Goal: Task Accomplishment & Management: Complete application form

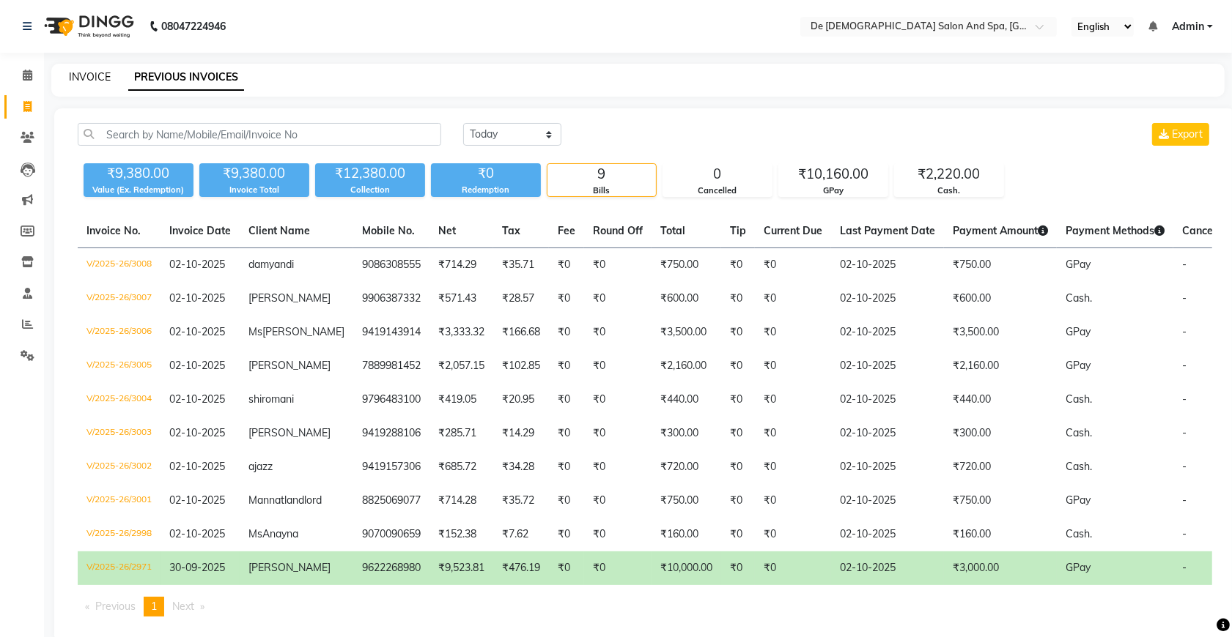
click at [84, 70] on link "INVOICE" at bounding box center [90, 76] width 42 height 13
select select "service"
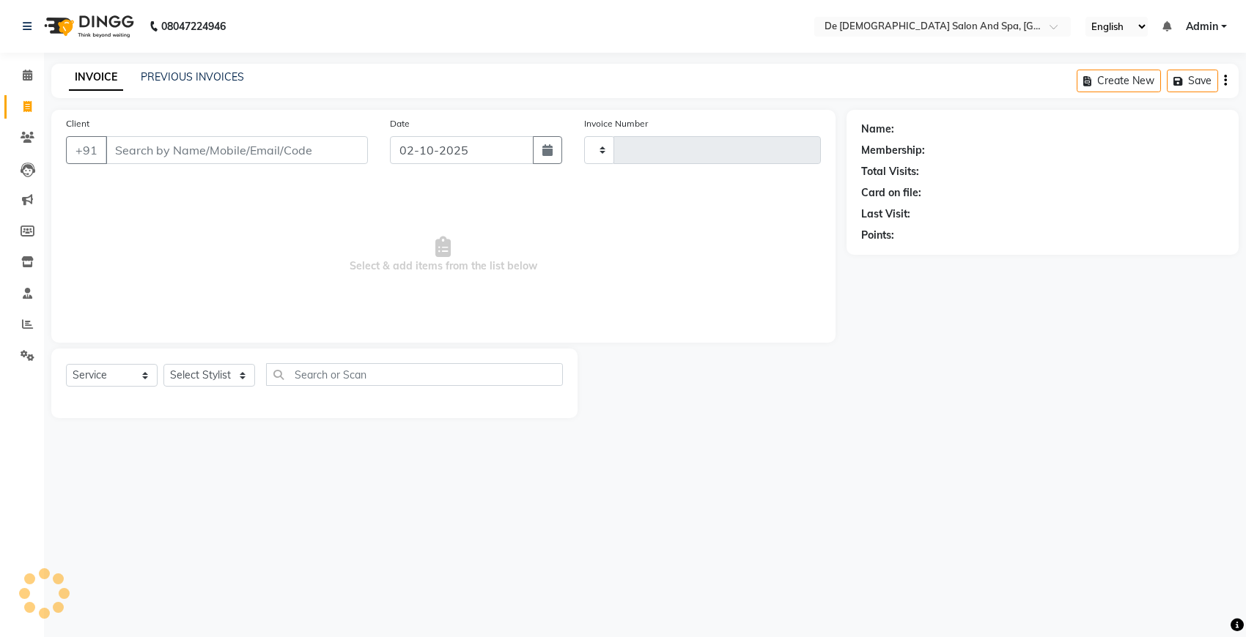
type input "3009"
select select "6431"
click at [211, 160] on input "Client" at bounding box center [237, 150] width 262 height 28
click at [224, 371] on select "Select Stylist akshay [PERSON_NAME] [PERSON_NAME] [PERSON_NAME] [MEDICAL_DATA][…" at bounding box center [217, 375] width 108 height 23
select select "49201"
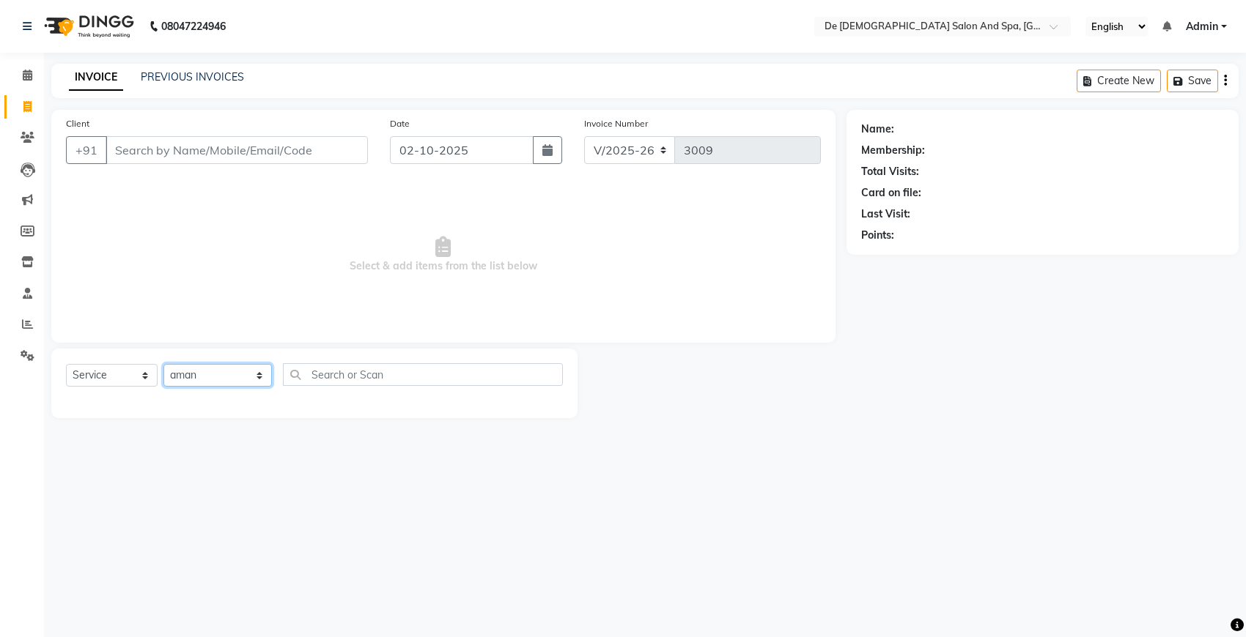
click at [163, 364] on select "Select Stylist akshay [PERSON_NAME] [PERSON_NAME] [PERSON_NAME] [MEDICAL_DATA][…" at bounding box center [217, 375] width 108 height 23
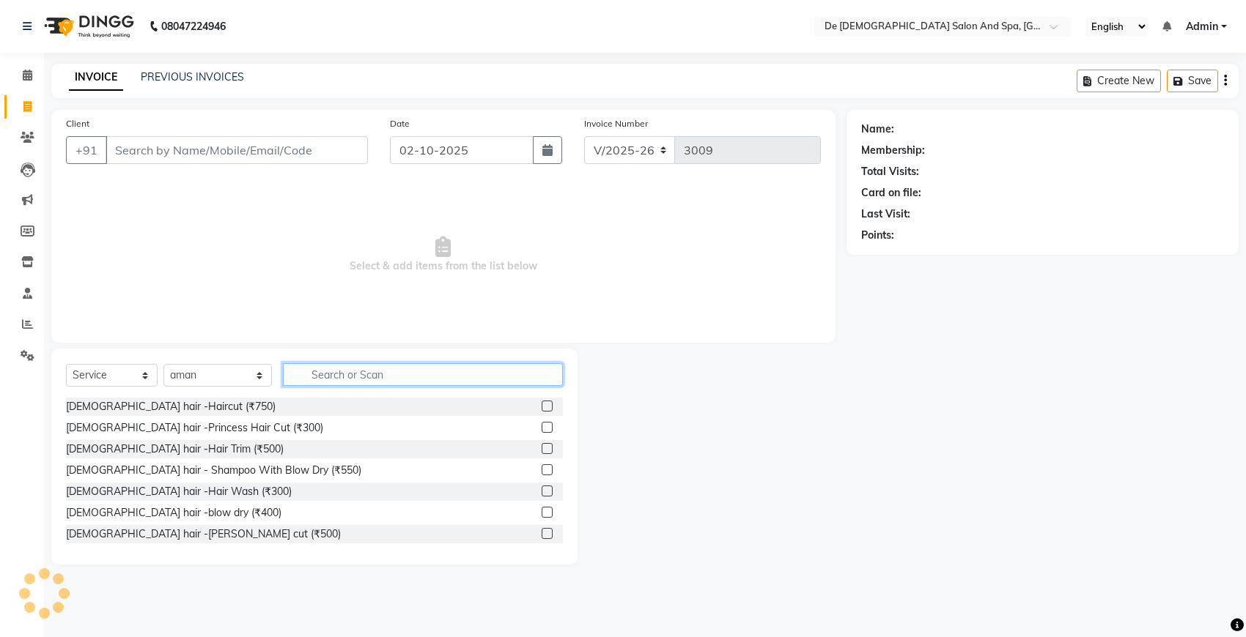
click at [303, 385] on input "text" at bounding box center [423, 374] width 280 height 23
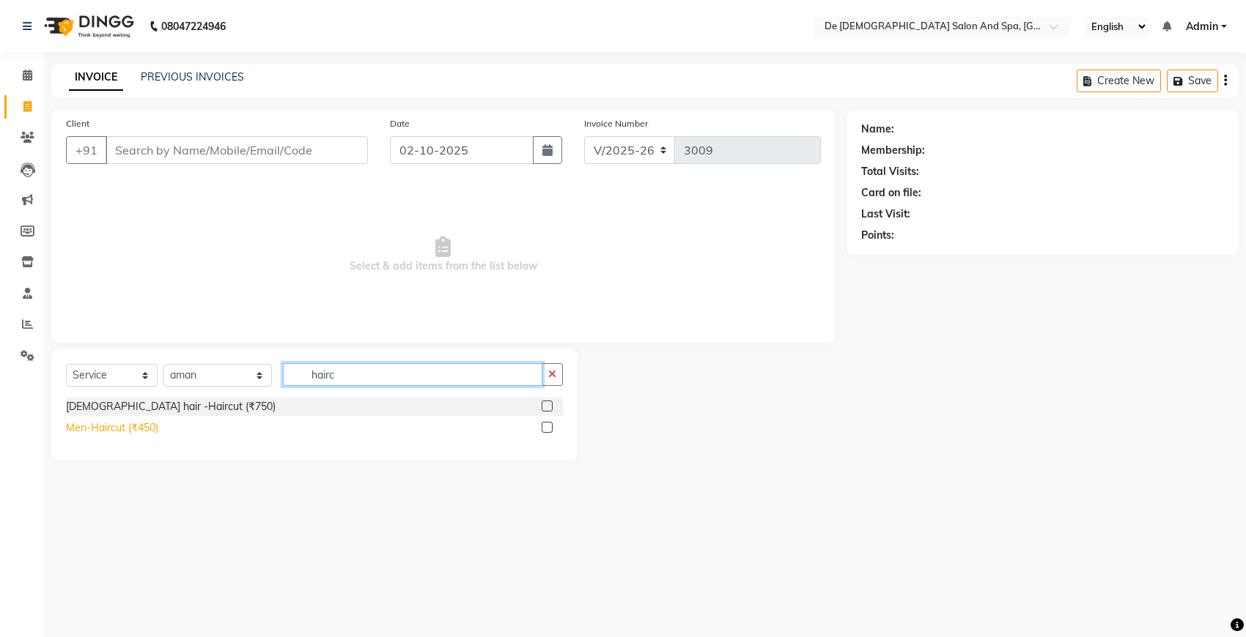
type input "hairc"
click at [152, 429] on div "Men-Haircut (₹450)" at bounding box center [112, 428] width 92 height 15
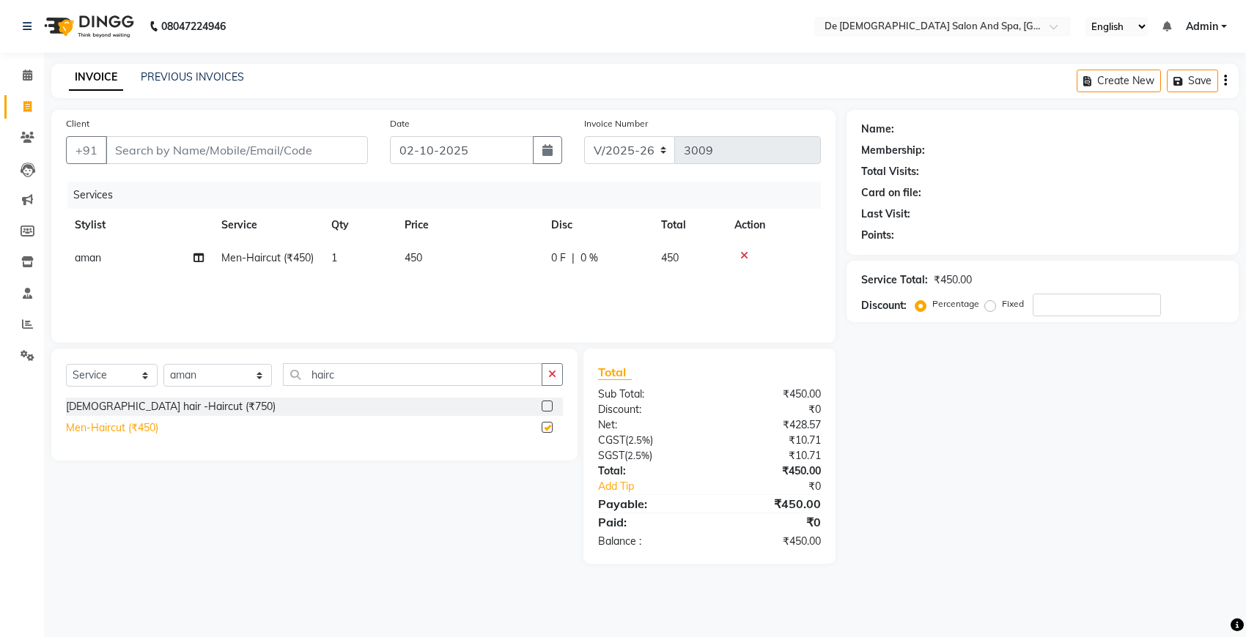
checkbox input "false"
click at [302, 158] on input "Client" at bounding box center [237, 150] width 262 height 28
type input "9"
type input "0"
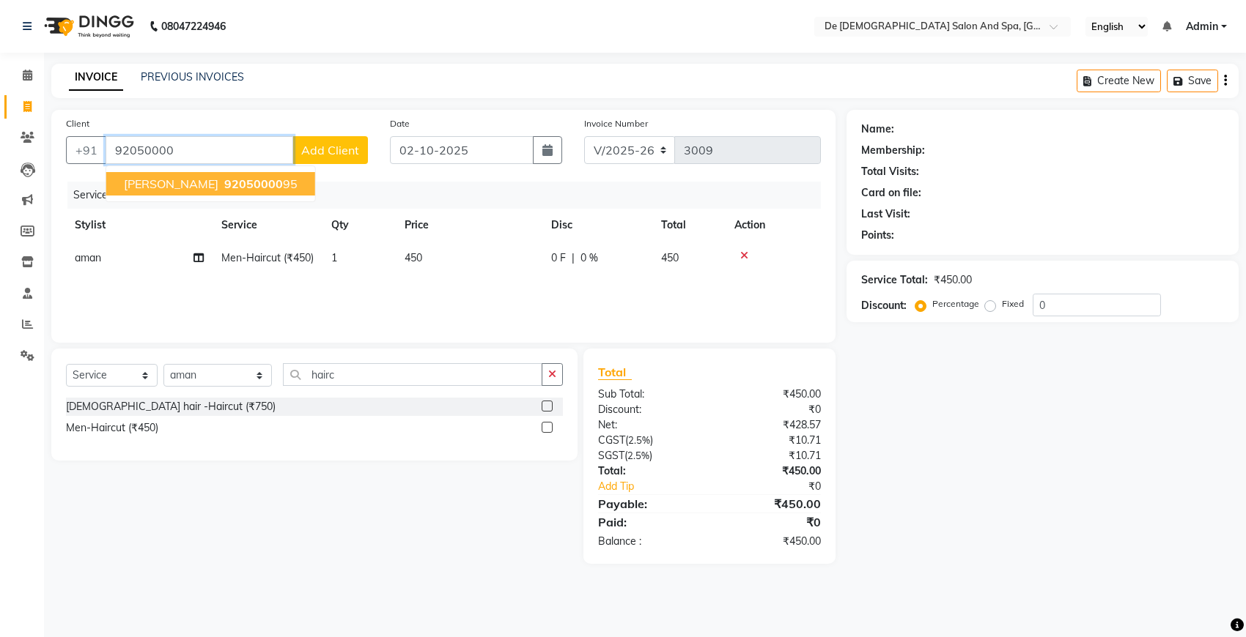
click at [224, 183] on ngb-highlight "92050000 95" at bounding box center [259, 184] width 76 height 15
type input "9205000095"
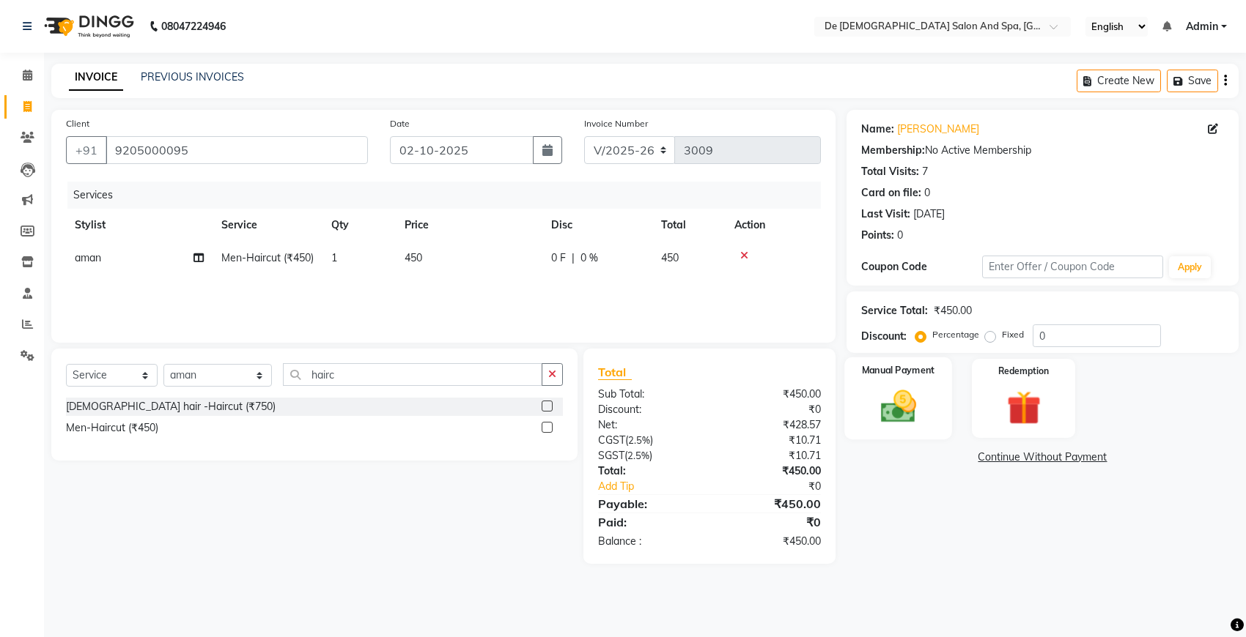
click at [897, 415] on img at bounding box center [898, 406] width 58 height 41
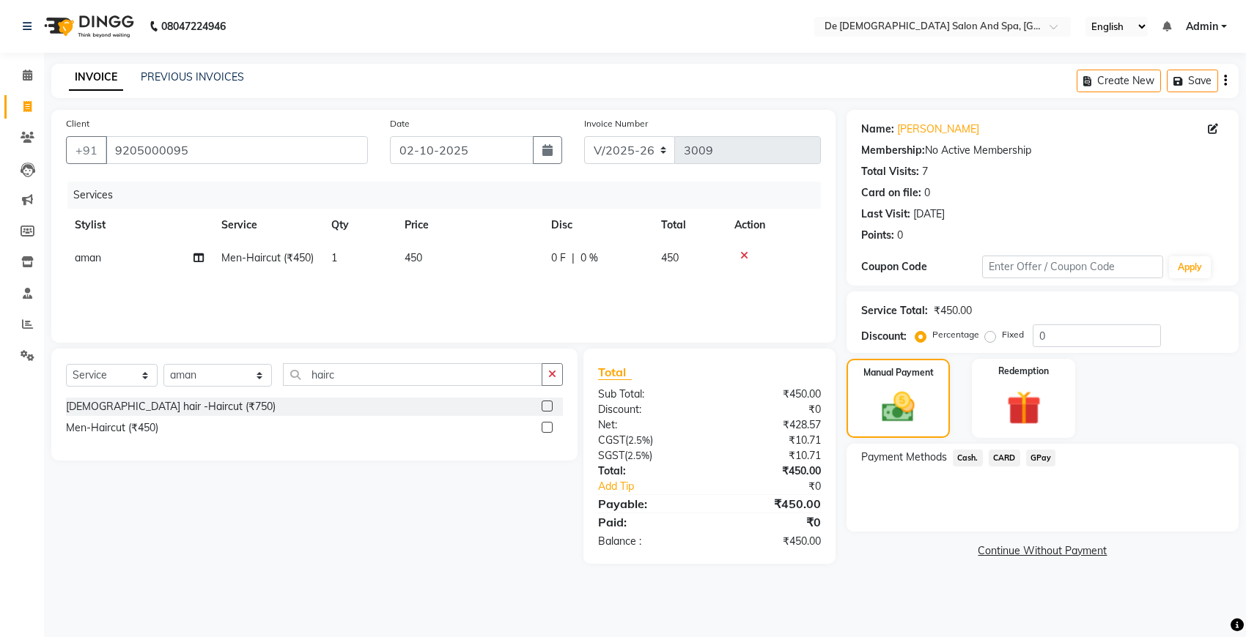
click at [577, 258] on div "0 F | 0 %" at bounding box center [597, 258] width 92 height 15
select select "49201"
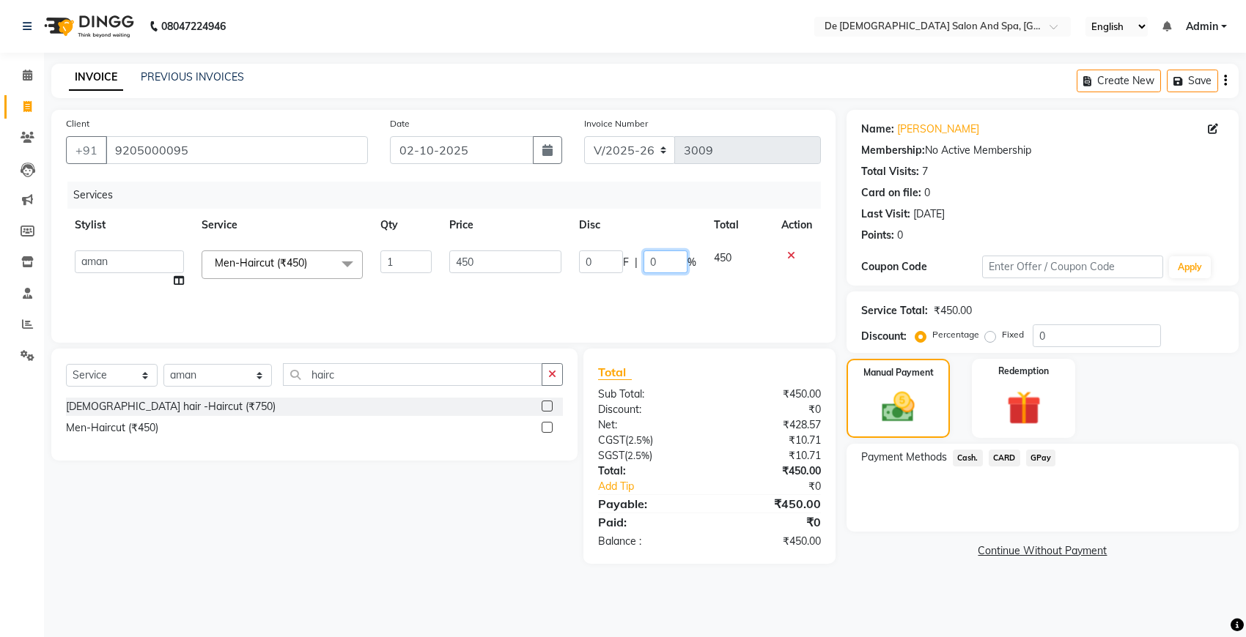
click at [643, 262] on input "0" at bounding box center [665, 262] width 44 height 23
type input "20"
click at [863, 403] on div "Manual Payment" at bounding box center [898, 399] width 108 height 82
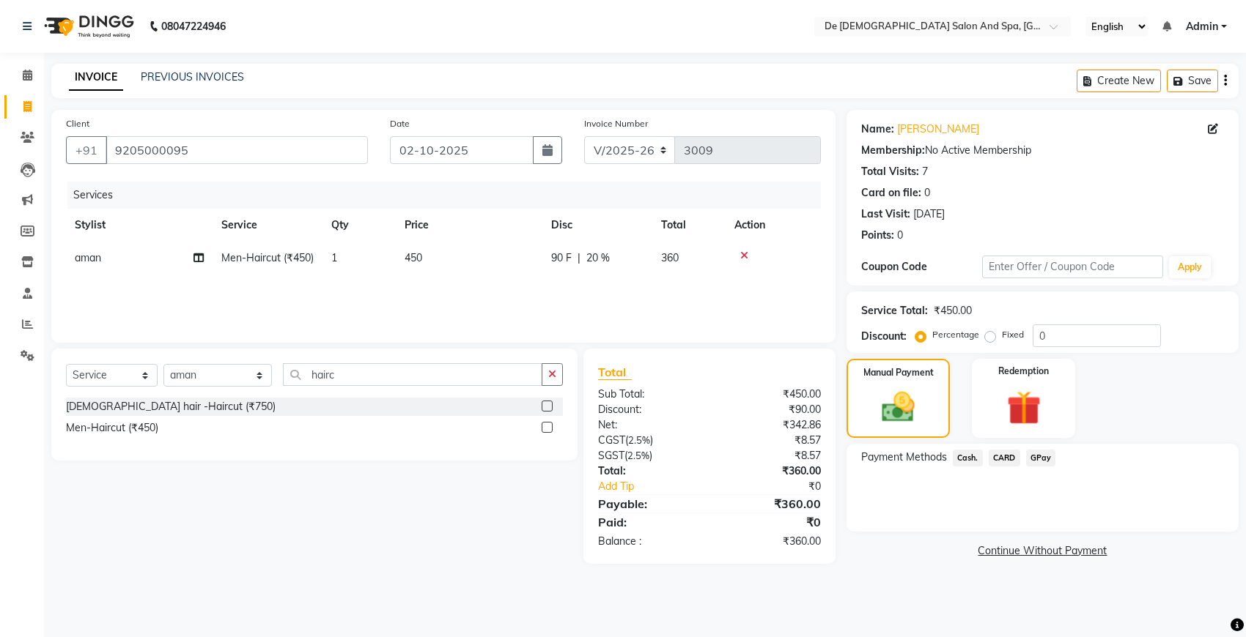
click at [966, 445] on div "Payment Methods Cash. CARD GPay" at bounding box center [1042, 488] width 392 height 88
click at [967, 451] on span "Cash." at bounding box center [967, 458] width 30 height 17
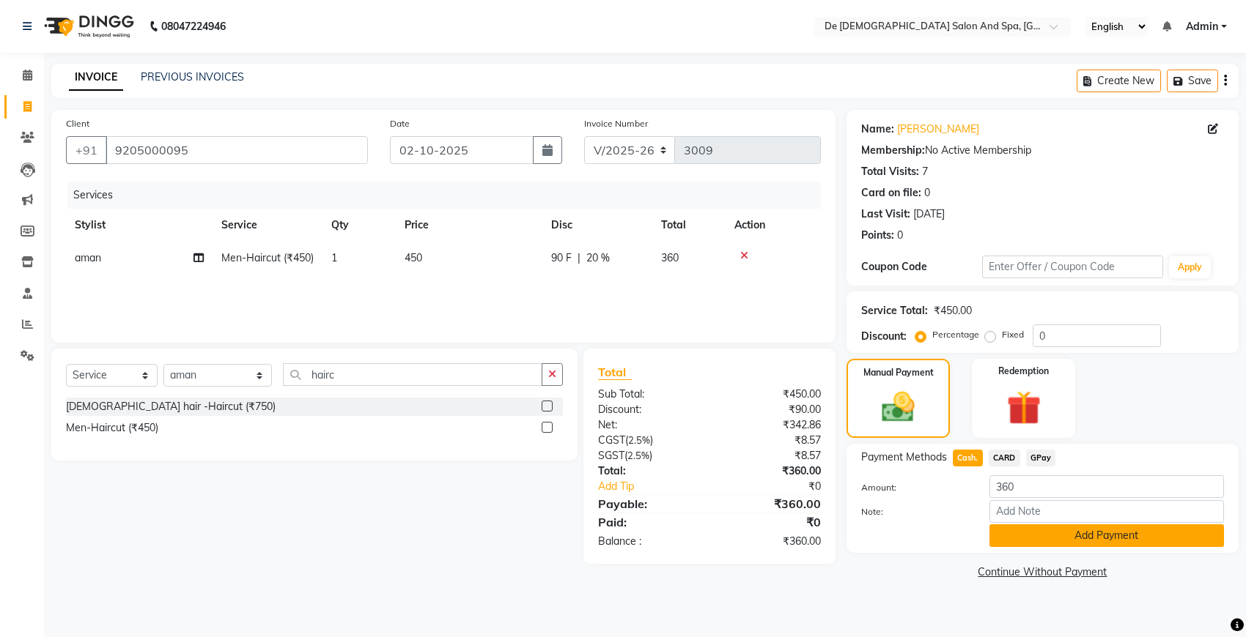
click at [1038, 538] on button "Add Payment" at bounding box center [1106, 536] width 234 height 23
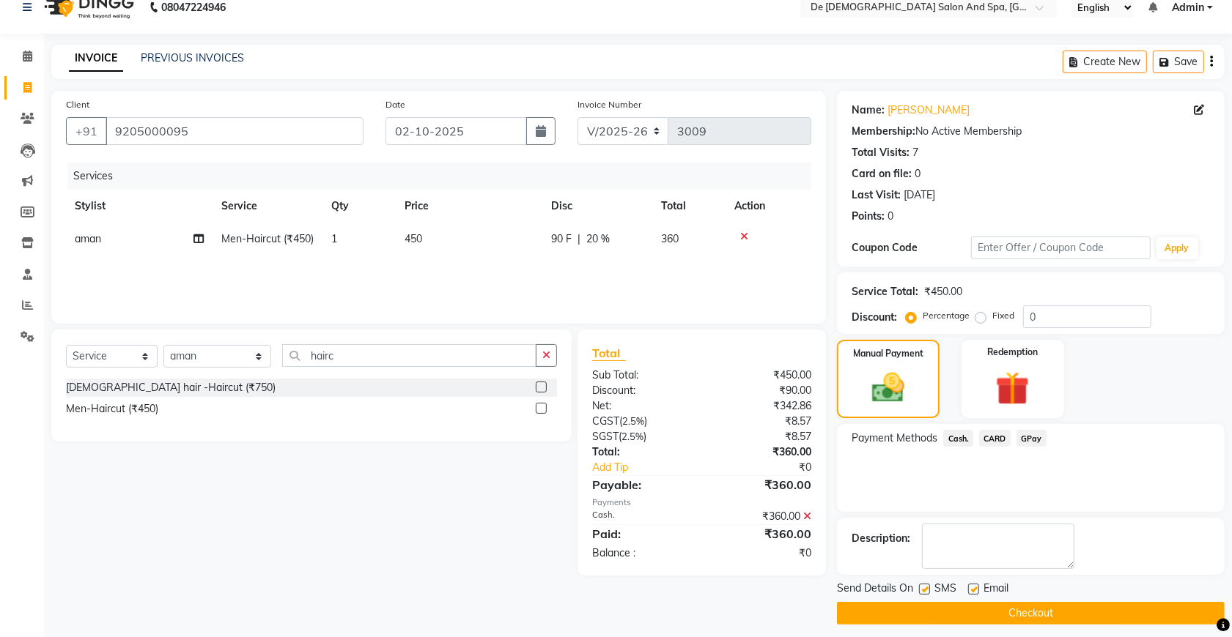
scroll to position [29, 0]
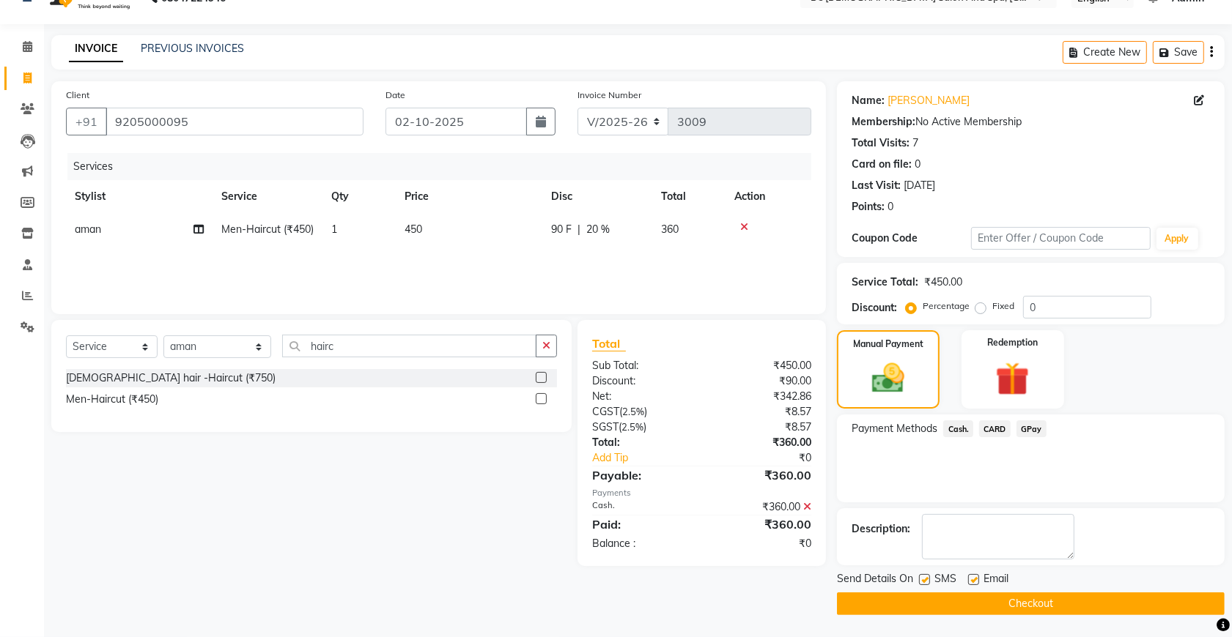
click at [1031, 602] on button "Checkout" at bounding box center [1031, 604] width 388 height 23
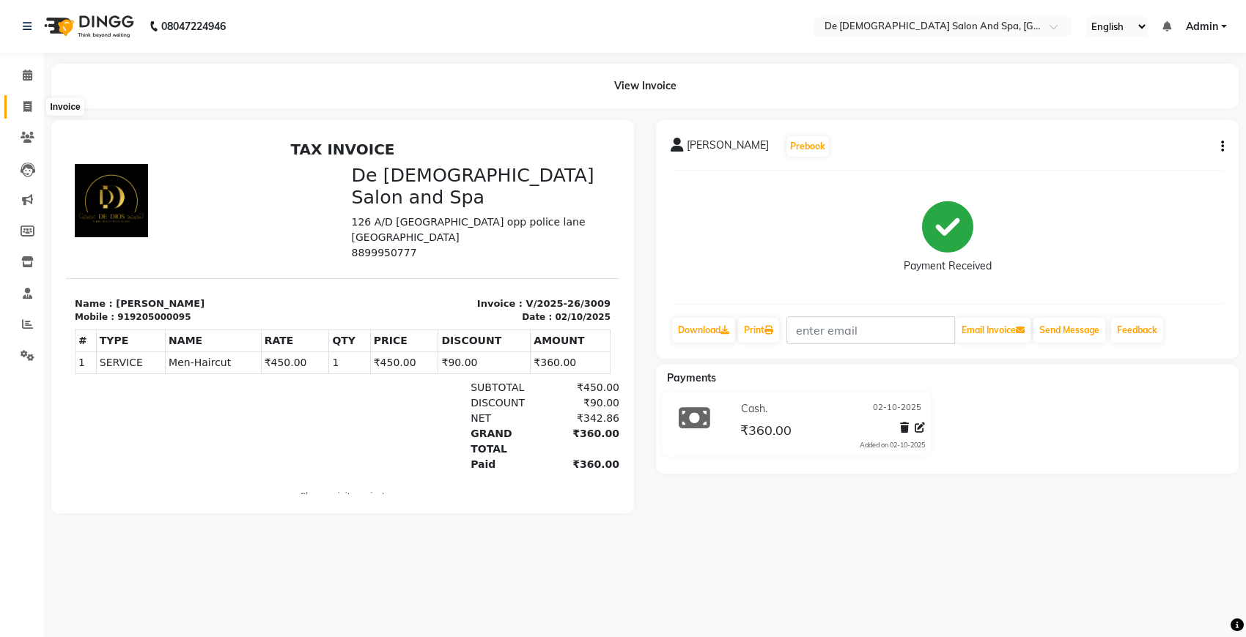
click at [16, 108] on span at bounding box center [28, 107] width 26 height 17
select select "service"
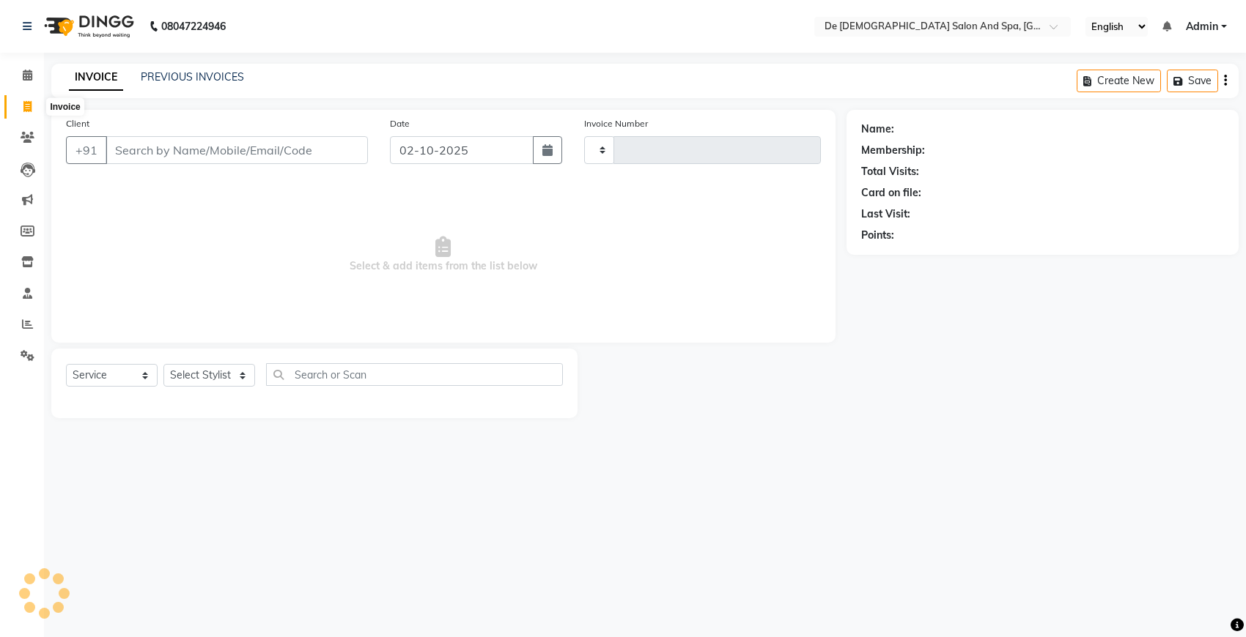
type input "3010"
select select "6431"
click at [156, 147] on input "Client" at bounding box center [237, 150] width 262 height 28
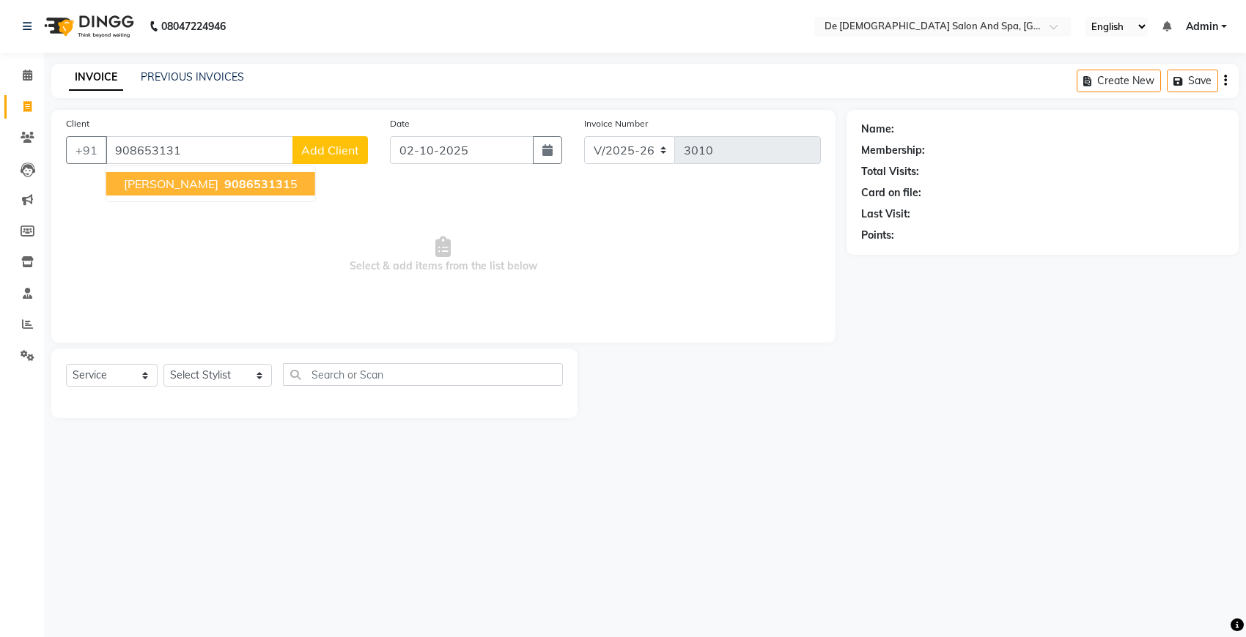
click at [224, 181] on span "908653131" at bounding box center [257, 184] width 66 height 15
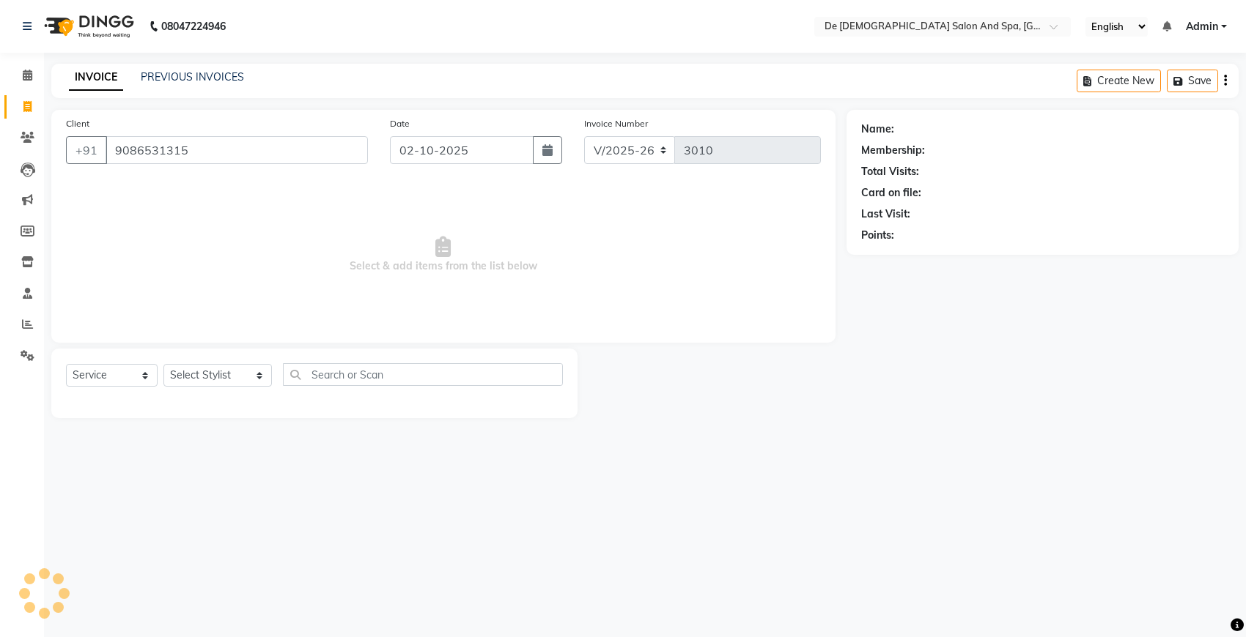
type input "9086531315"
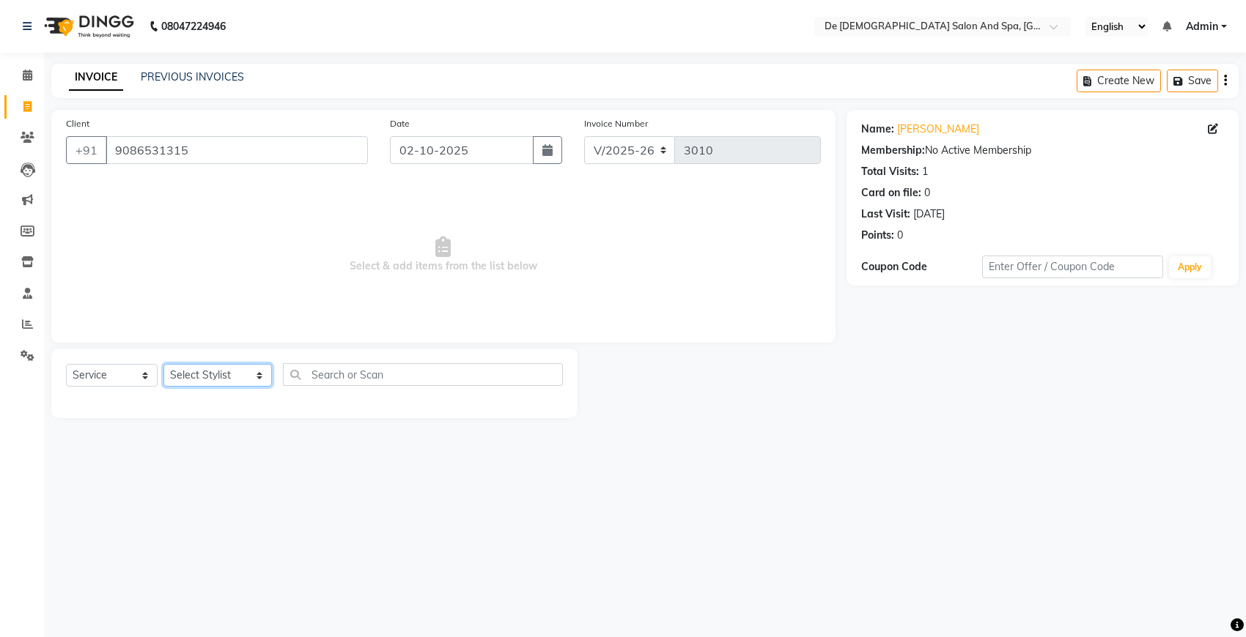
click at [218, 383] on select "Select Stylist akshay [PERSON_NAME] [PERSON_NAME] [PERSON_NAME] [MEDICAL_DATA][…" at bounding box center [217, 375] width 108 height 23
select select "49201"
click at [163, 364] on select "Select Stylist akshay [PERSON_NAME] [PERSON_NAME] [PERSON_NAME] [MEDICAL_DATA][…" at bounding box center [217, 375] width 108 height 23
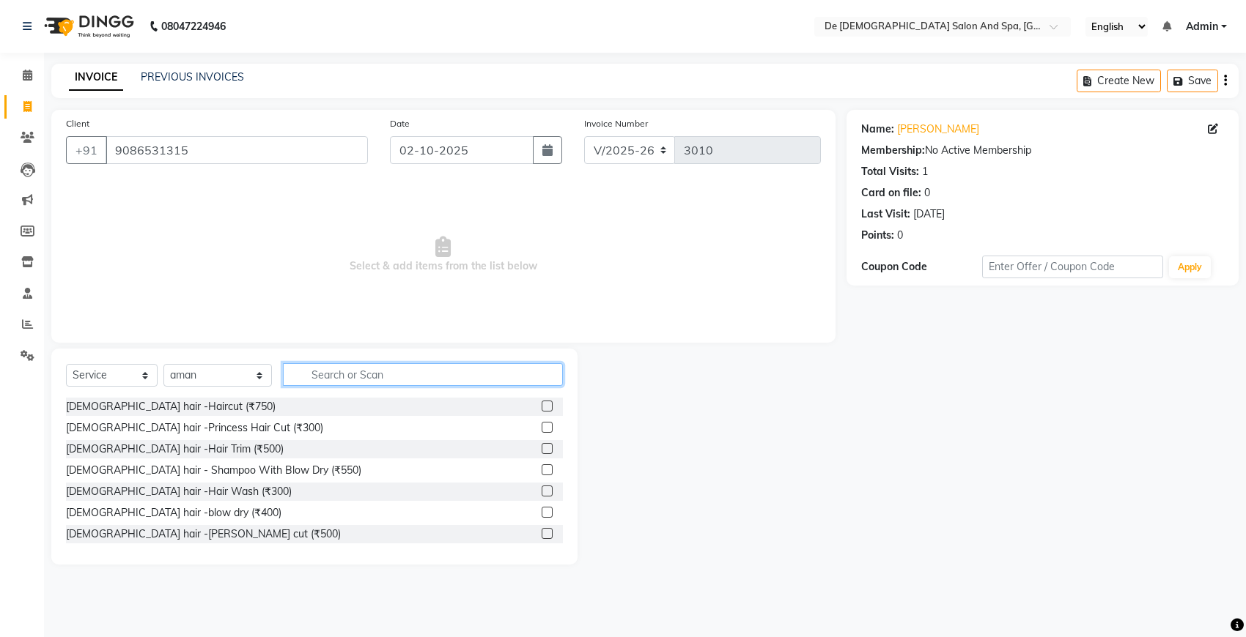
click at [346, 372] on input "text" at bounding box center [423, 374] width 280 height 23
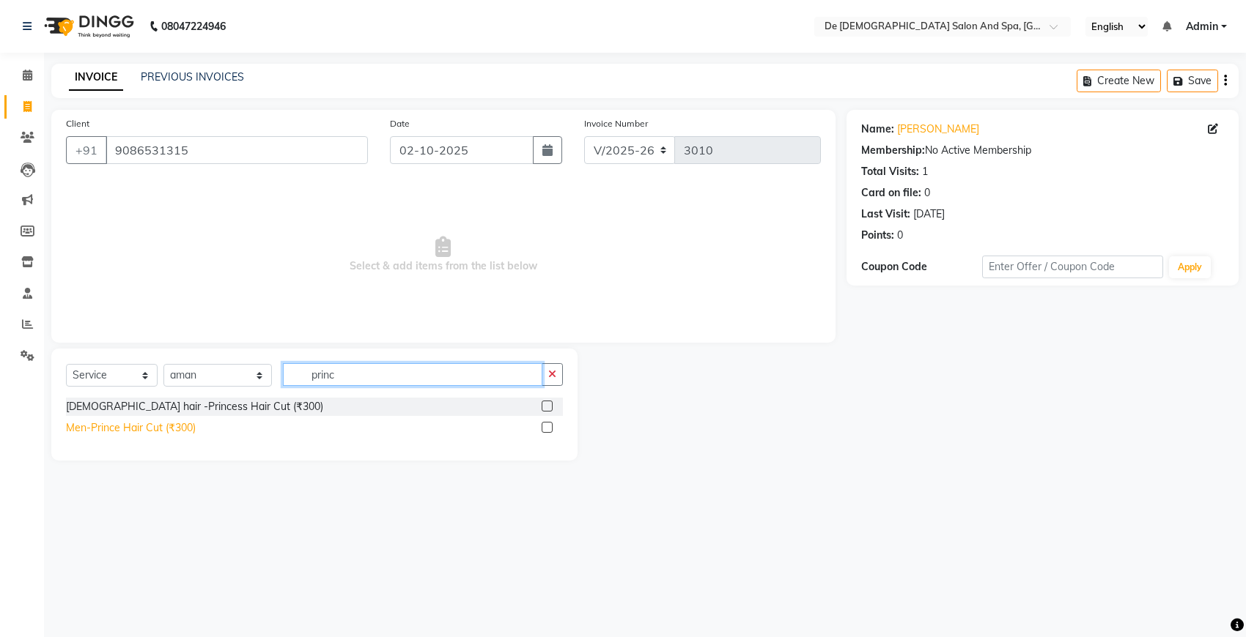
type input "princ"
click at [99, 429] on div "Men-Prince Hair Cut (₹300)" at bounding box center [131, 428] width 130 height 15
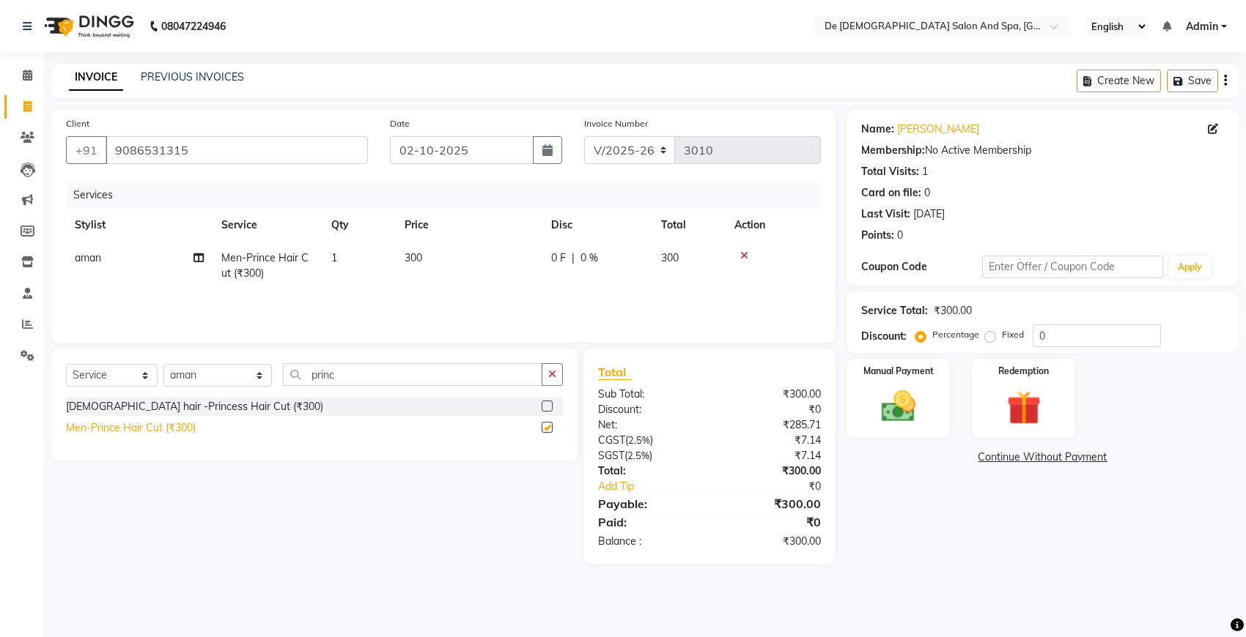
checkbox input "false"
click at [546, 370] on button "button" at bounding box center [551, 374] width 21 height 23
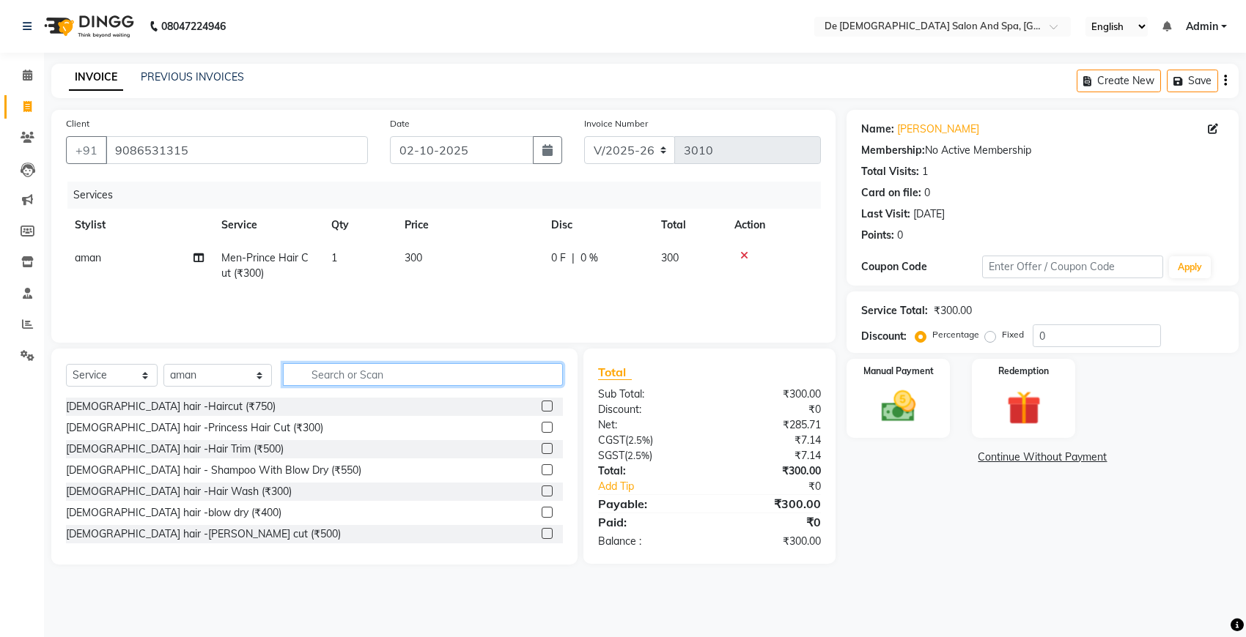
click at [432, 376] on input "text" at bounding box center [423, 374] width 280 height 23
type input "d"
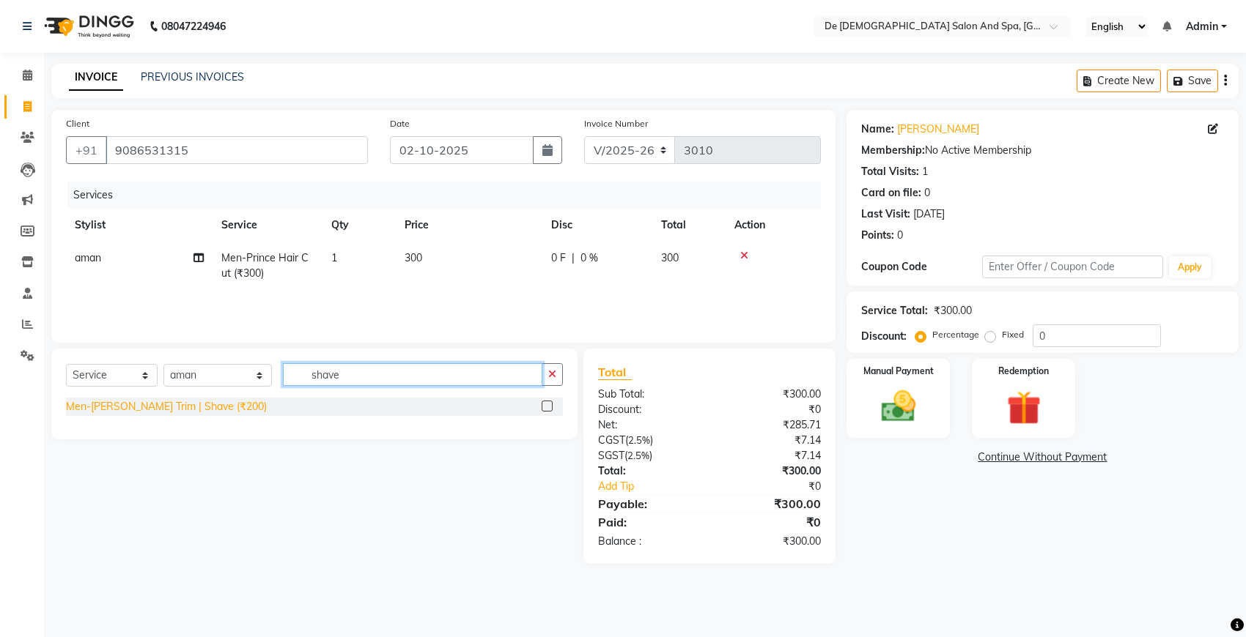
type input "shave"
click at [184, 400] on div "Men-[PERSON_NAME] Trim | Shave (₹200)" at bounding box center [166, 406] width 201 height 15
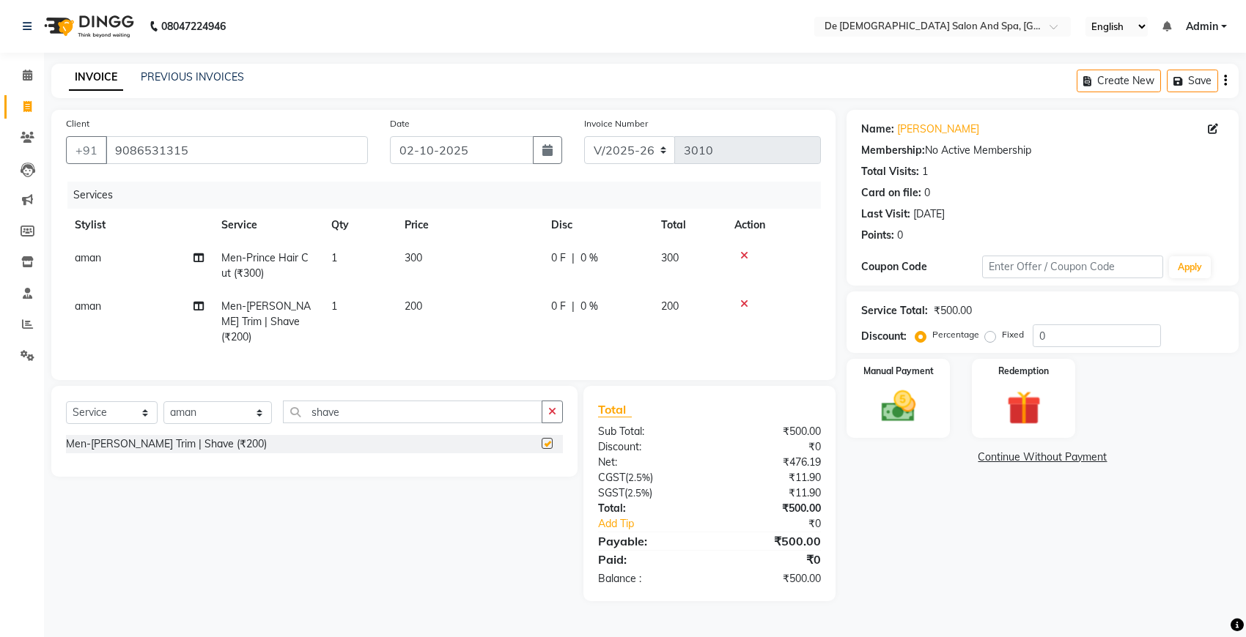
checkbox input "false"
click at [97, 298] on td "aman" at bounding box center [139, 322] width 147 height 64
select select "49201"
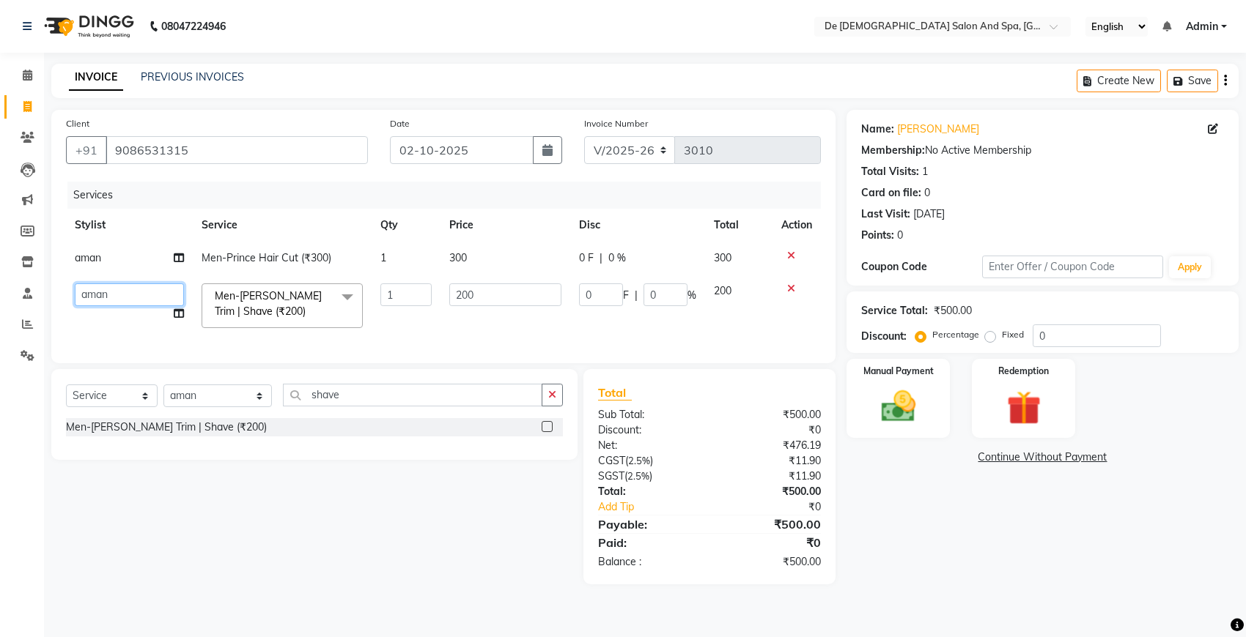
click at [117, 295] on select "akshay [PERSON_NAME] [PERSON_NAME] [PERSON_NAME] [MEDICAL_DATA][PERSON_NAME] ni…" at bounding box center [129, 295] width 109 height 23
click at [895, 438] on div "Manual Payment" at bounding box center [898, 399] width 108 height 82
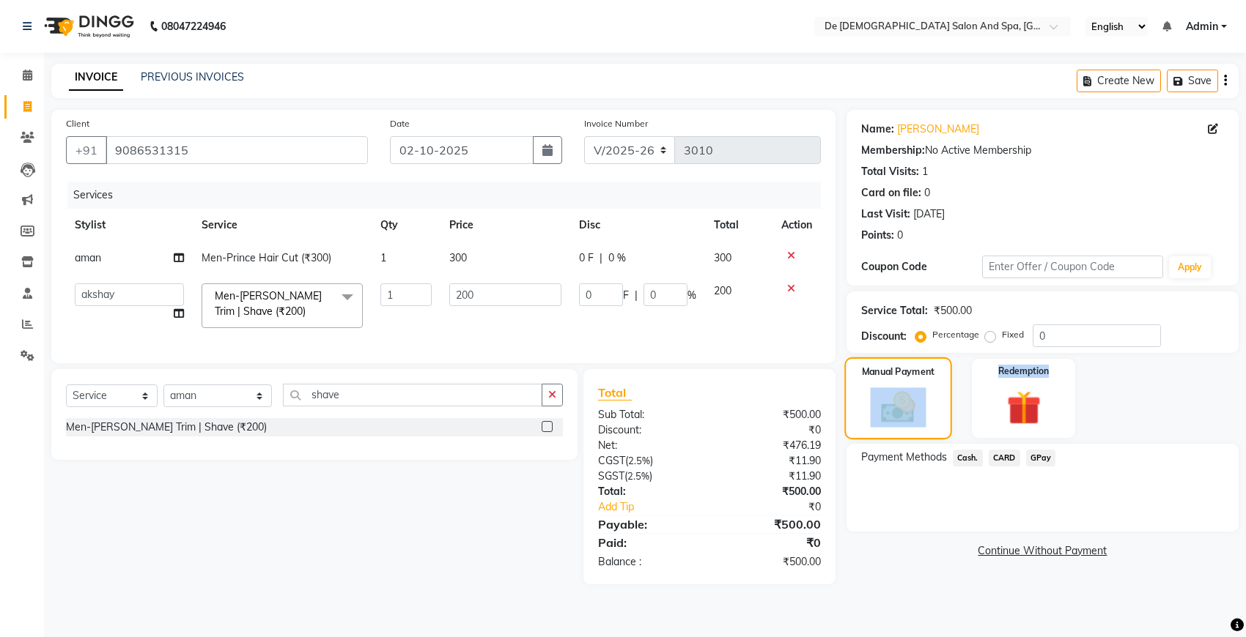
drag, startPoint x: 895, startPoint y: 438, endPoint x: 884, endPoint y: 385, distance: 54.6
click at [884, 385] on div "Manual Payment" at bounding box center [898, 399] width 108 height 82
click at [1049, 454] on span "GPay" at bounding box center [1041, 458] width 30 height 17
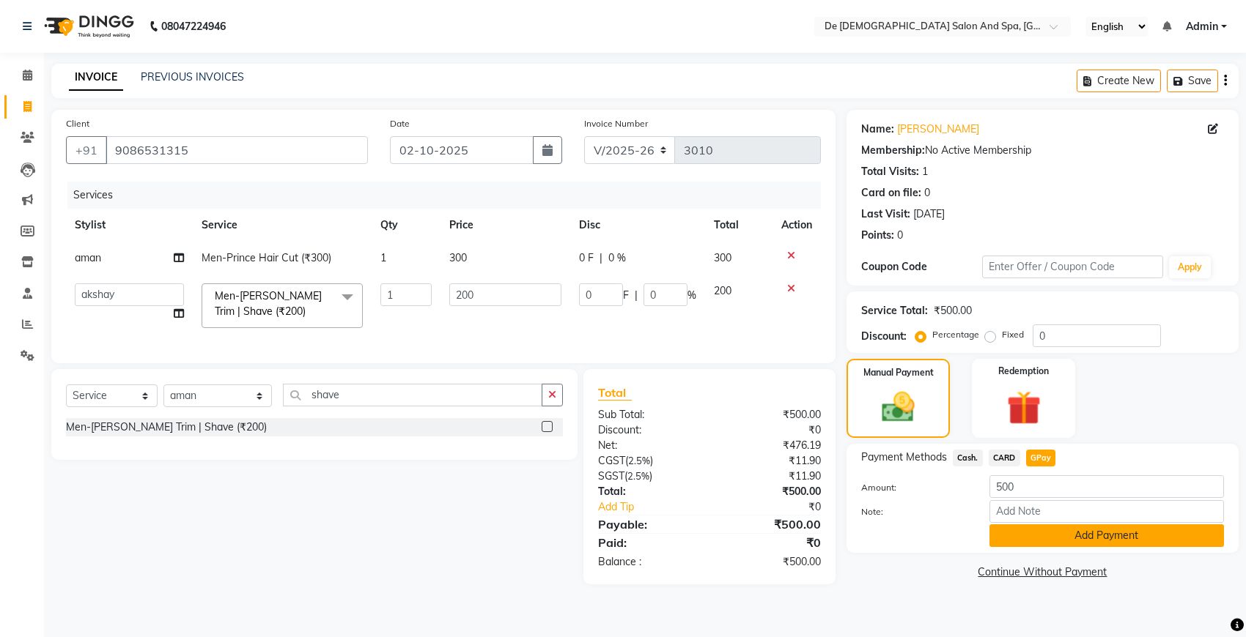
click at [1057, 536] on button "Add Payment" at bounding box center [1106, 536] width 234 height 23
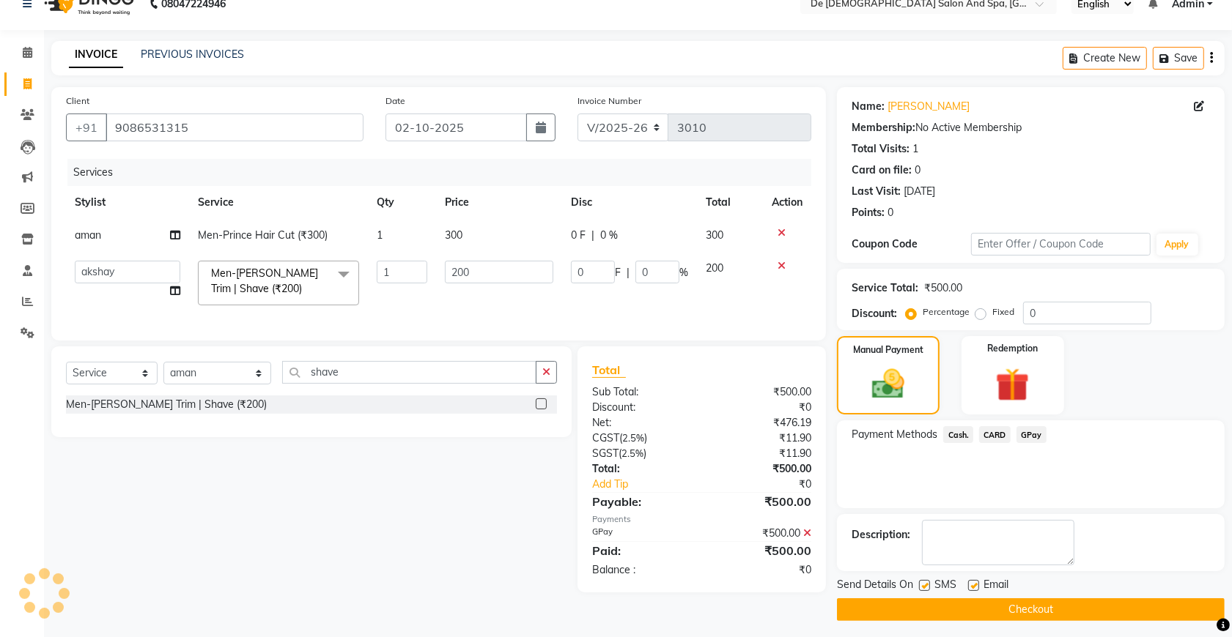
scroll to position [29, 0]
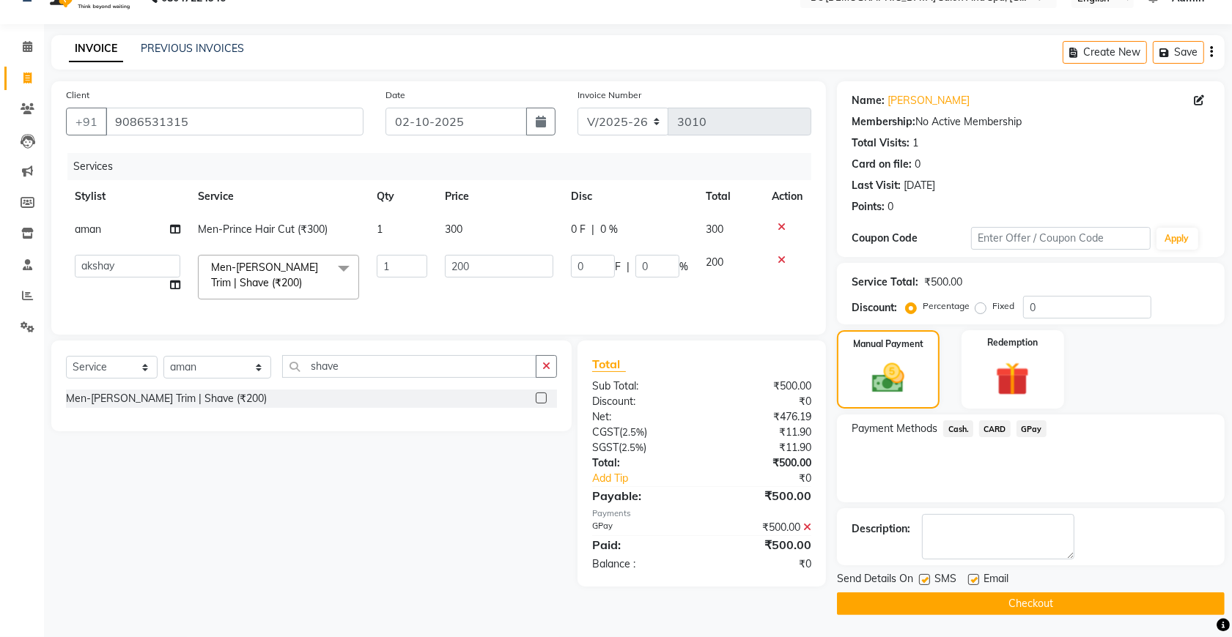
click at [999, 604] on button "Checkout" at bounding box center [1031, 604] width 388 height 23
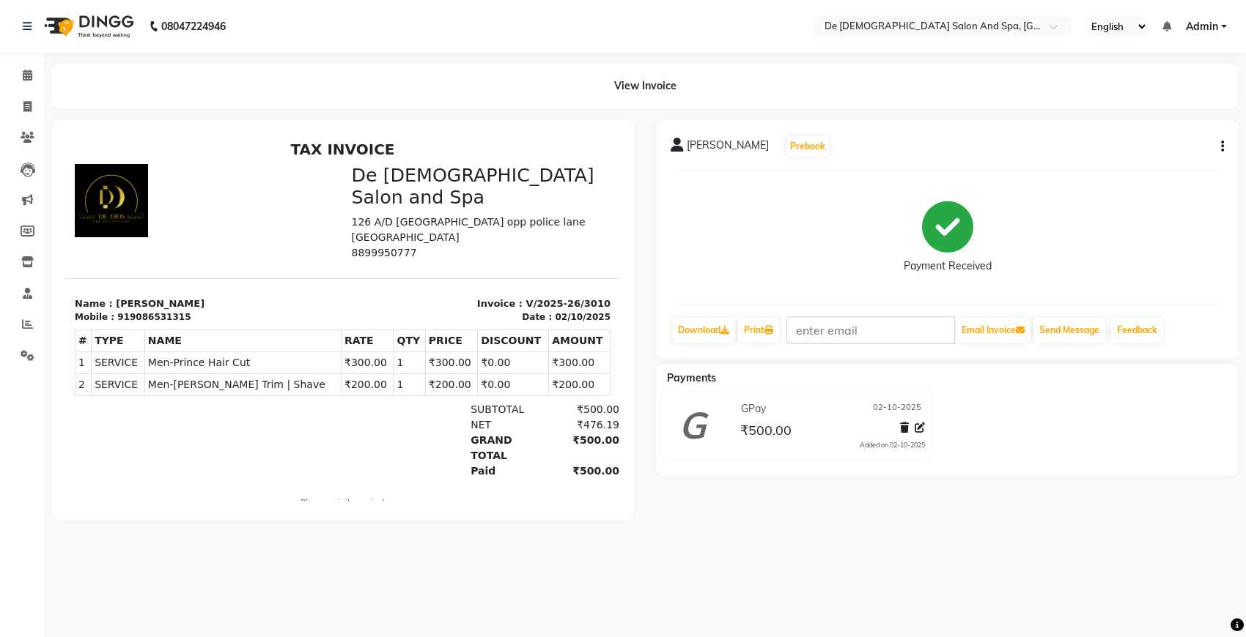
click at [262, 149] on h2 "TAX INVOICE" at bounding box center [343, 150] width 536 height 18
click at [27, 105] on icon at bounding box center [27, 106] width 8 height 11
select select "6431"
select select "service"
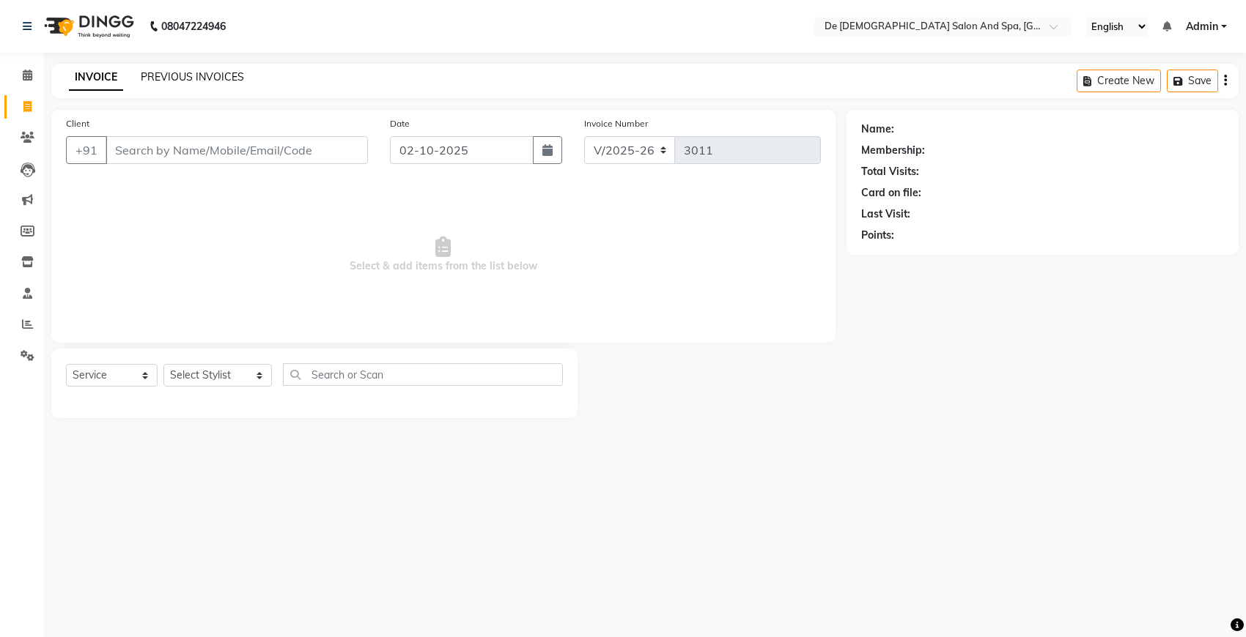
click at [170, 78] on link "PREVIOUS INVOICES" at bounding box center [192, 76] width 103 height 13
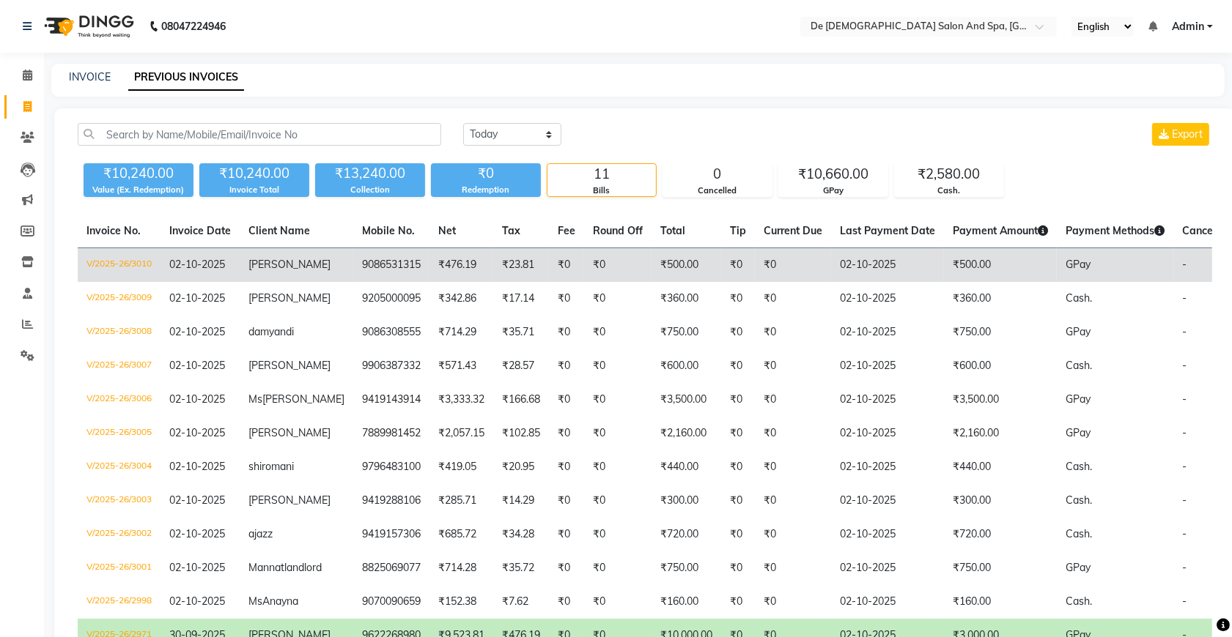
click at [584, 281] on td "₹0" at bounding box center [617, 265] width 67 height 34
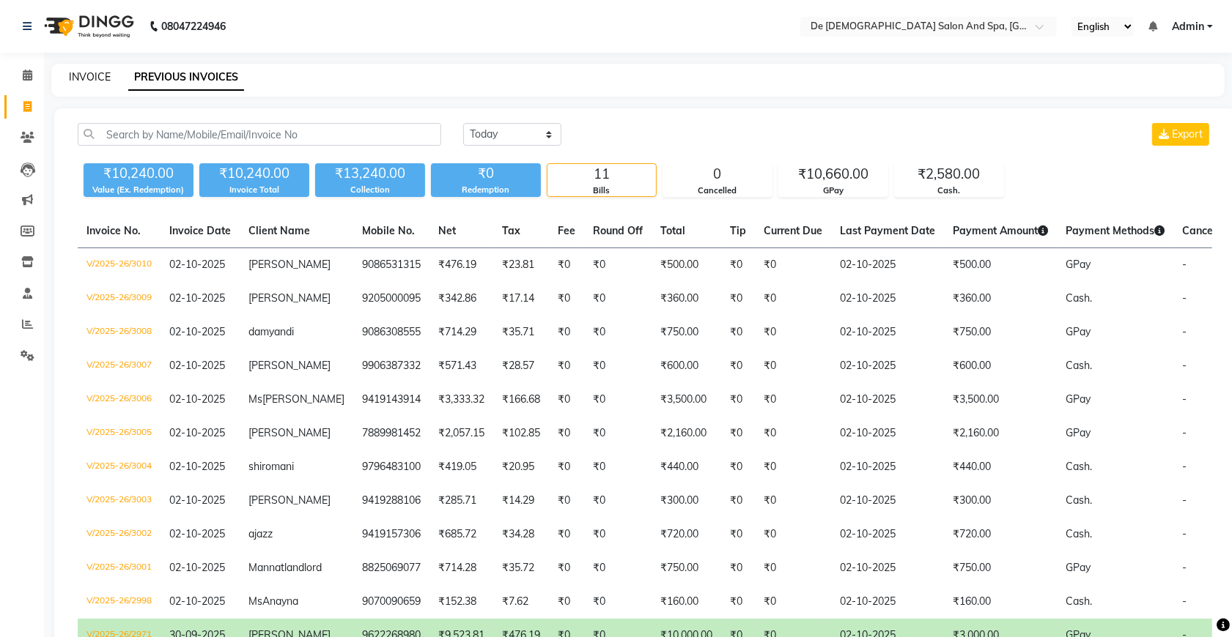
click at [88, 77] on link "INVOICE" at bounding box center [90, 76] width 42 height 13
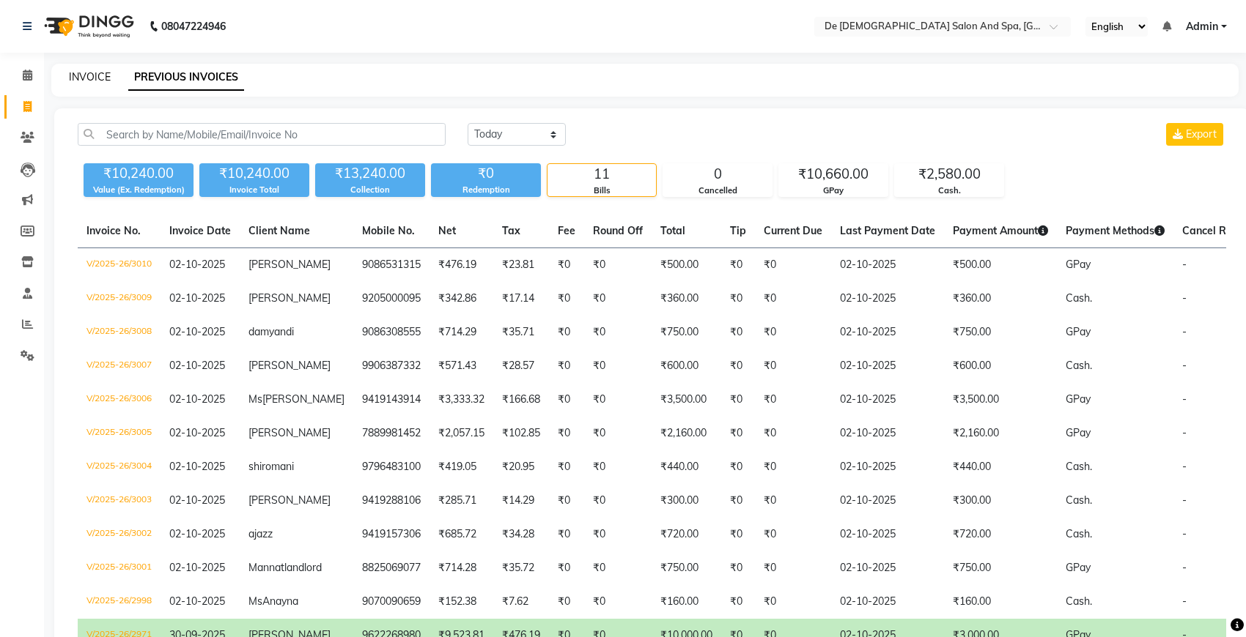
select select "6431"
select select "service"
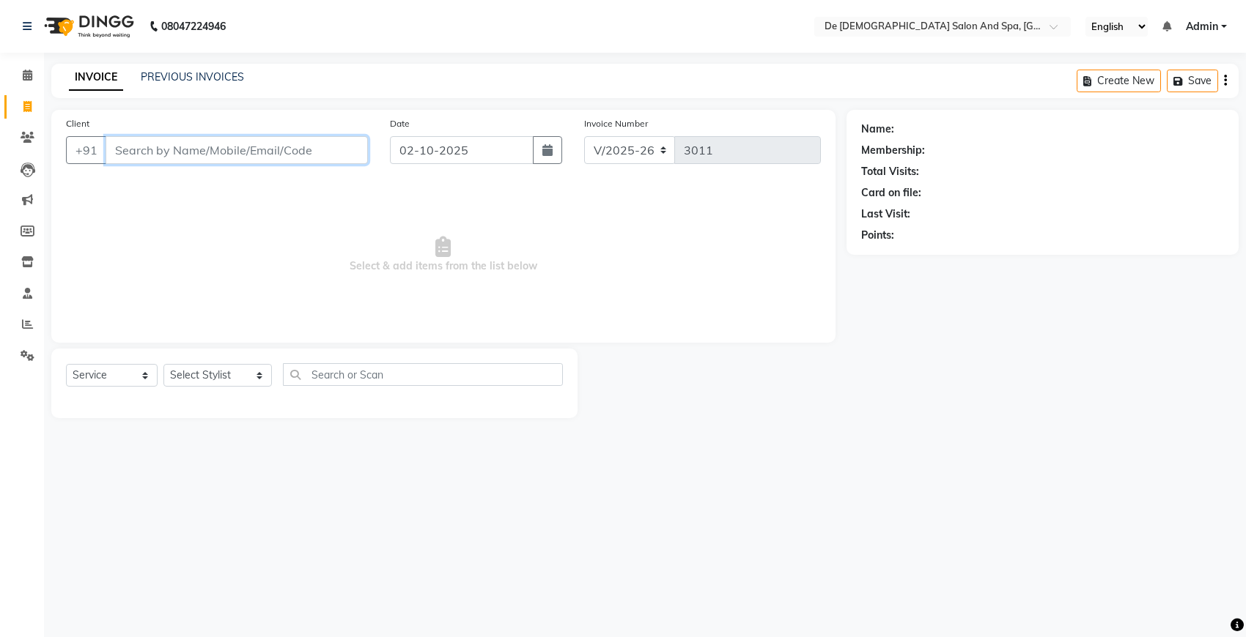
click at [283, 162] on input "Client" at bounding box center [237, 150] width 262 height 28
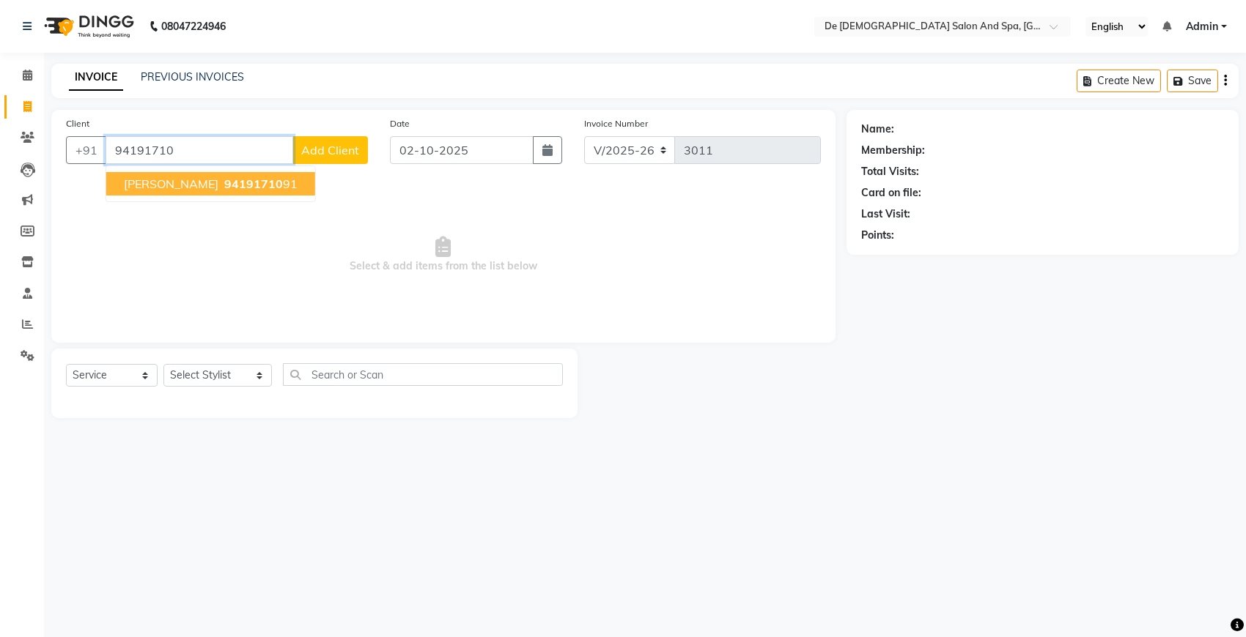
click at [250, 174] on button "[PERSON_NAME] 94191710 91" at bounding box center [210, 183] width 209 height 23
click at [250, 174] on div "Client [PHONE_NUMBER] [PERSON_NAME] 94191710 91 Add Client" at bounding box center [217, 146] width 324 height 60
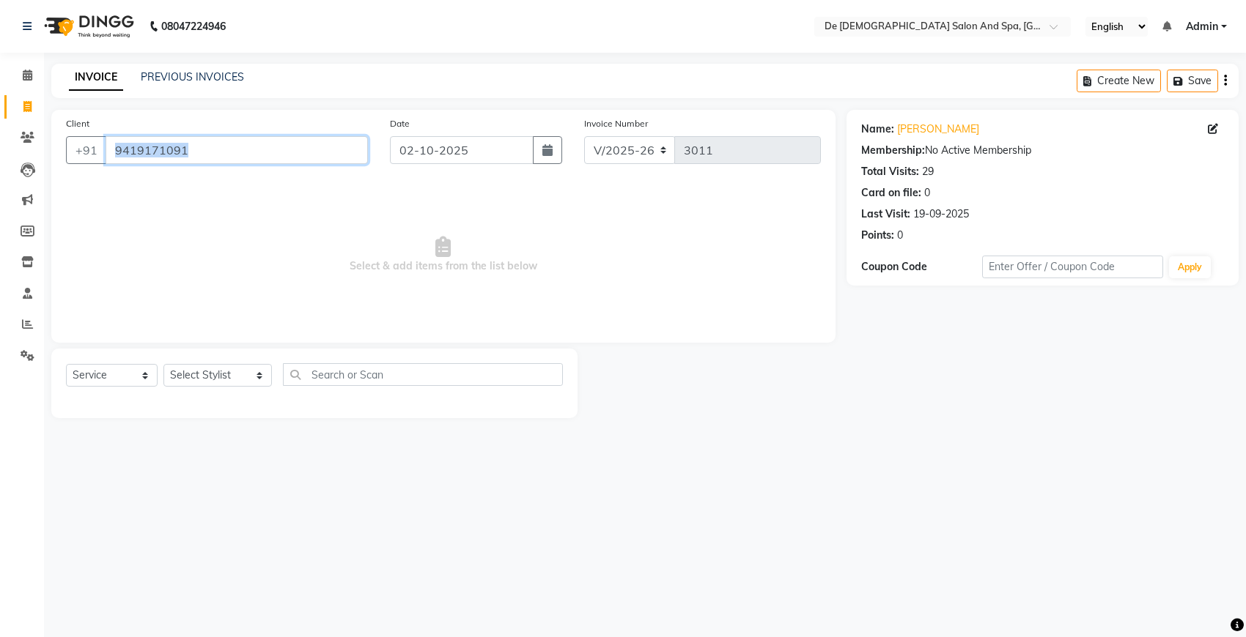
click at [265, 147] on input "9419171091" at bounding box center [237, 150] width 262 height 28
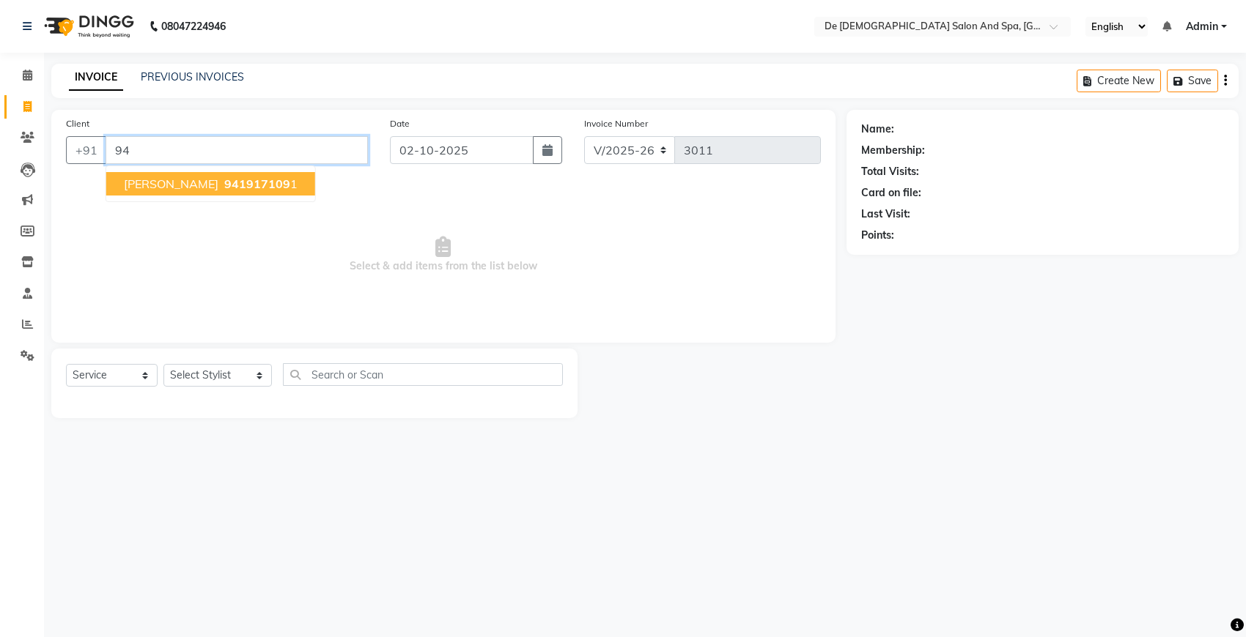
type input "9"
click at [261, 182] on button "[PERSON_NAME] 9419116822" at bounding box center [209, 183] width 206 height 23
type input "9419116822"
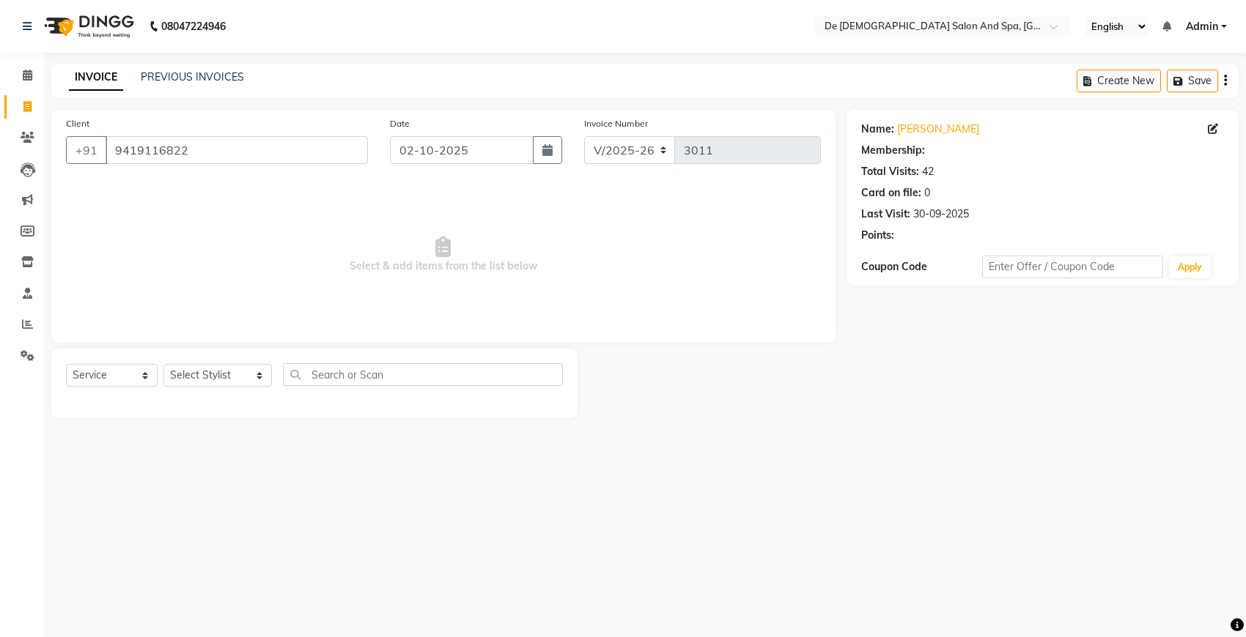
select select "1: Object"
click at [216, 382] on select "Select Stylist akshay [PERSON_NAME] [PERSON_NAME] [PERSON_NAME] [MEDICAL_DATA][…" at bounding box center [217, 375] width 108 height 23
click at [23, 105] on icon at bounding box center [27, 106] width 8 height 11
click at [173, 78] on link "PREVIOUS INVOICES" at bounding box center [192, 76] width 103 height 13
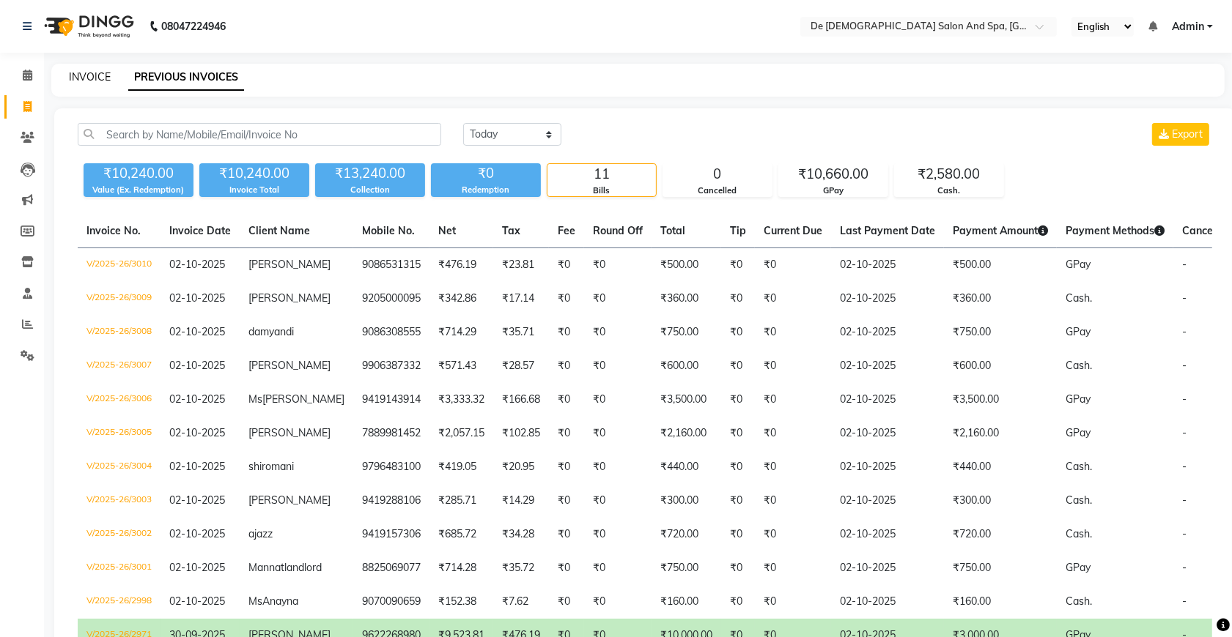
click at [103, 82] on link "INVOICE" at bounding box center [90, 76] width 42 height 13
select select "service"
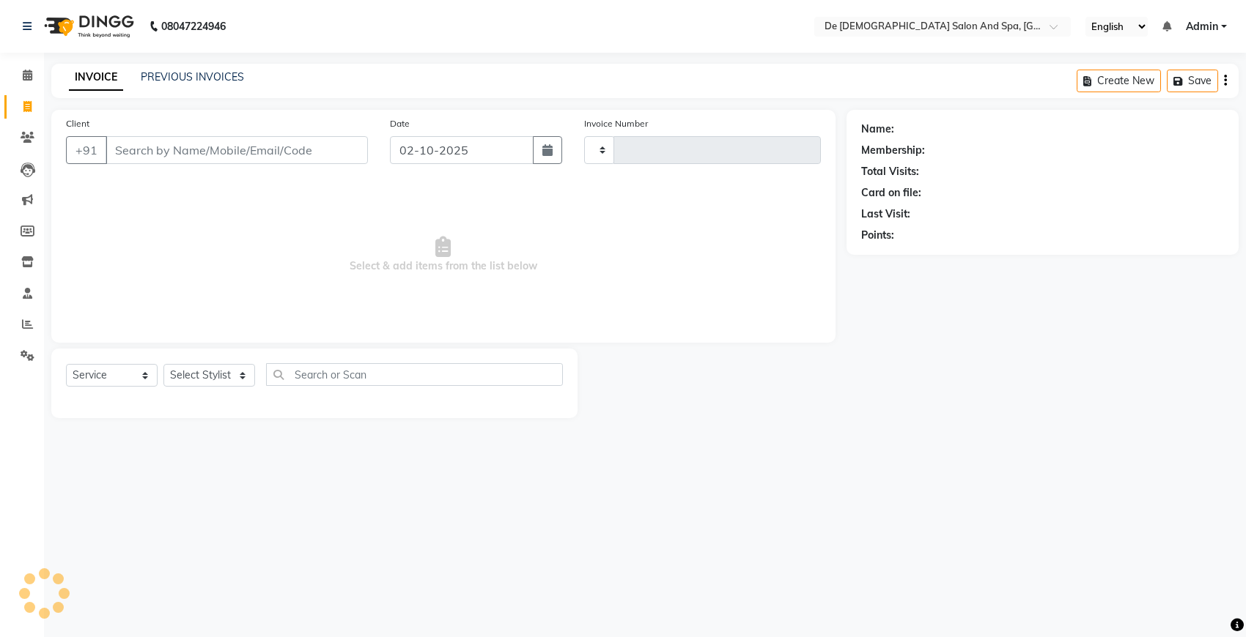
type input "3011"
select select "6431"
click at [213, 82] on link "PREVIOUS INVOICES" at bounding box center [192, 76] width 103 height 13
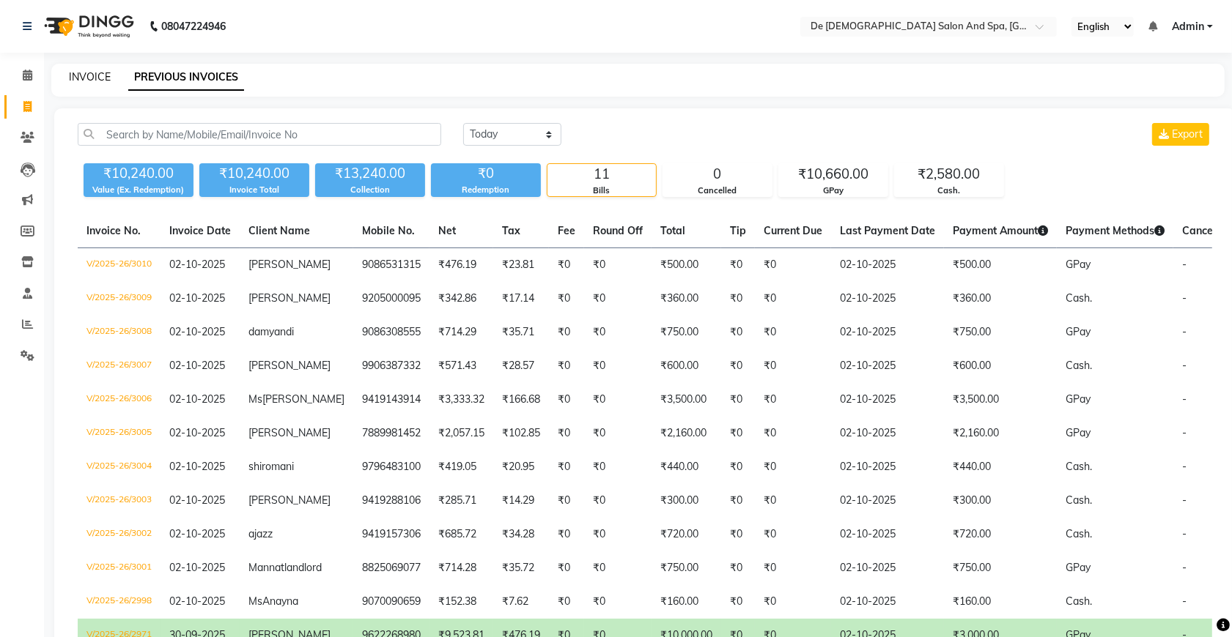
click at [82, 81] on link "INVOICE" at bounding box center [90, 76] width 42 height 13
select select "service"
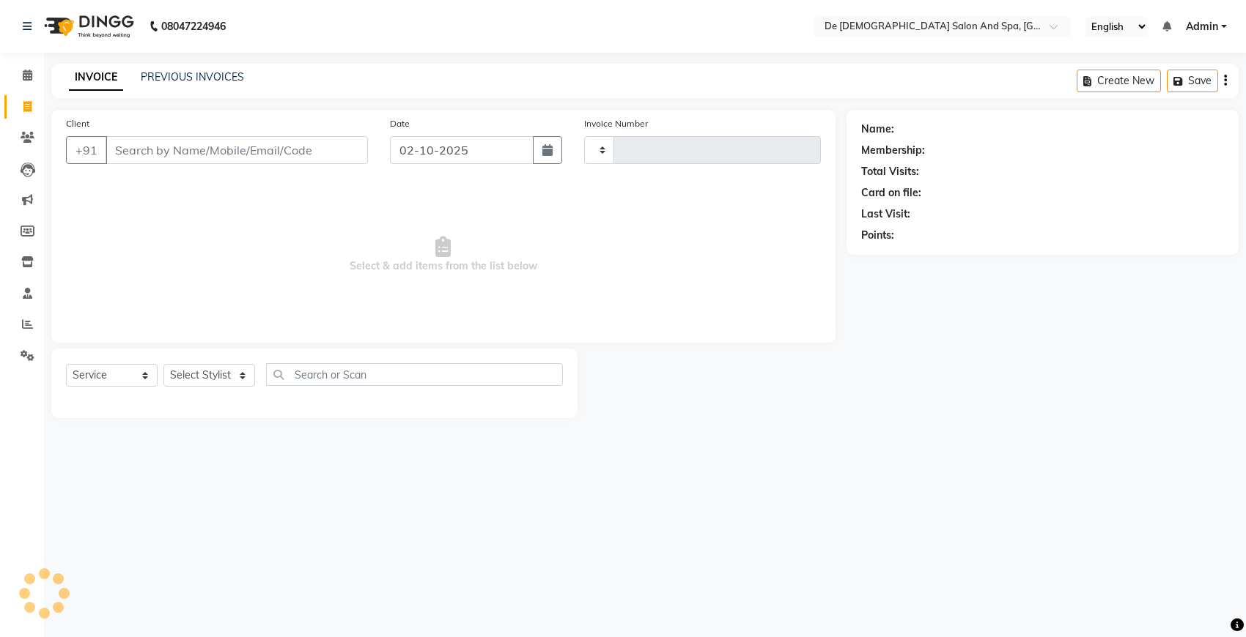
type input "3011"
select select "6431"
click at [191, 156] on input "Client" at bounding box center [237, 150] width 262 height 28
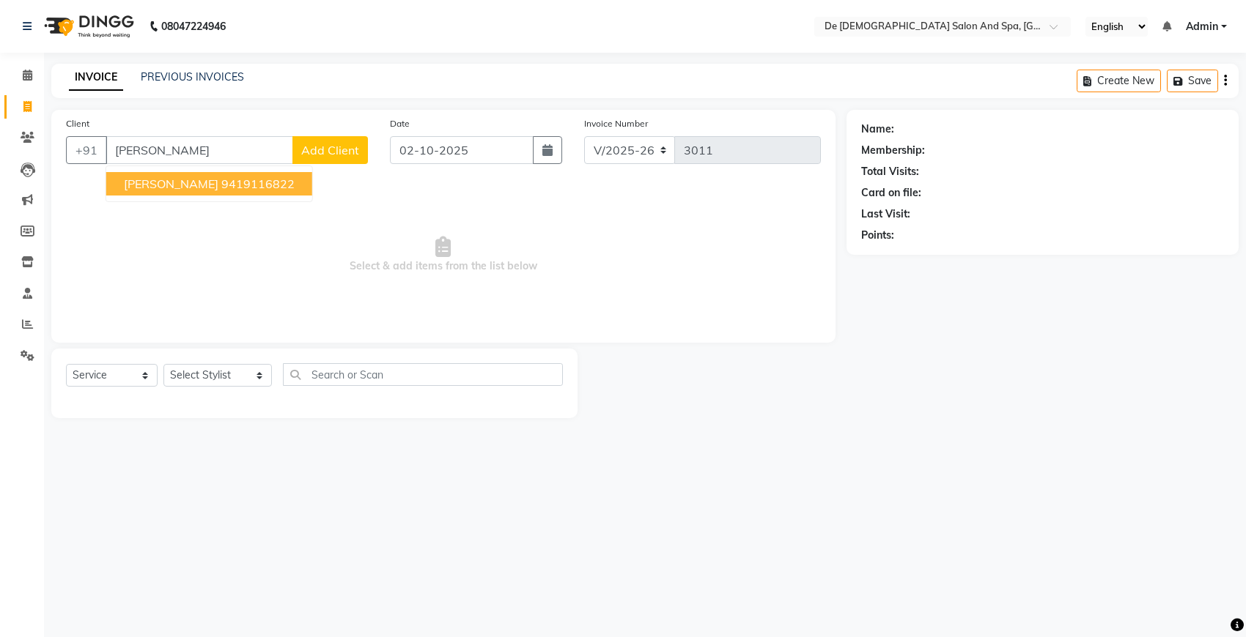
click at [177, 190] on button "[PERSON_NAME] 9419116822" at bounding box center [209, 183] width 206 height 23
type input "9419116822"
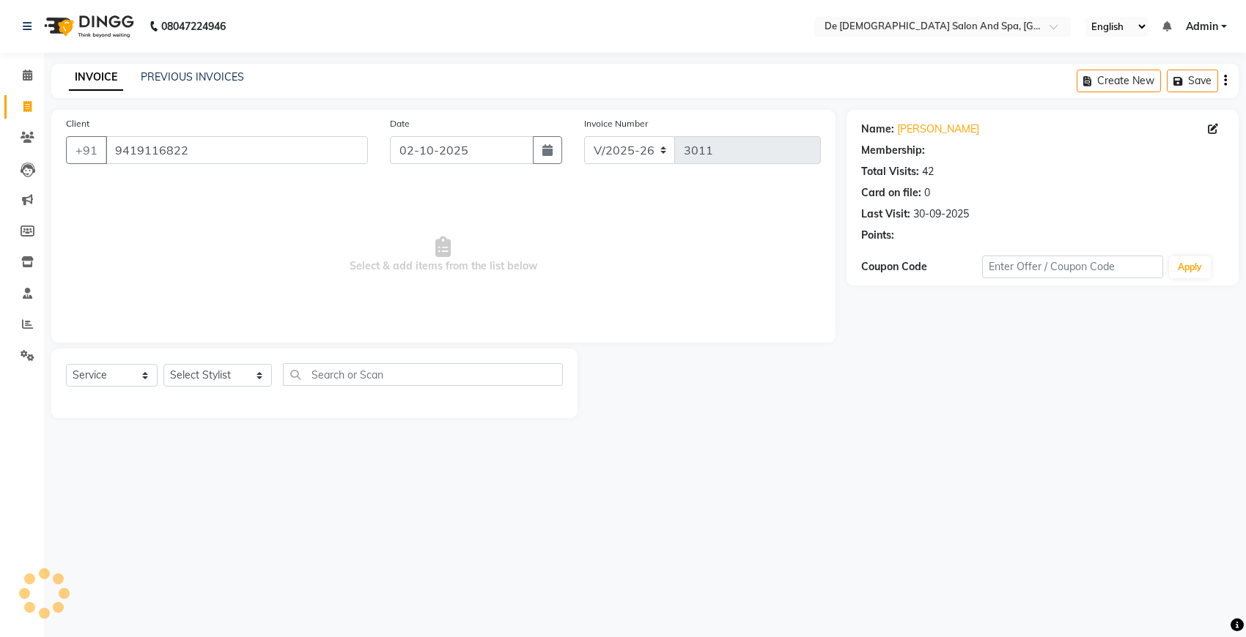
select select "1: Object"
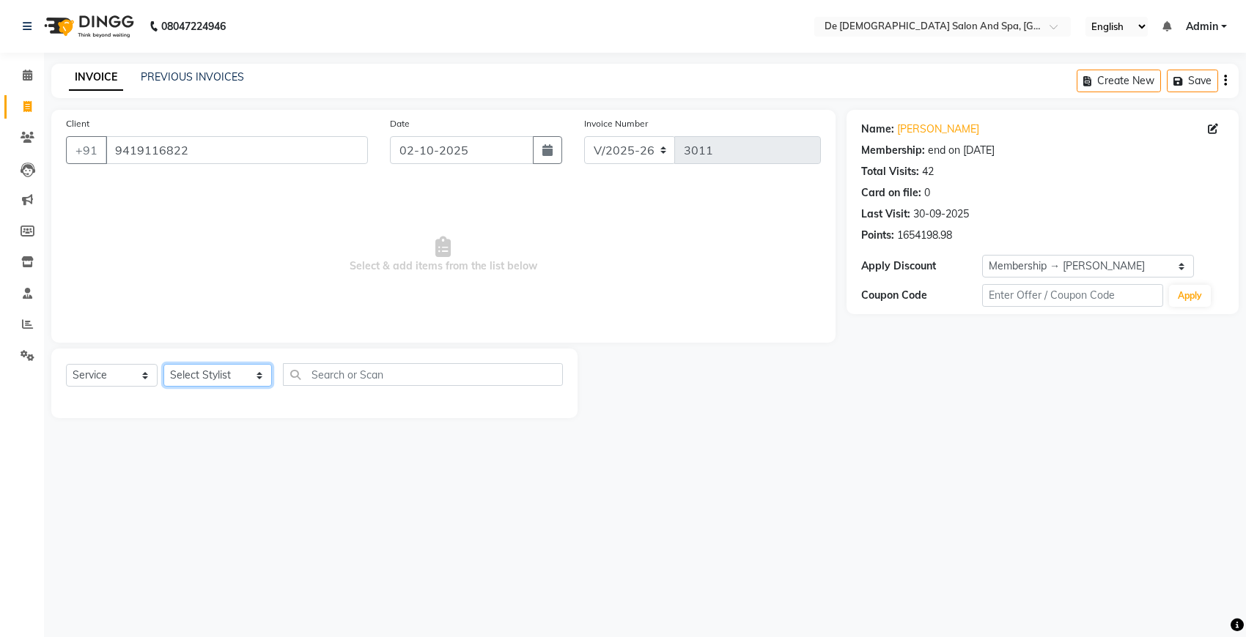
click at [218, 365] on select "Select Stylist akshay [PERSON_NAME] [PERSON_NAME] [PERSON_NAME] [MEDICAL_DATA][…" at bounding box center [217, 375] width 108 height 23
select select "49201"
click at [163, 364] on select "Select Stylist akshay [PERSON_NAME] [PERSON_NAME] [PERSON_NAME] [MEDICAL_DATA][…" at bounding box center [217, 375] width 108 height 23
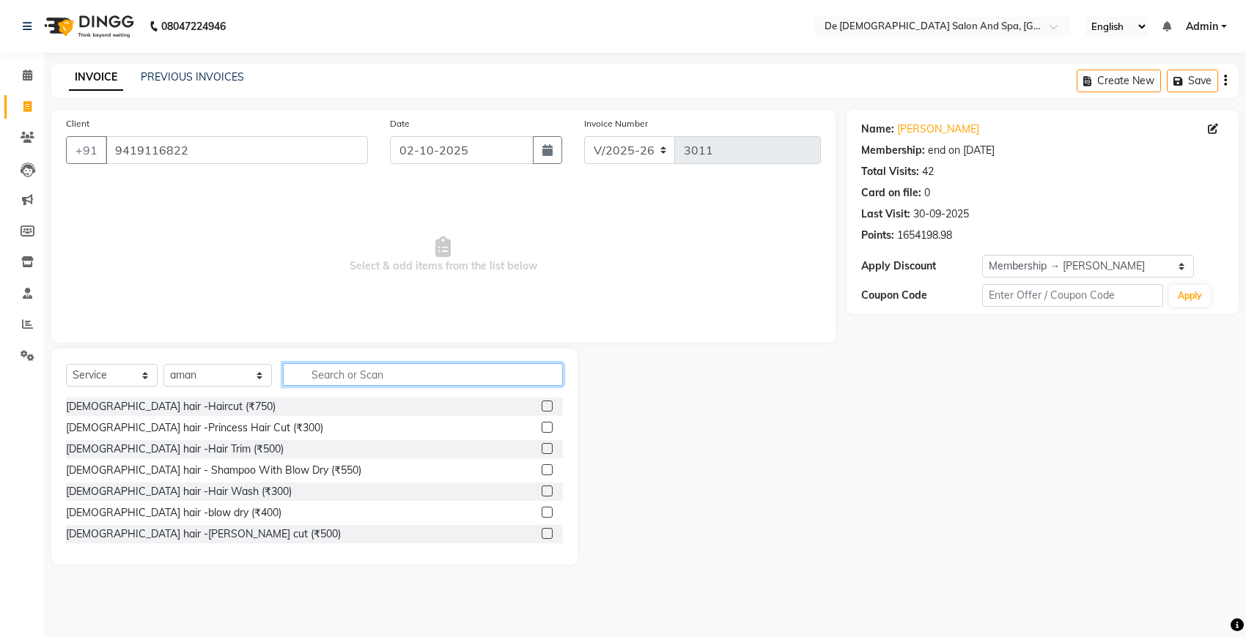
click at [327, 363] on input "text" at bounding box center [423, 374] width 280 height 23
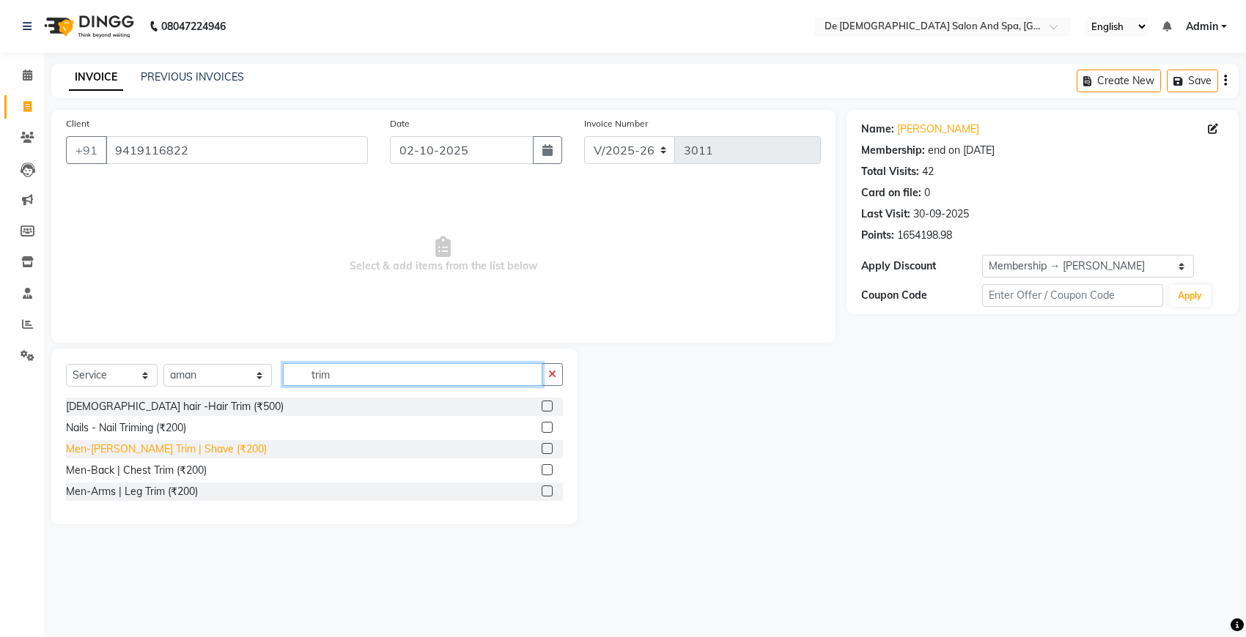
type input "trim"
click at [122, 448] on div "Men-[PERSON_NAME] Trim | Shave (₹200)" at bounding box center [166, 449] width 201 height 15
checkbox input "false"
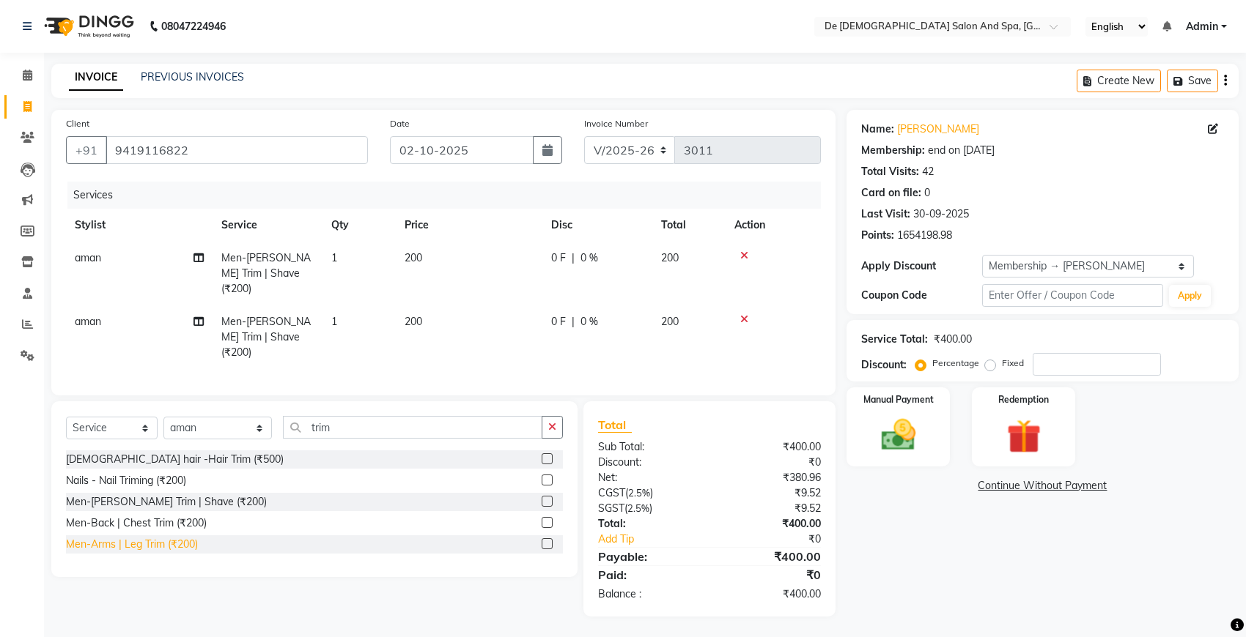
drag, startPoint x: 122, startPoint y: 448, endPoint x: 144, endPoint y: 520, distance: 76.0
click at [144, 537] on div "Men-Arms | Leg Trim (₹200)" at bounding box center [132, 544] width 132 height 15
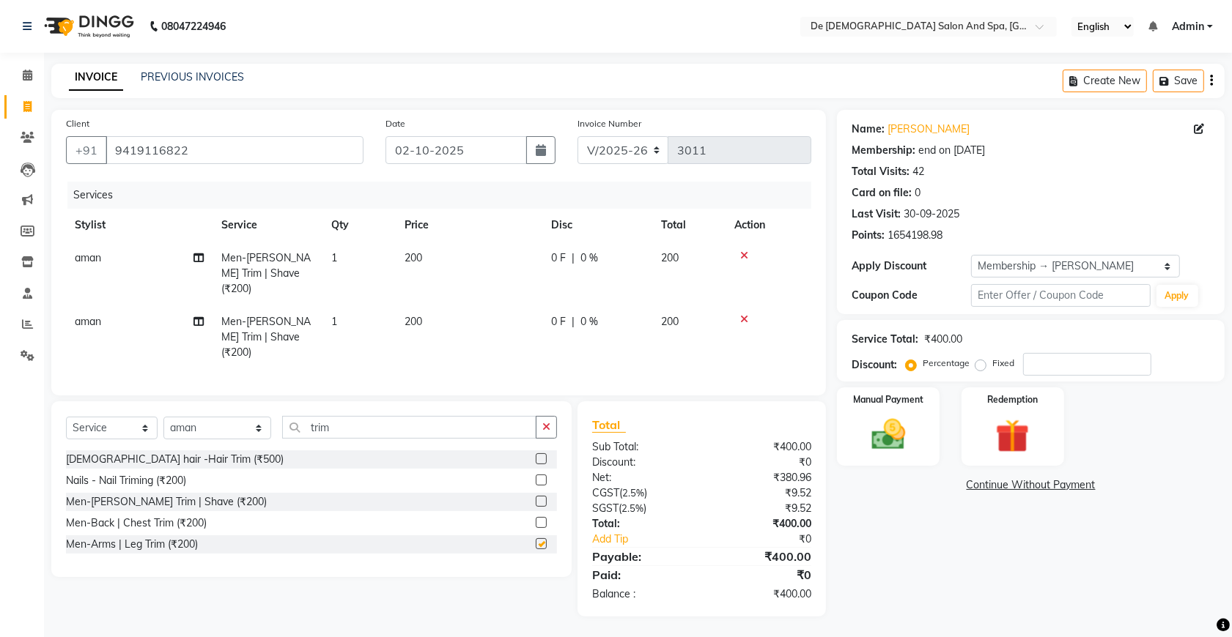
click at [144, 490] on div "Nails - Nail Triming (₹200)" at bounding box center [311, 481] width 491 height 18
checkbox input "false"
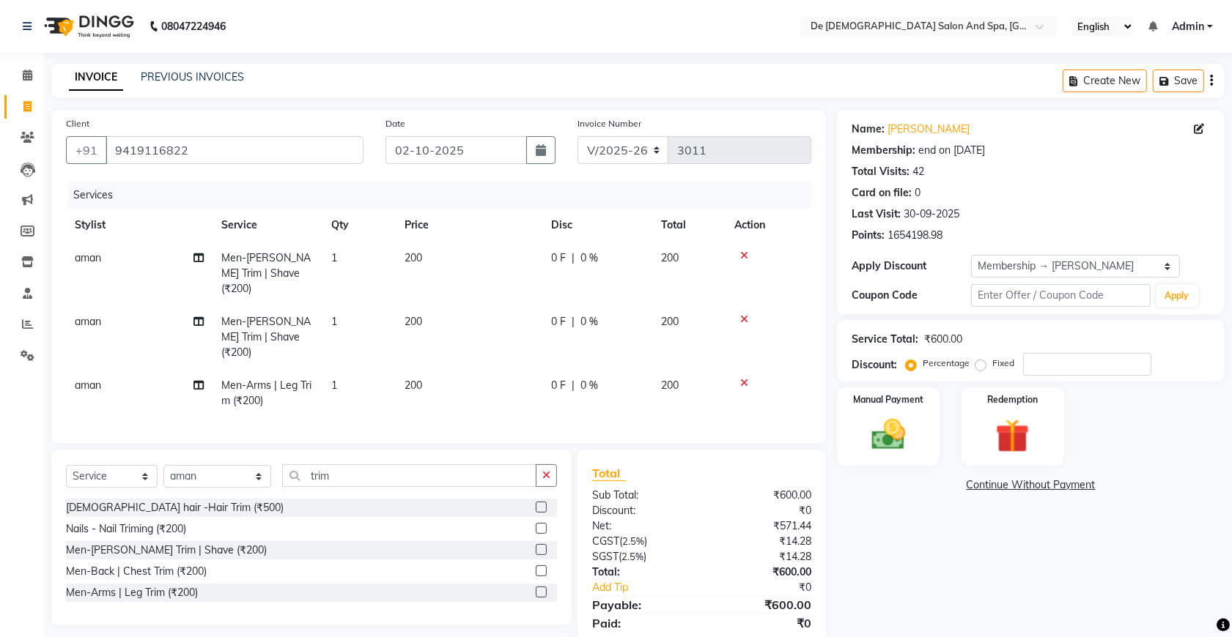
click at [744, 314] on icon at bounding box center [744, 319] width 8 height 10
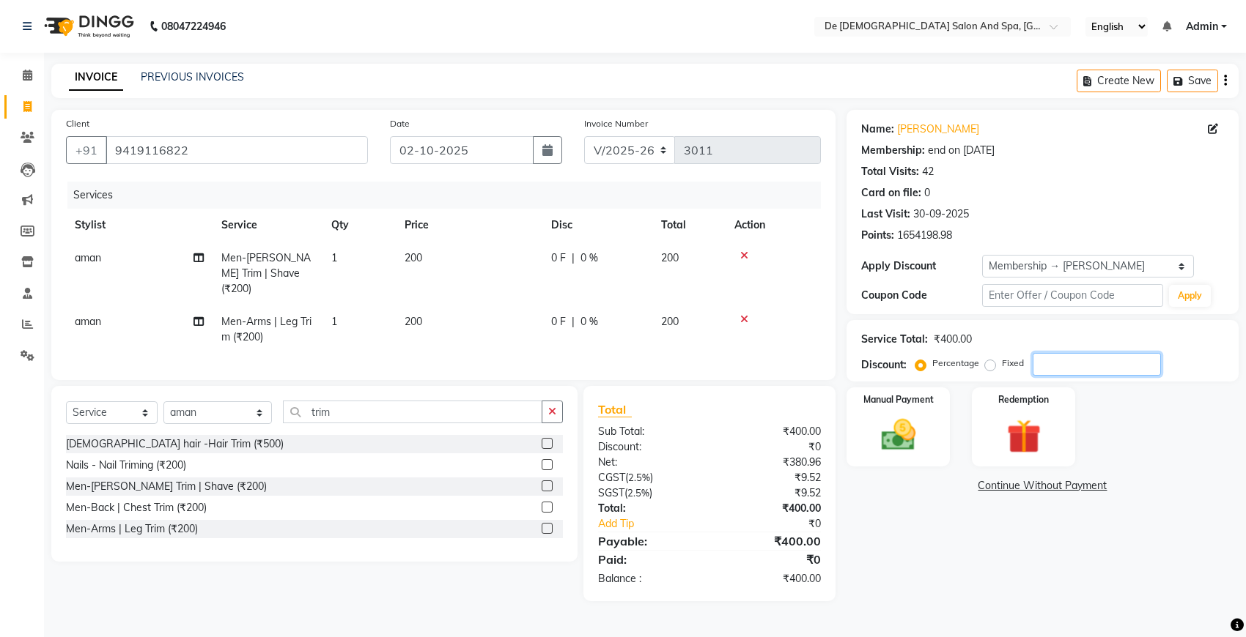
click at [1087, 363] on input "number" at bounding box center [1096, 364] width 128 height 23
click at [442, 306] on td "200" at bounding box center [469, 330] width 147 height 48
select select "49201"
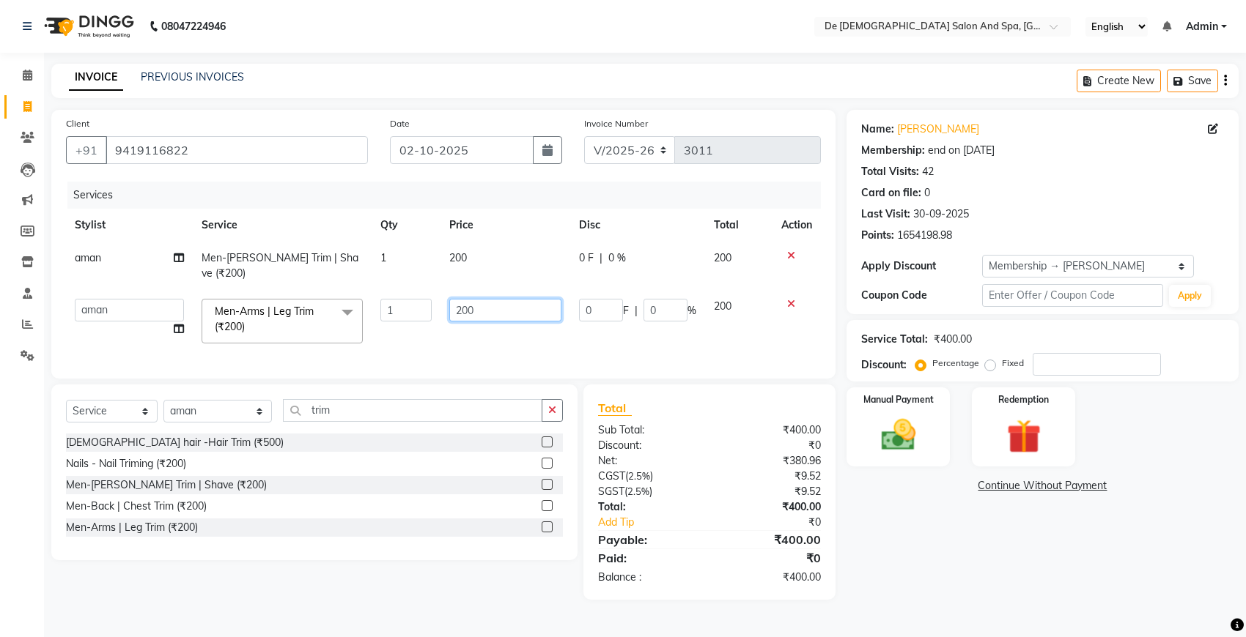
click at [481, 299] on input "200" at bounding box center [505, 310] width 112 height 23
type input "2"
type input "100"
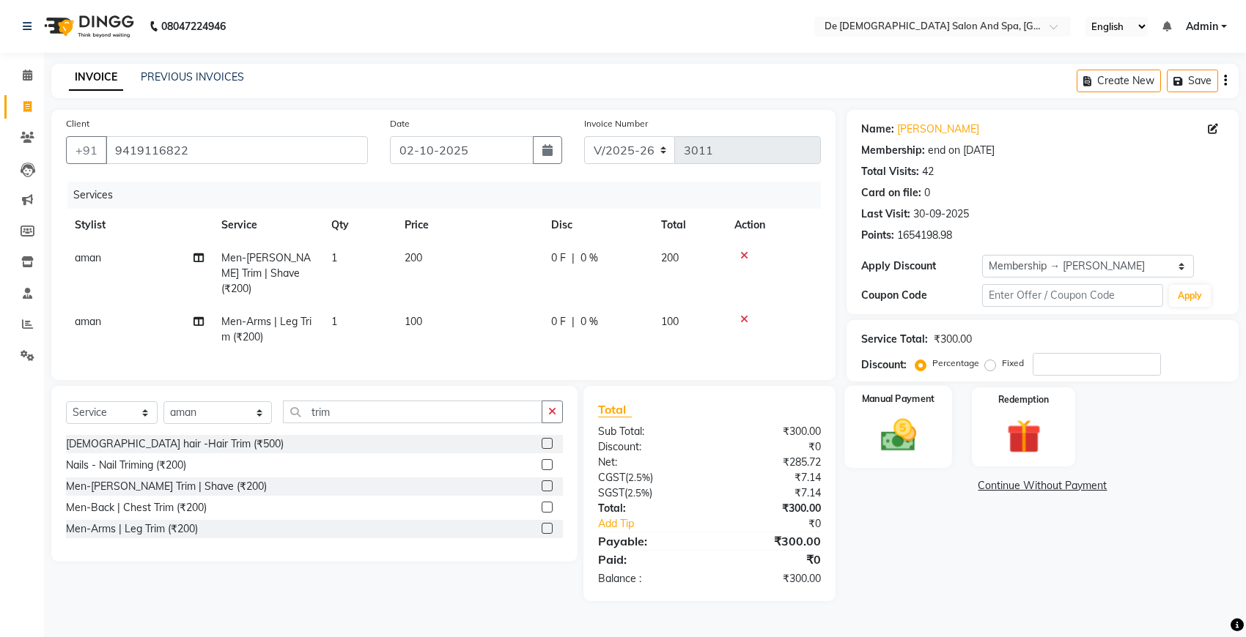
click at [909, 438] on img at bounding box center [898, 435] width 58 height 41
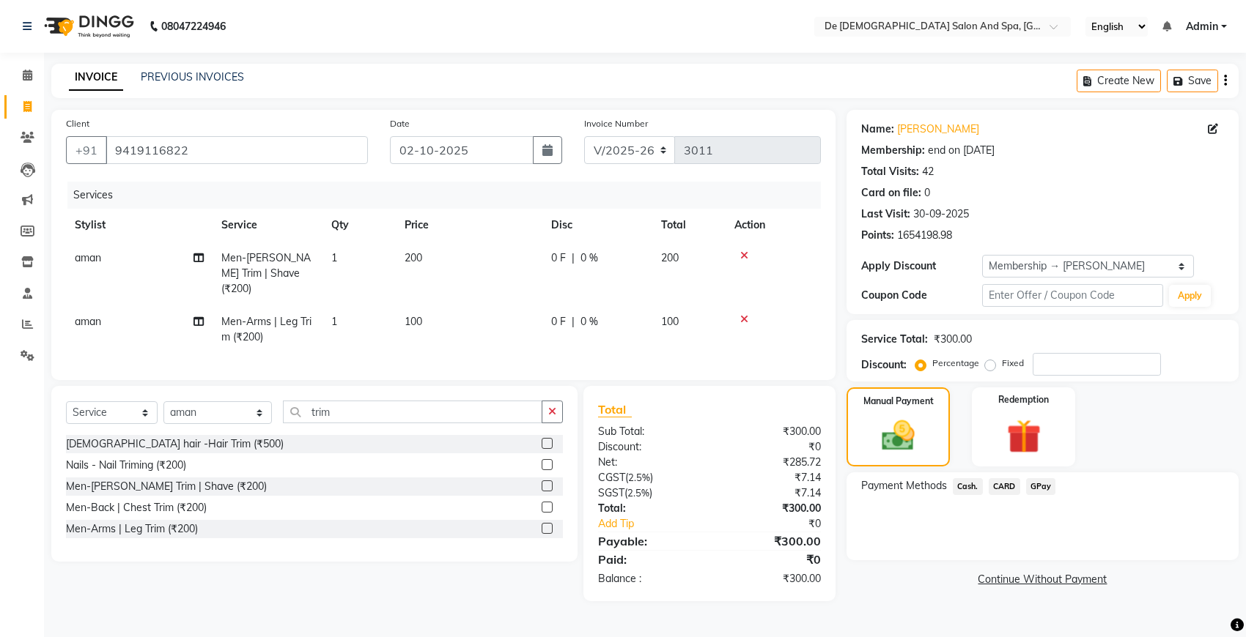
click at [972, 489] on span "Cash." at bounding box center [967, 486] width 30 height 17
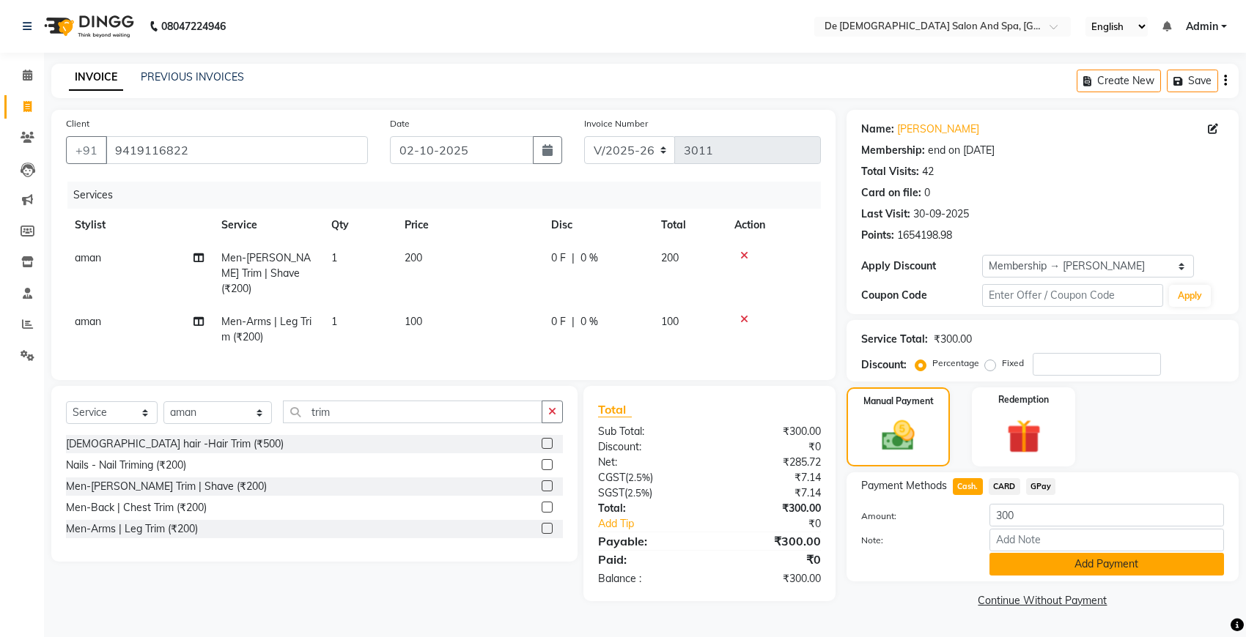
click at [1029, 564] on button "Add Payment" at bounding box center [1106, 564] width 234 height 23
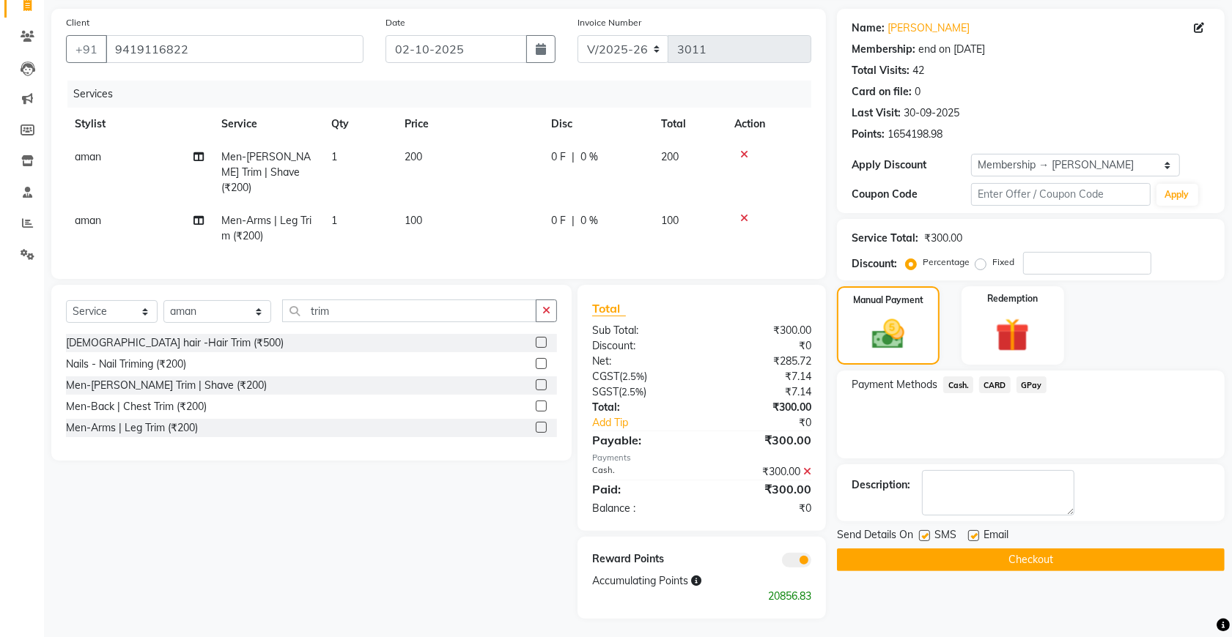
scroll to position [103, 0]
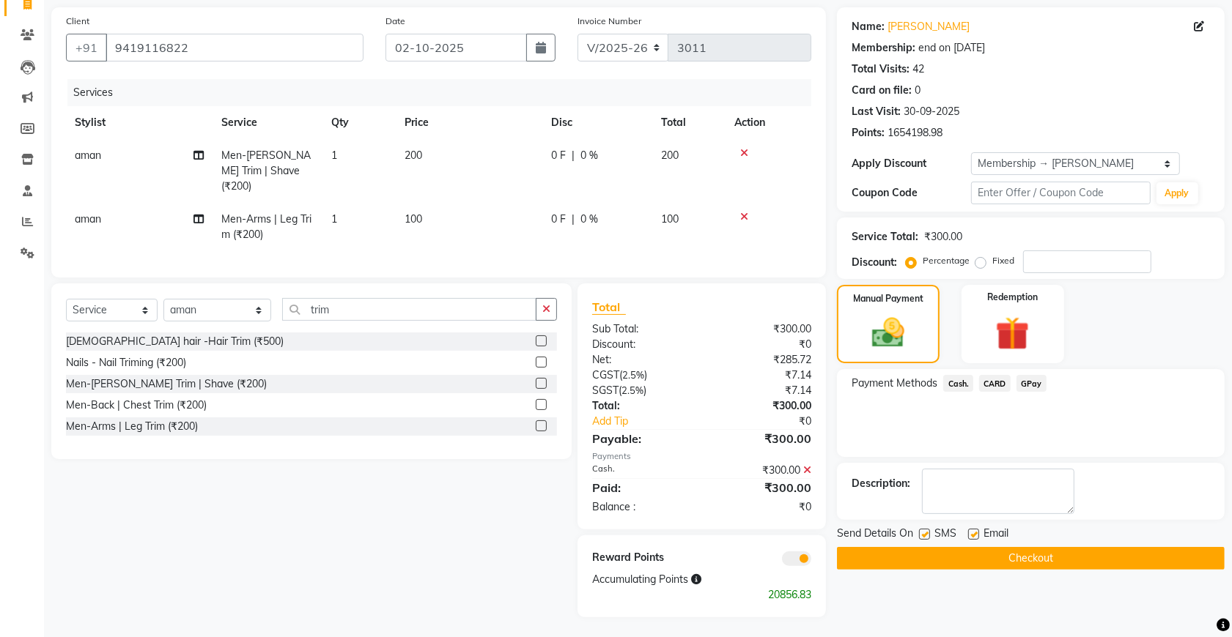
click at [963, 568] on button "Checkout" at bounding box center [1031, 558] width 388 height 23
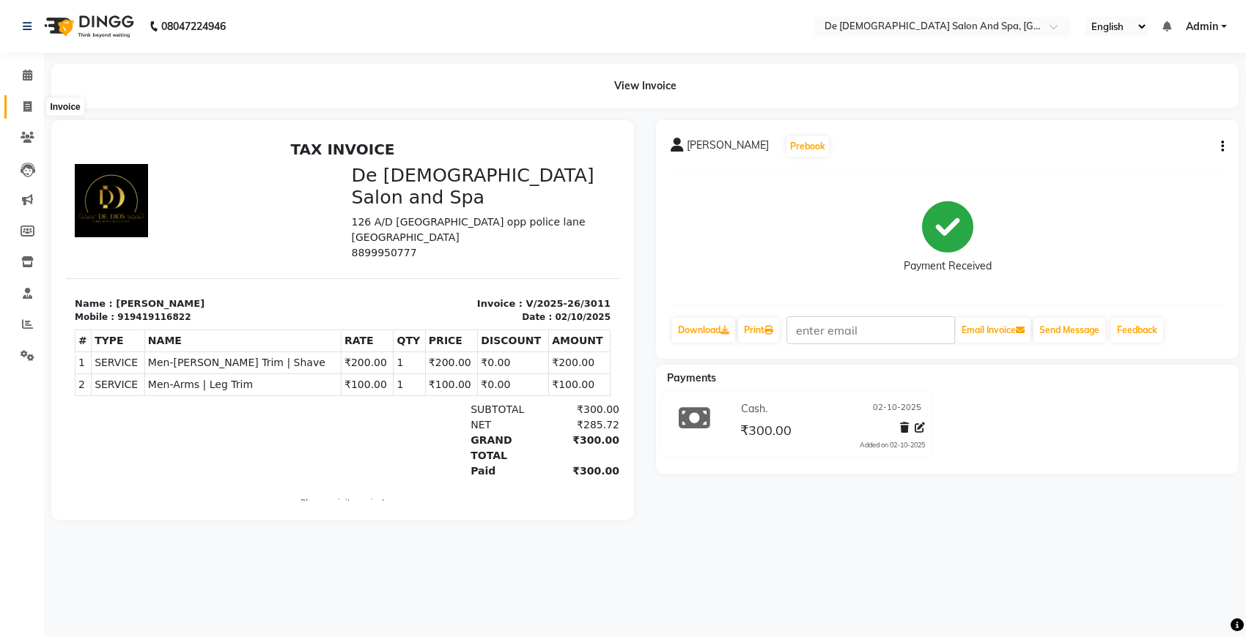
click at [20, 108] on span at bounding box center [28, 107] width 26 height 17
select select "service"
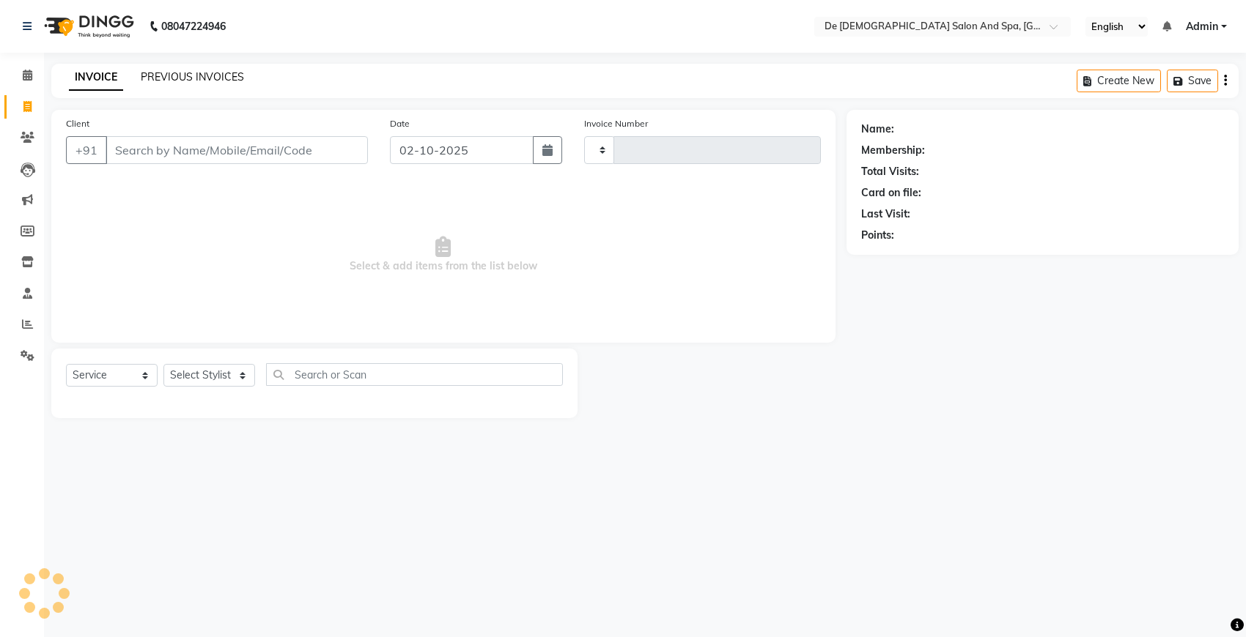
type input "3012"
select select "6431"
click at [174, 79] on link "PREVIOUS INVOICES" at bounding box center [192, 76] width 103 height 13
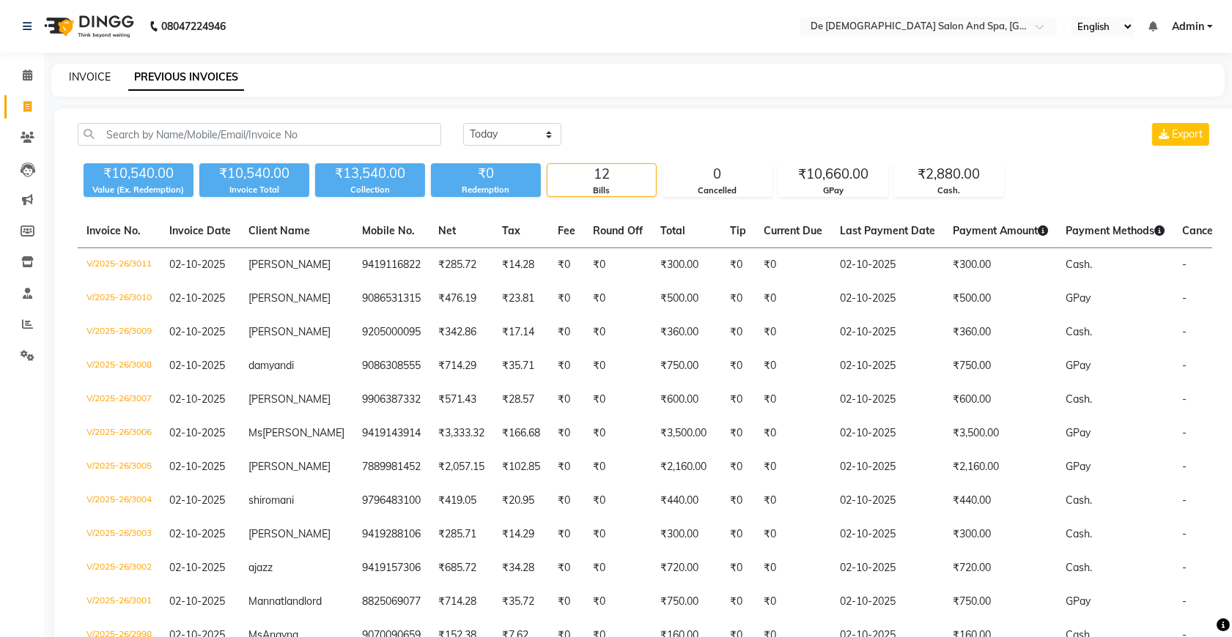
click at [93, 81] on link "INVOICE" at bounding box center [90, 76] width 42 height 13
select select "service"
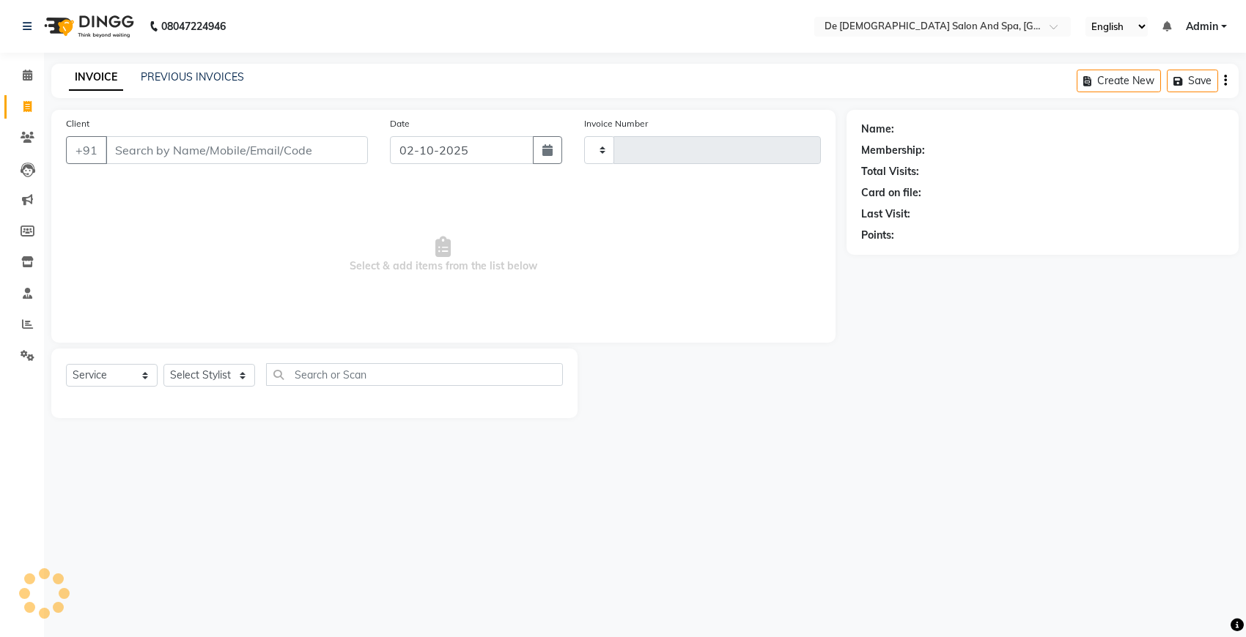
type input "3012"
select select "6431"
click at [200, 145] on input "Client" at bounding box center [237, 150] width 262 height 28
click at [213, 376] on select "Select Stylist akshay [PERSON_NAME] [PERSON_NAME] [PERSON_NAME] [MEDICAL_DATA][…" at bounding box center [217, 375] width 108 height 23
select select "49201"
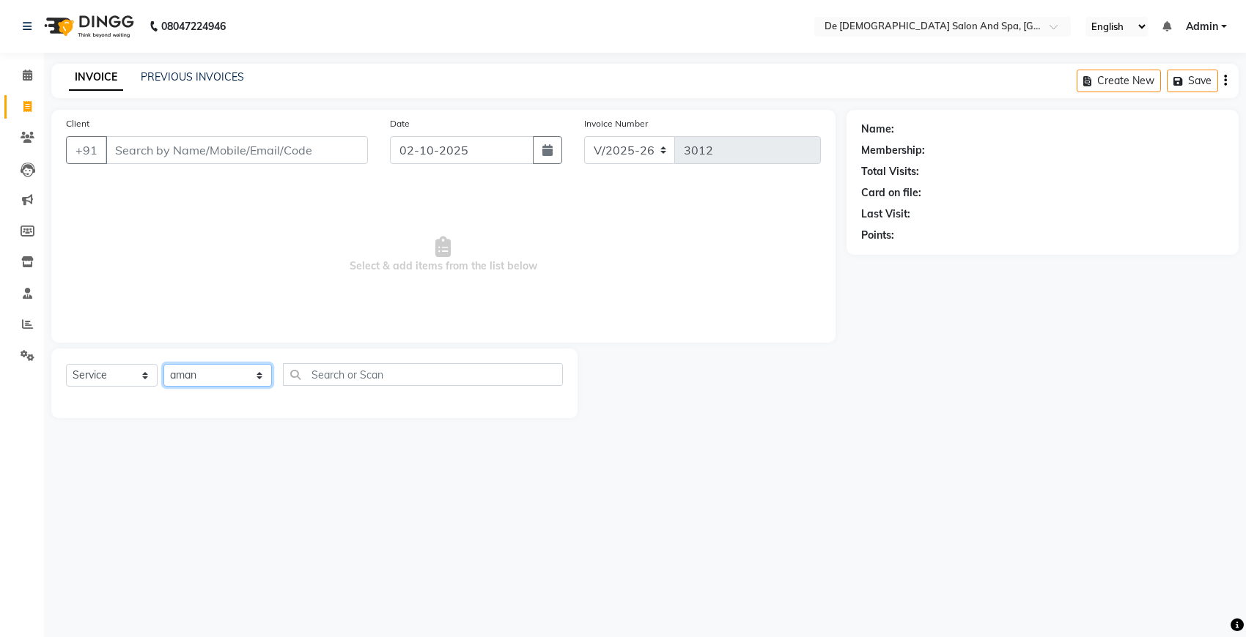
click at [163, 364] on select "Select Stylist akshay [PERSON_NAME] [PERSON_NAME] [PERSON_NAME] [MEDICAL_DATA][…" at bounding box center [217, 375] width 108 height 23
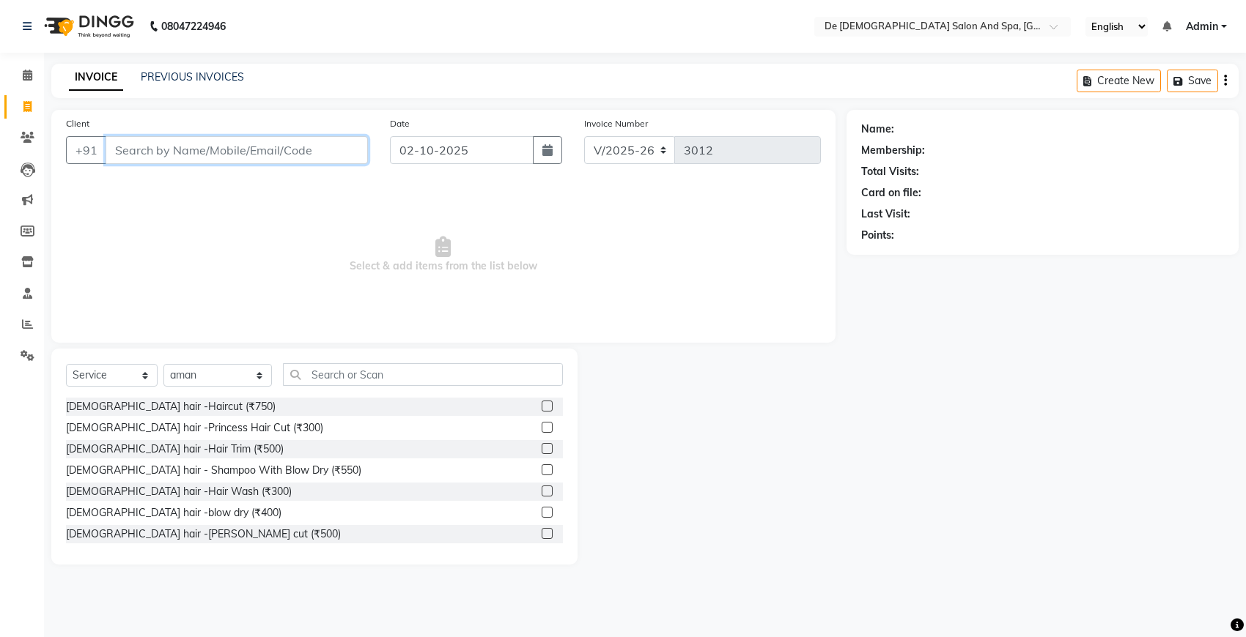
click at [169, 151] on input "Client" at bounding box center [237, 150] width 262 height 28
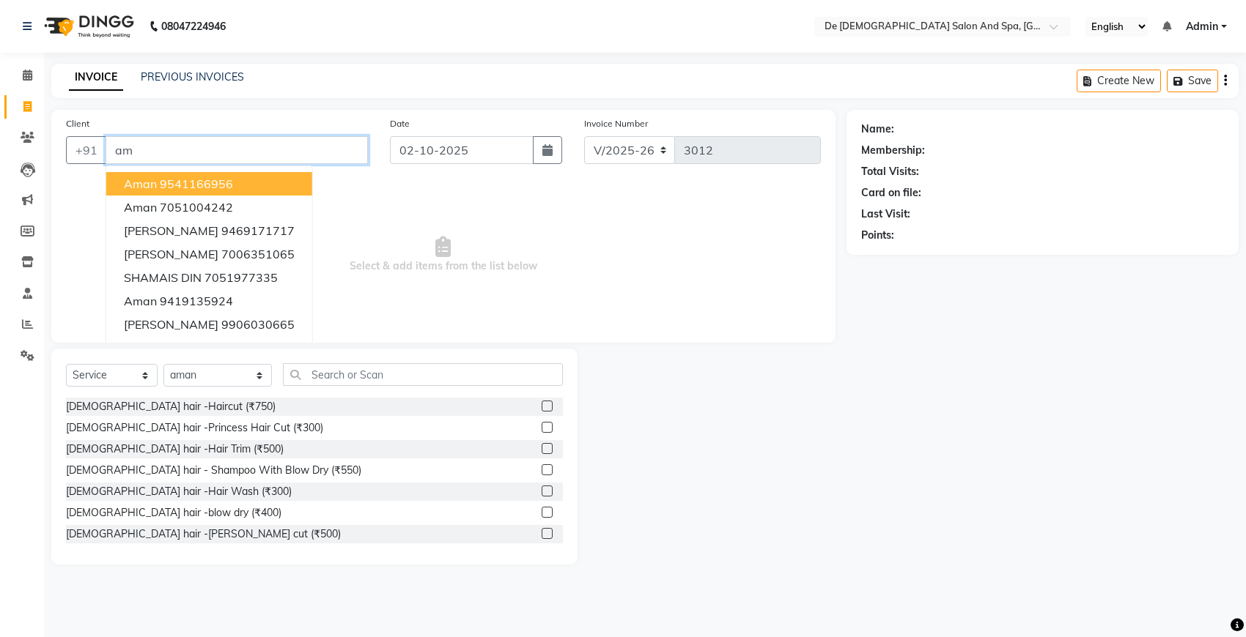
type input "a"
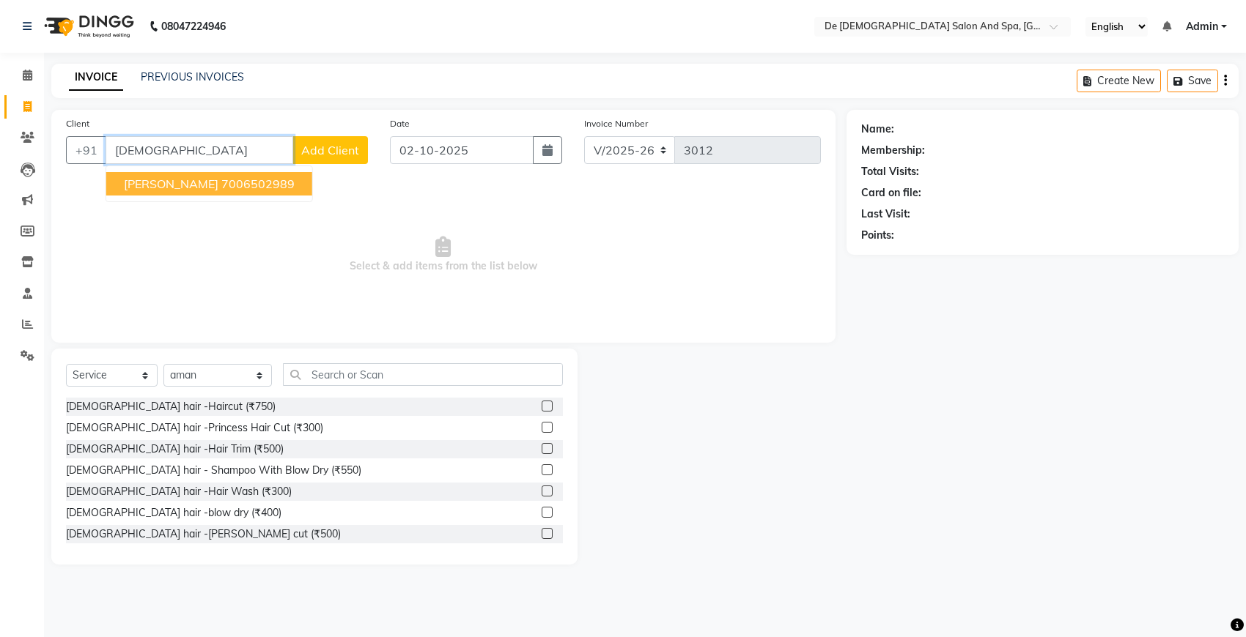
click at [221, 189] on ngb-highlight "7006502989" at bounding box center [257, 184] width 73 height 15
type input "7006502989"
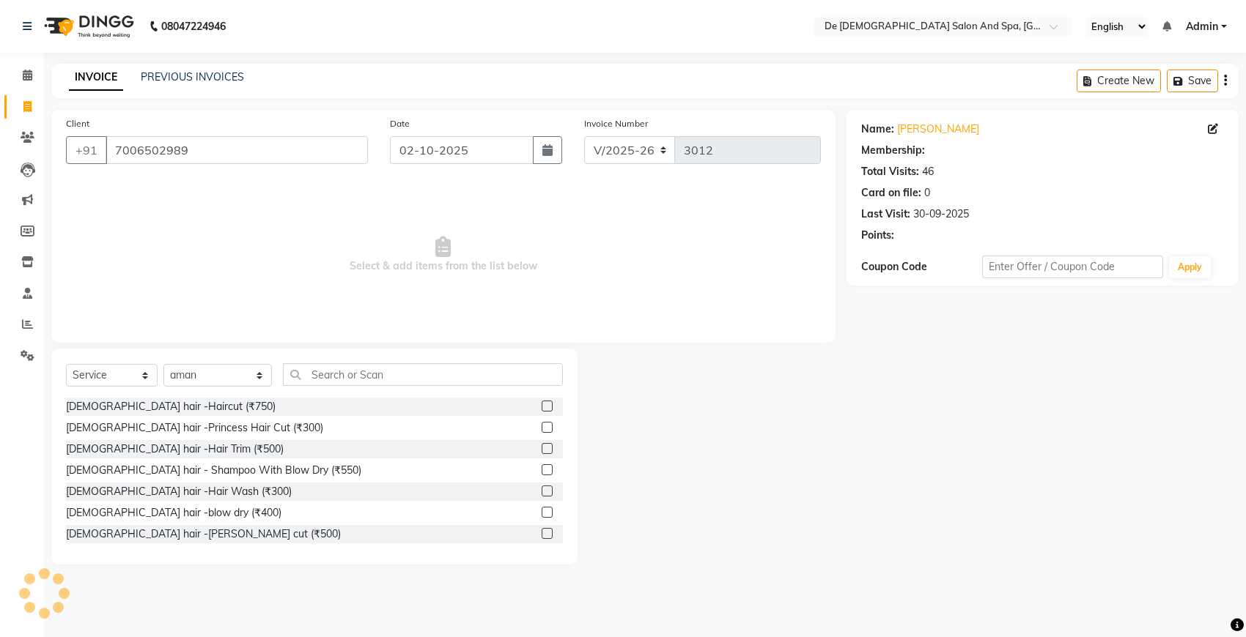
select select "1: Object"
click at [198, 371] on select "Select Stylist akshay [PERSON_NAME] [PERSON_NAME] [PERSON_NAME] [MEDICAL_DATA][…" at bounding box center [217, 375] width 108 height 23
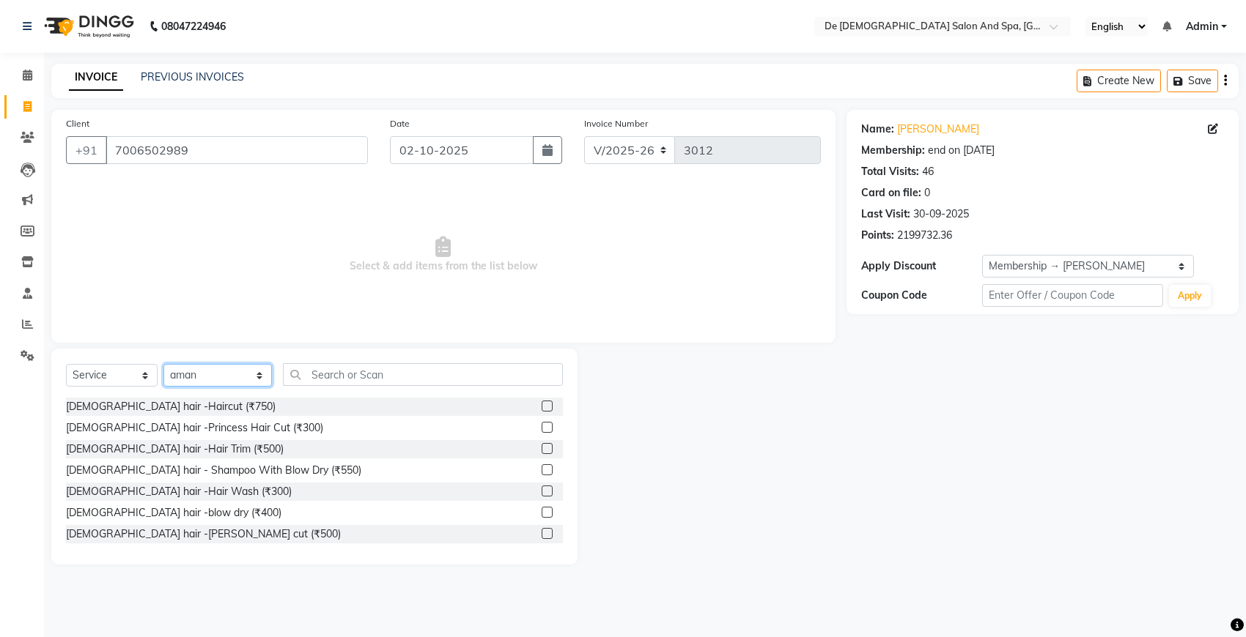
click at [163, 364] on select "Select Stylist akshay [PERSON_NAME] [PERSON_NAME] [PERSON_NAME] [MEDICAL_DATA][…" at bounding box center [217, 375] width 108 height 23
click at [311, 368] on input "text" at bounding box center [423, 374] width 280 height 23
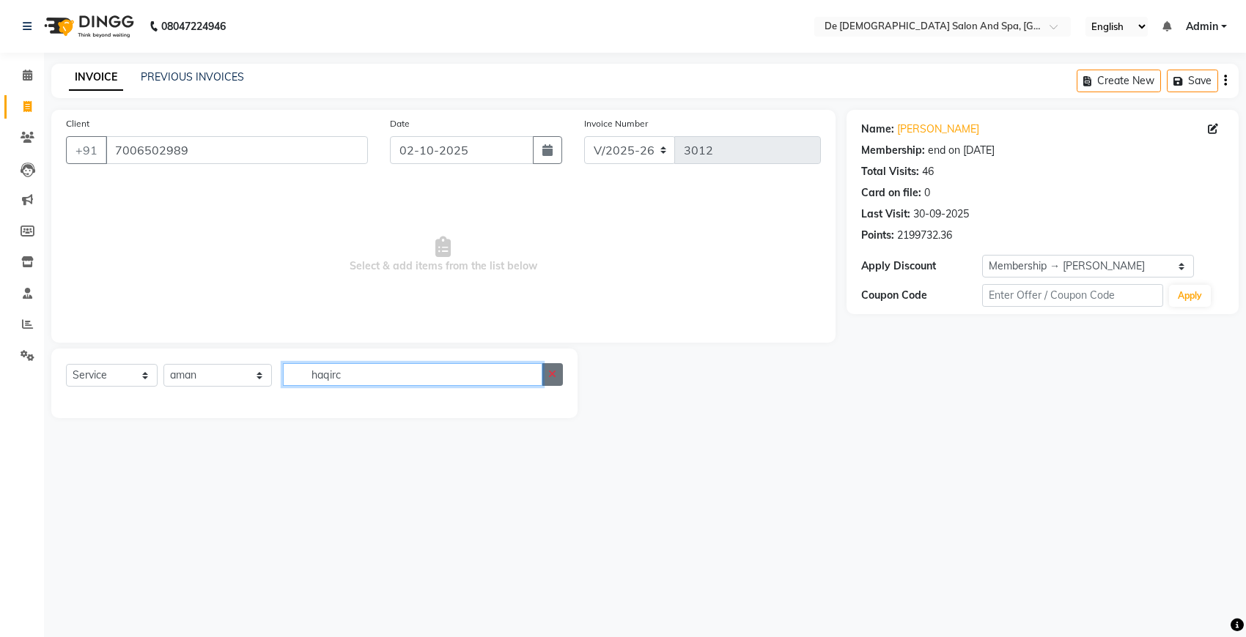
type input "haqirc"
click at [562, 374] on button "button" at bounding box center [551, 374] width 21 height 23
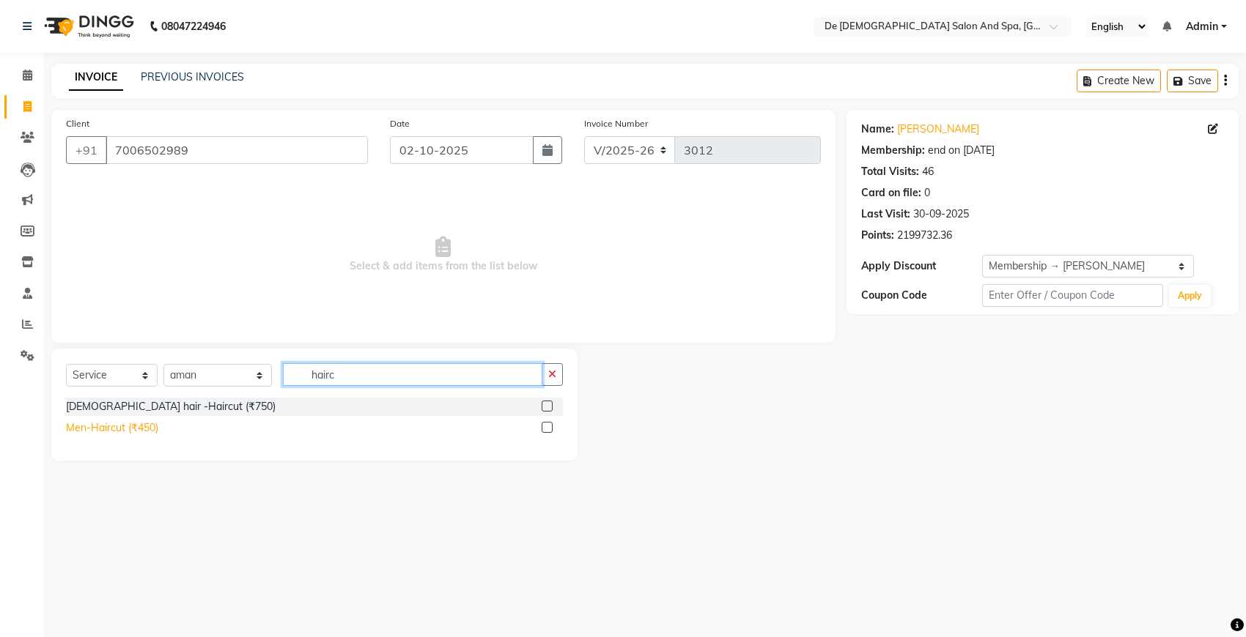
type input "hairc"
click at [154, 426] on div "Men-Haircut (₹450)" at bounding box center [112, 428] width 92 height 15
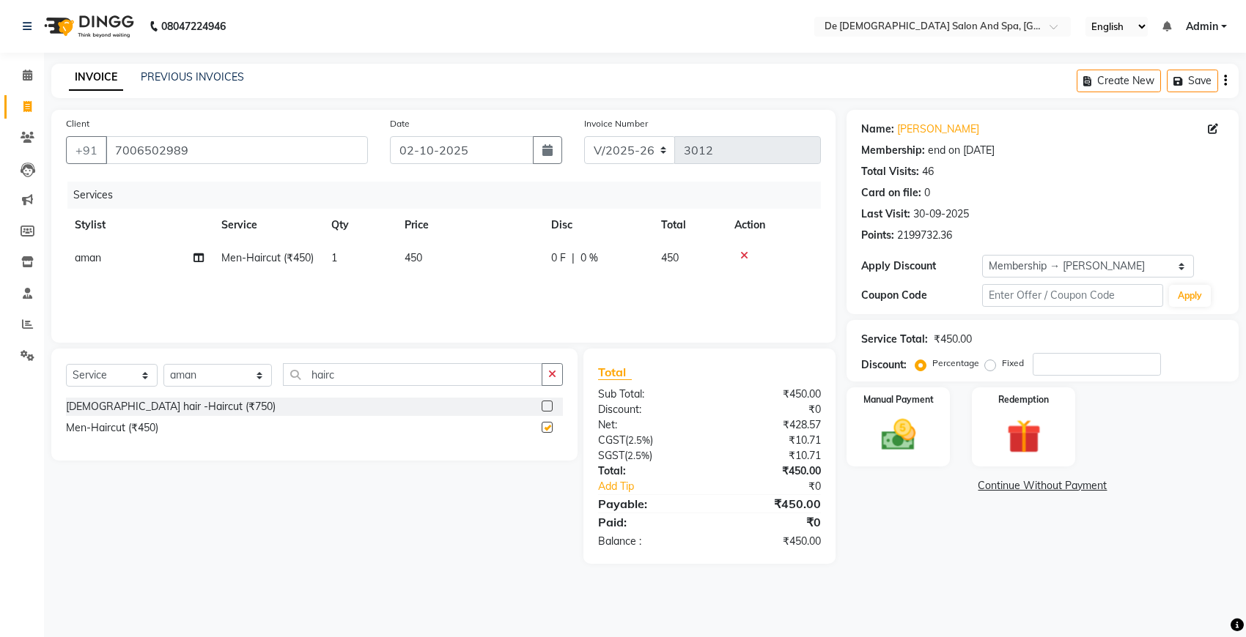
checkbox input "false"
click at [552, 385] on button "button" at bounding box center [551, 374] width 21 height 23
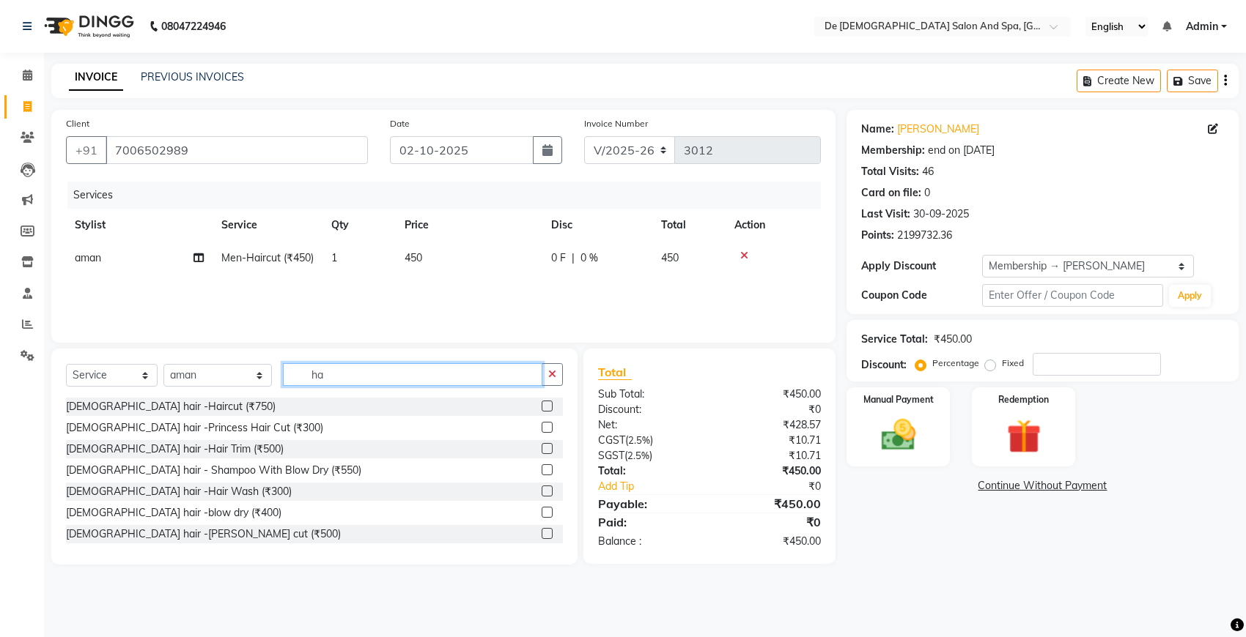
type input "h"
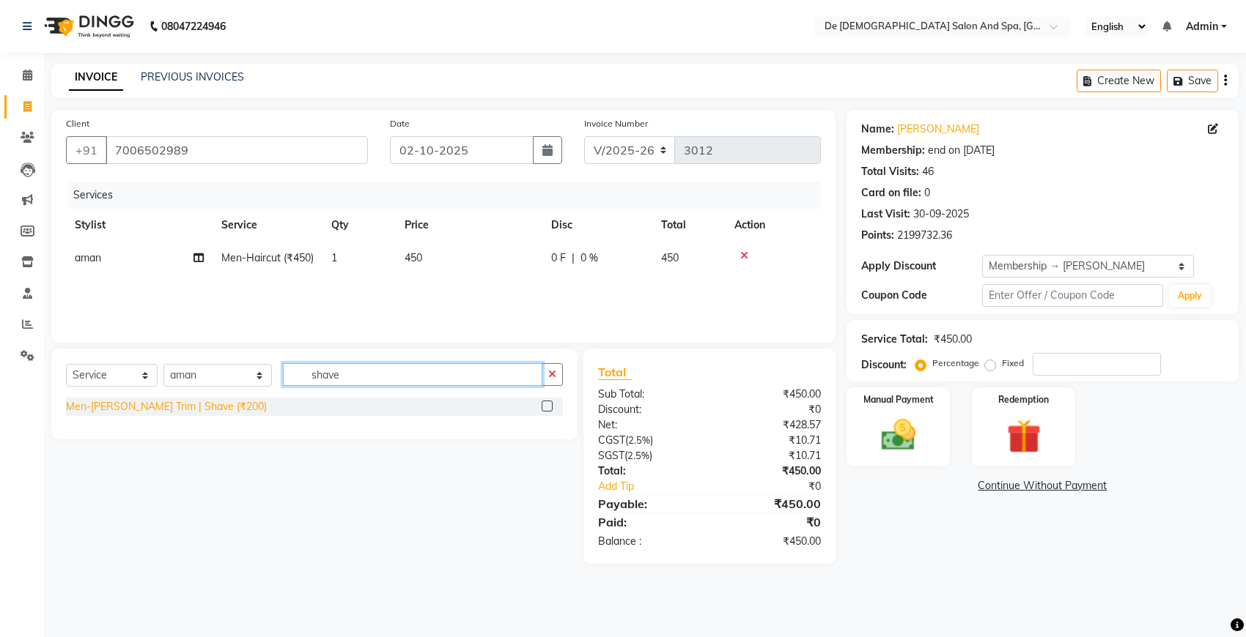
type input "shave"
click at [167, 407] on div "Men-[PERSON_NAME] Trim | Shave (₹200)" at bounding box center [166, 406] width 201 height 15
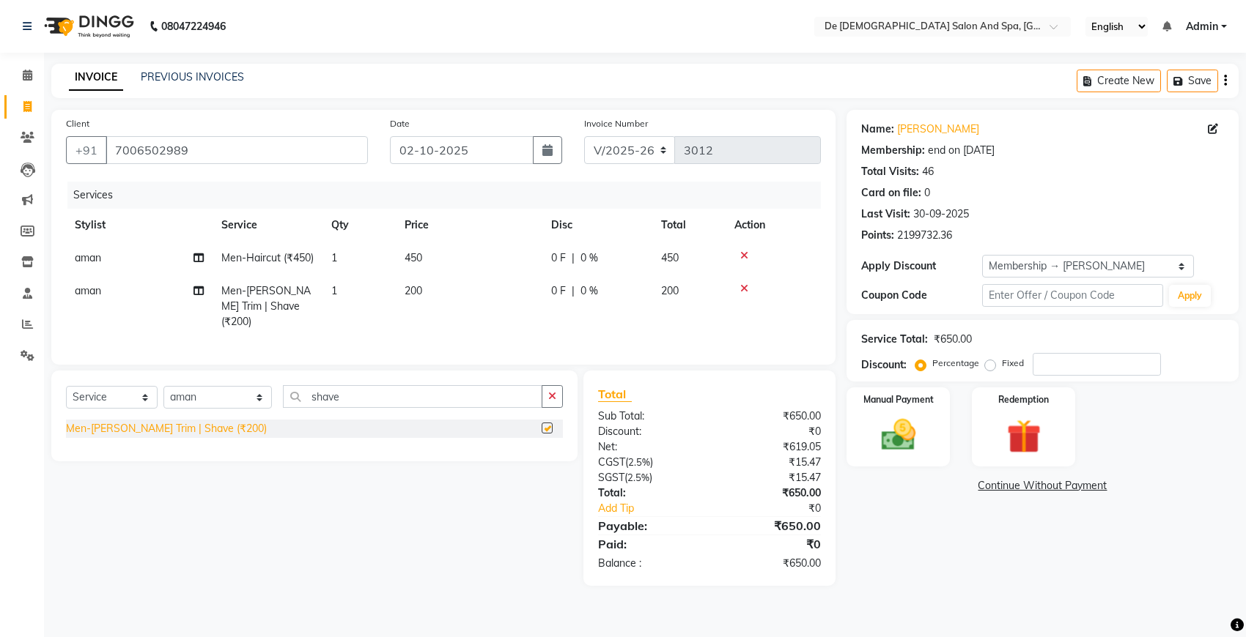
checkbox input "false"
click at [1049, 368] on input "number" at bounding box center [1096, 364] width 128 height 23
type input "20"
click at [602, 56] on div "08047224946 Select Location × De Dios Salon And Spa, Gandhi Nagar English ENGLI…" at bounding box center [623, 318] width 1246 height 637
click at [566, 299] on span "40 F" at bounding box center [561, 291] width 21 height 15
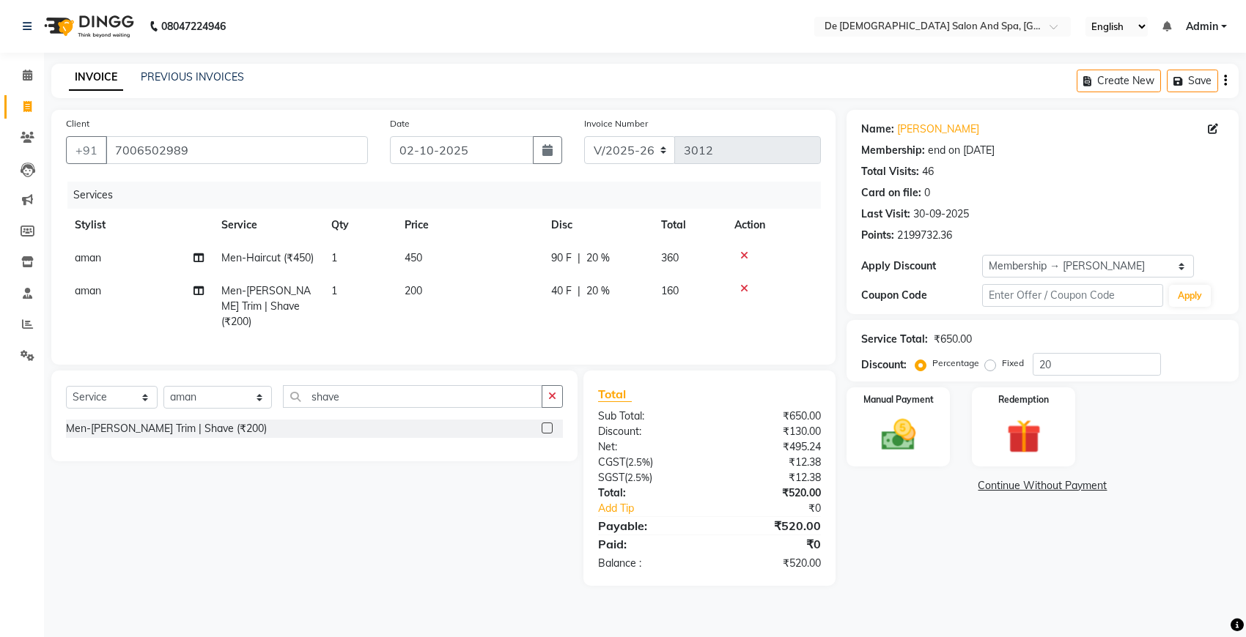
select select "49201"
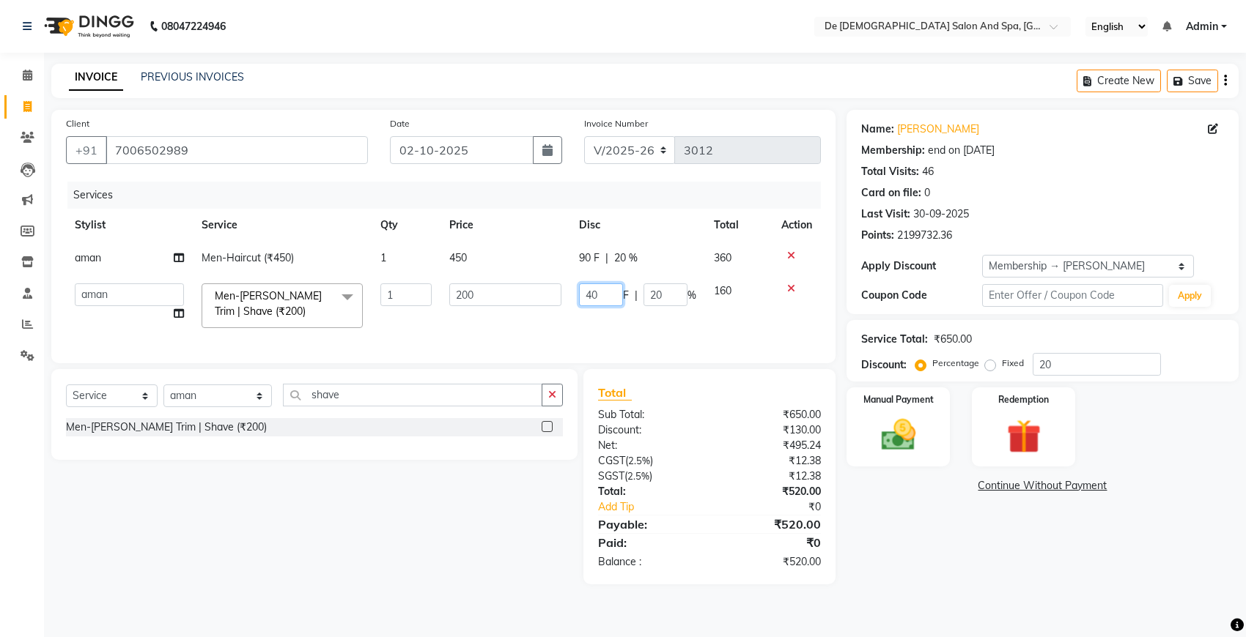
click at [615, 292] on input "40" at bounding box center [601, 295] width 44 height 23
type input "4"
type input "60"
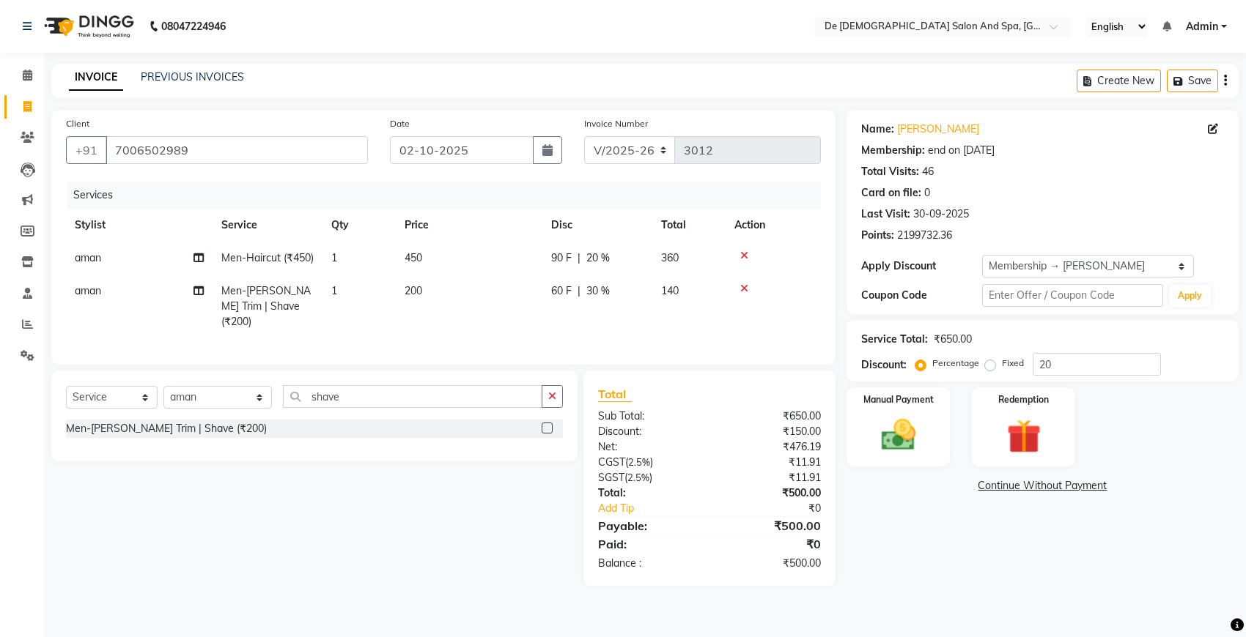
click at [604, 85] on div "INVOICE PREVIOUS INVOICES Create New Save" at bounding box center [644, 81] width 1187 height 34
click at [903, 438] on img at bounding box center [898, 435] width 58 height 41
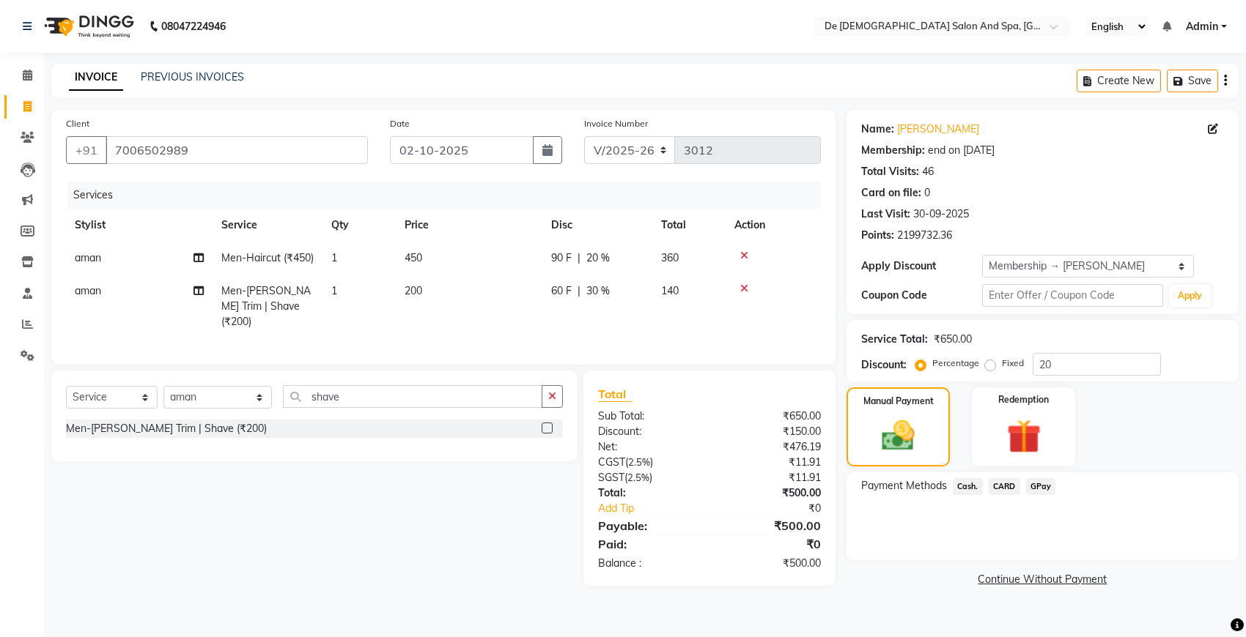
click at [966, 482] on span "Cash." at bounding box center [967, 486] width 30 height 17
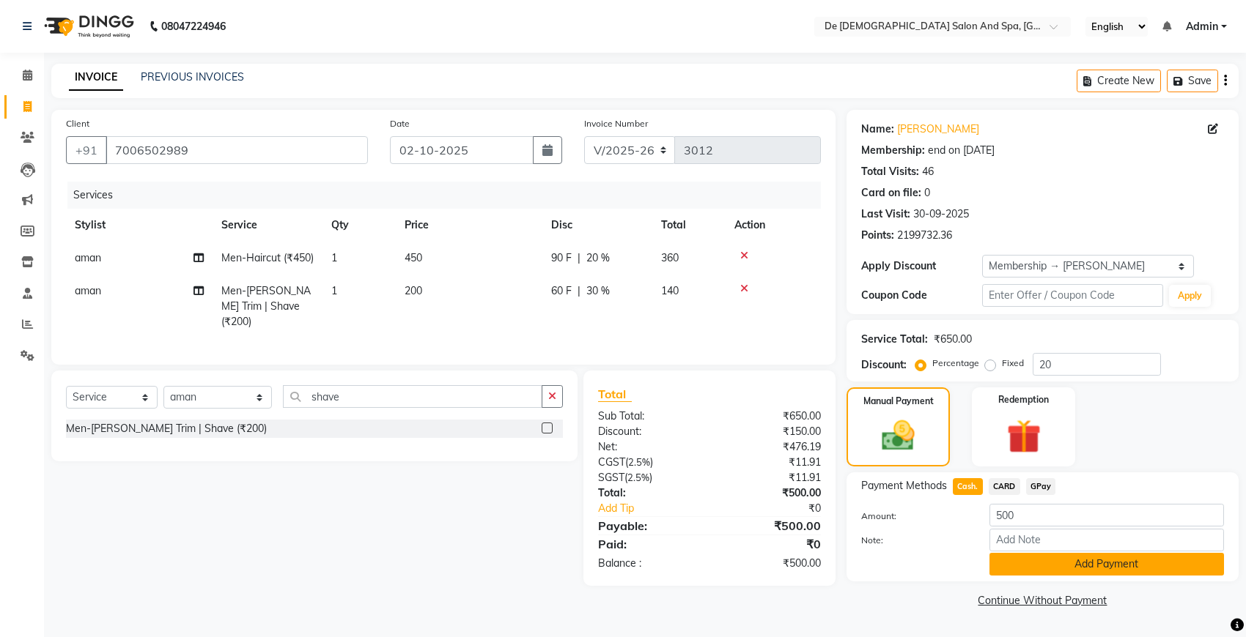
click at [1013, 569] on button "Add Payment" at bounding box center [1106, 564] width 234 height 23
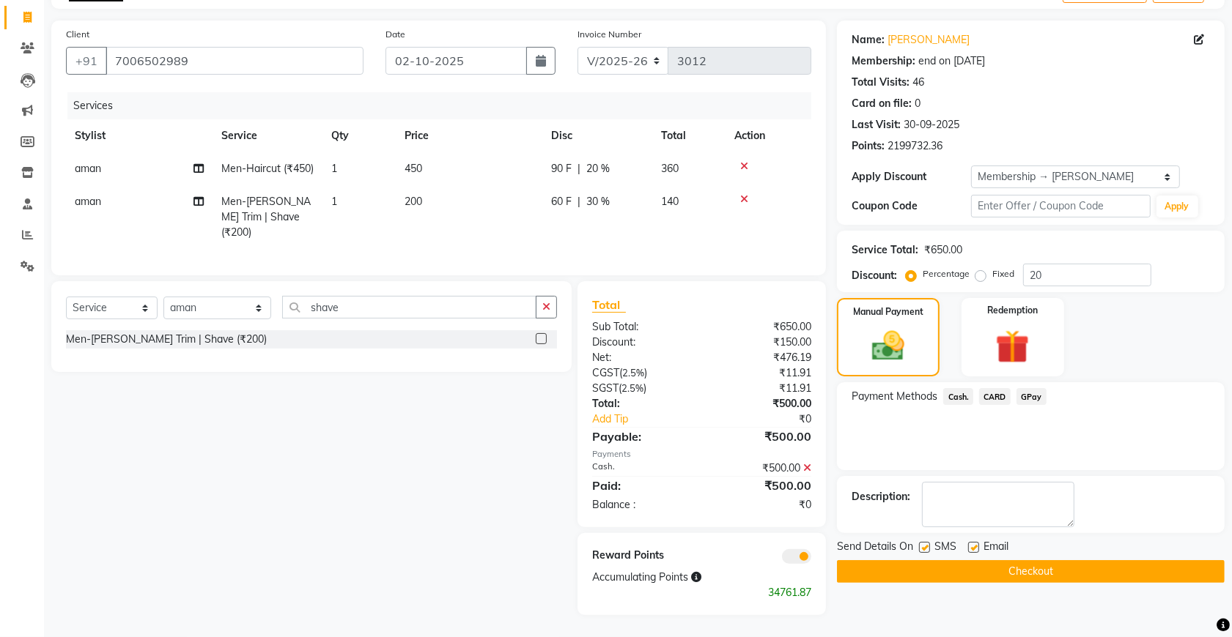
scroll to position [103, 0]
click at [1009, 560] on button "Checkout" at bounding box center [1031, 571] width 388 height 23
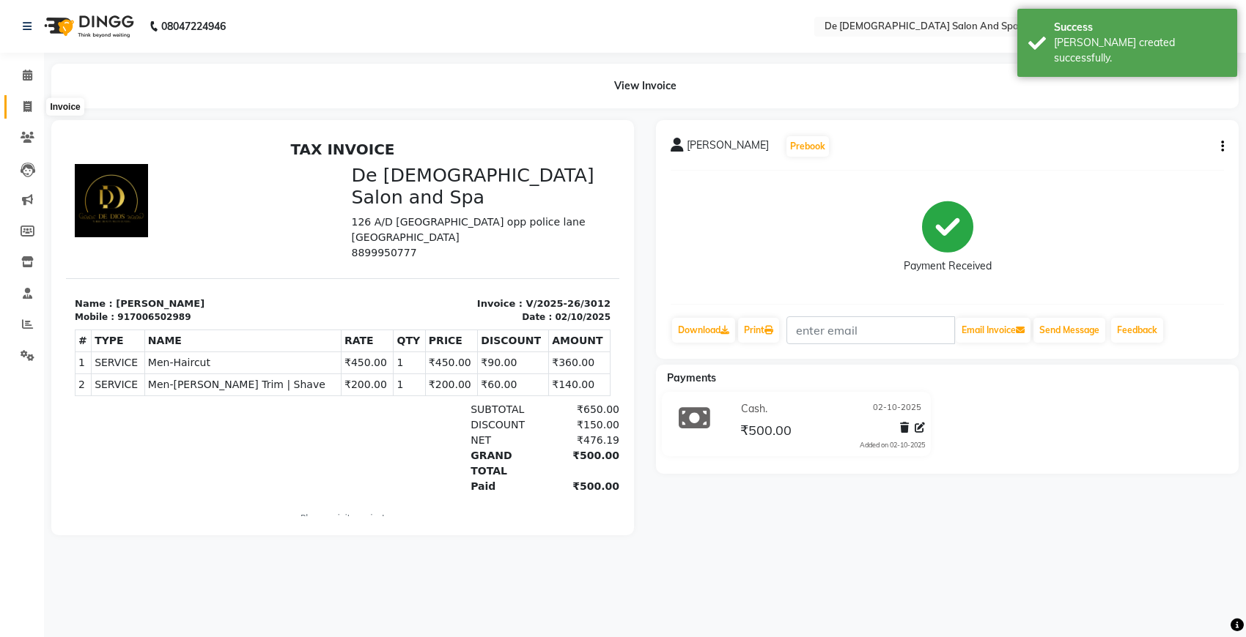
click at [33, 105] on span at bounding box center [28, 107] width 26 height 17
select select "service"
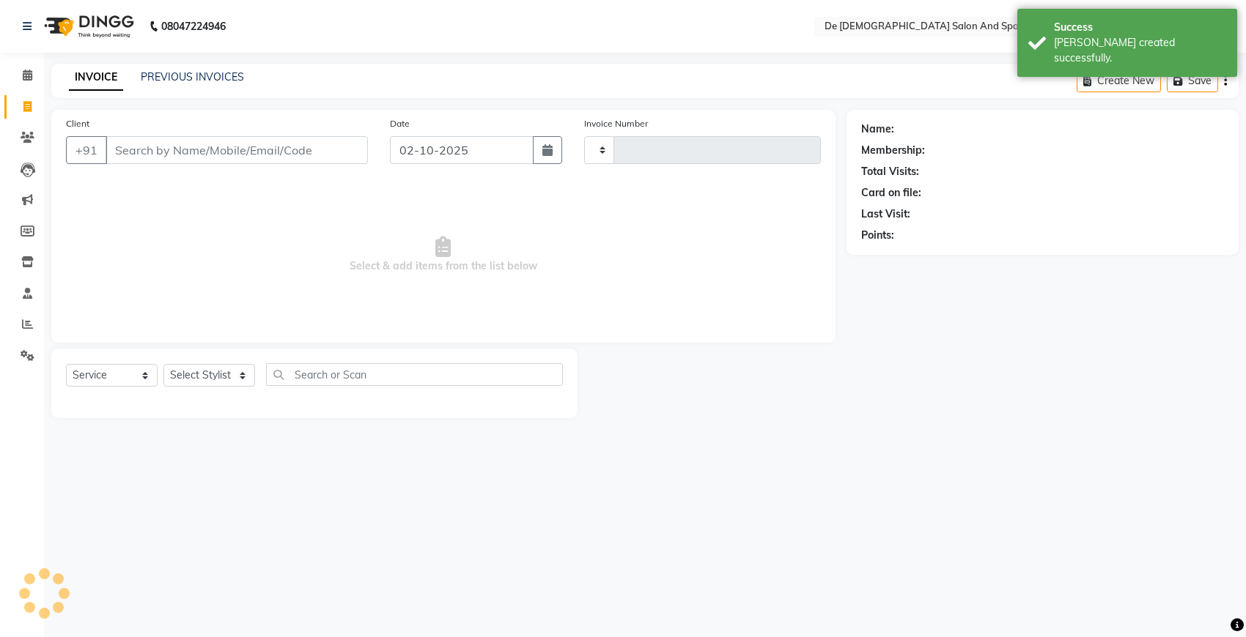
type input "3013"
select select "6431"
click at [152, 79] on link "PREVIOUS INVOICES" at bounding box center [192, 76] width 103 height 13
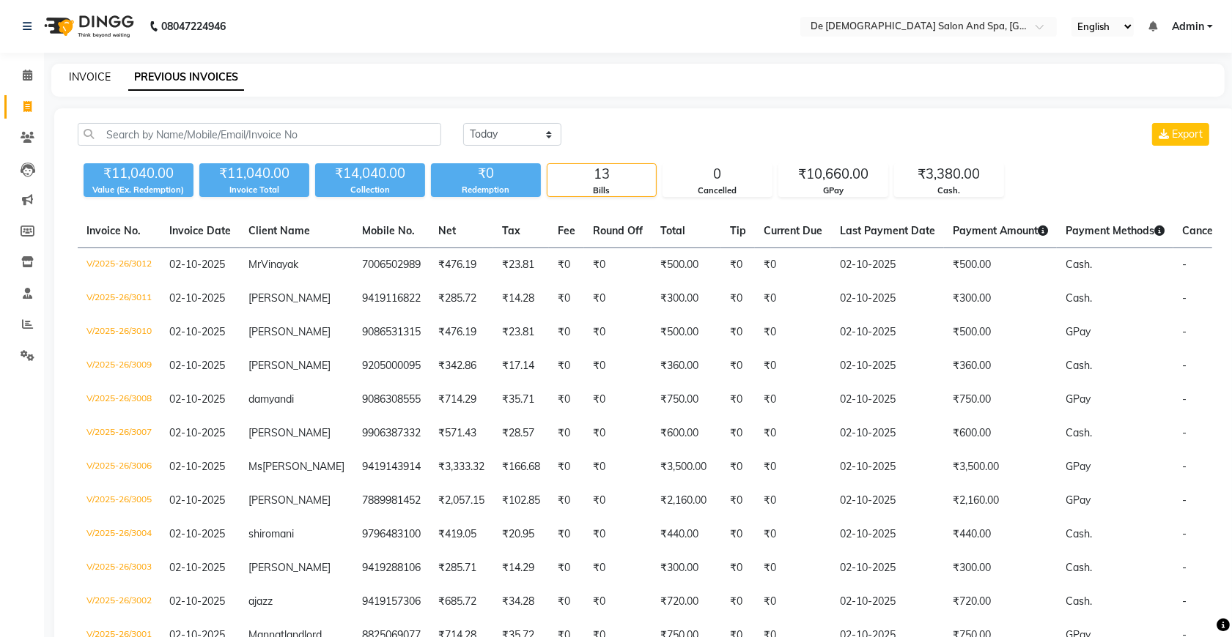
click at [85, 77] on link "INVOICE" at bounding box center [90, 76] width 42 height 13
select select "service"
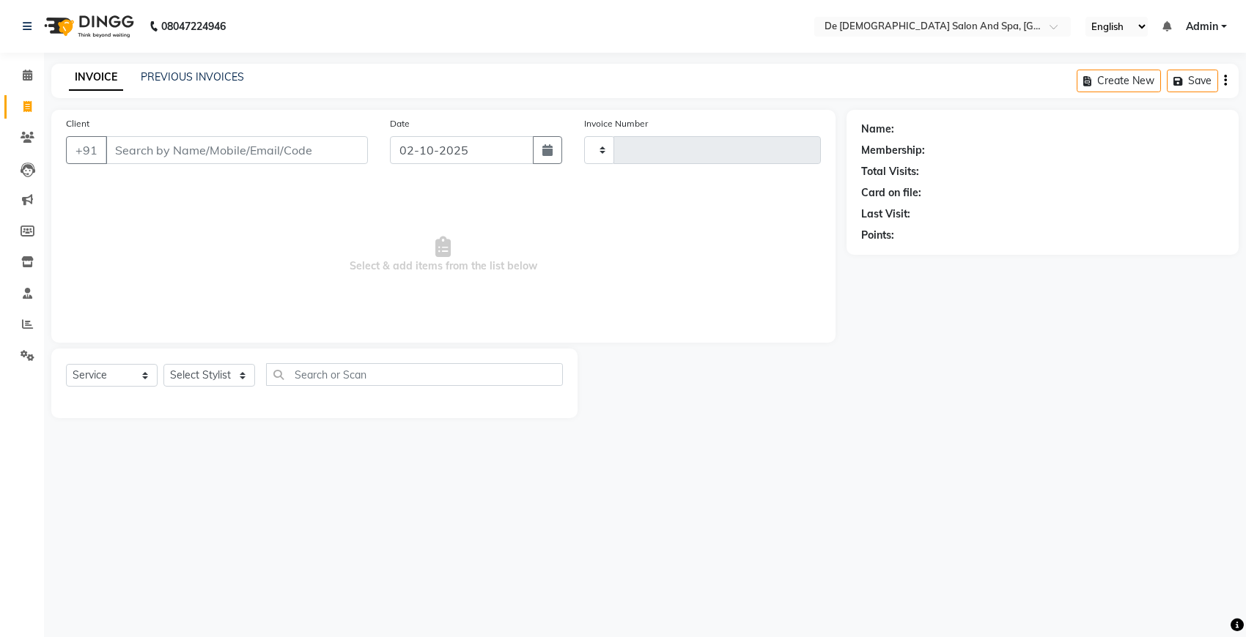
type input "3013"
select select "6431"
click at [209, 133] on div "Client +91" at bounding box center [217, 146] width 324 height 60
click at [210, 147] on input "Client" at bounding box center [237, 150] width 262 height 28
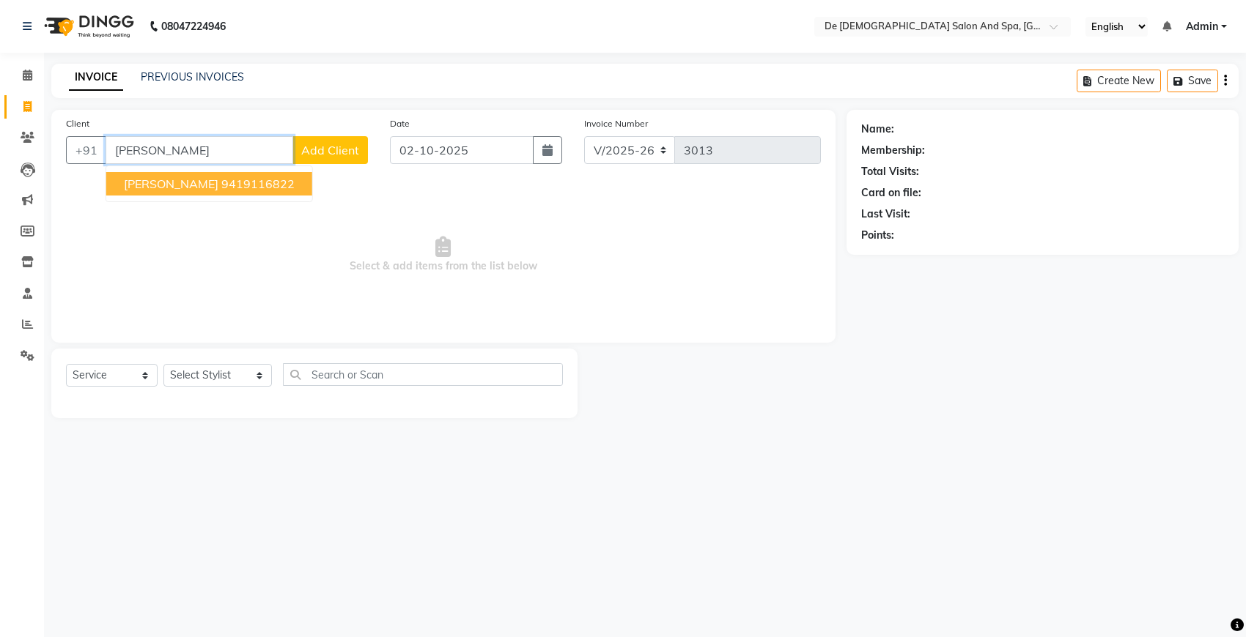
click at [242, 177] on ngb-highlight "9419116822" at bounding box center [257, 184] width 73 height 15
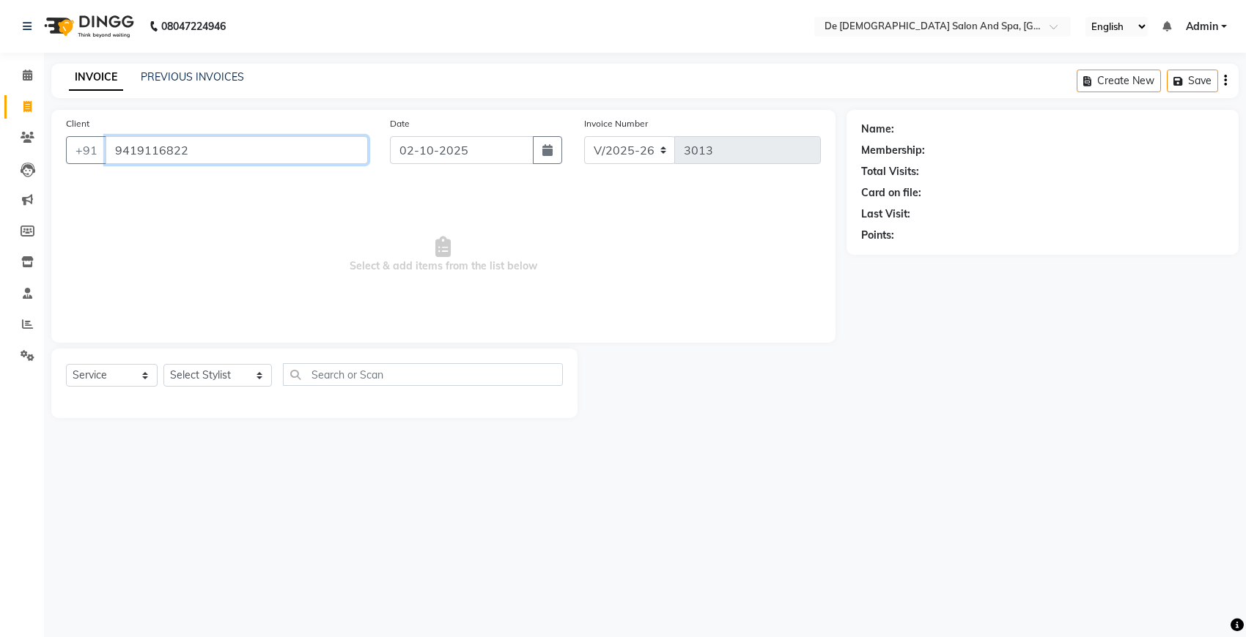
type input "9419116822"
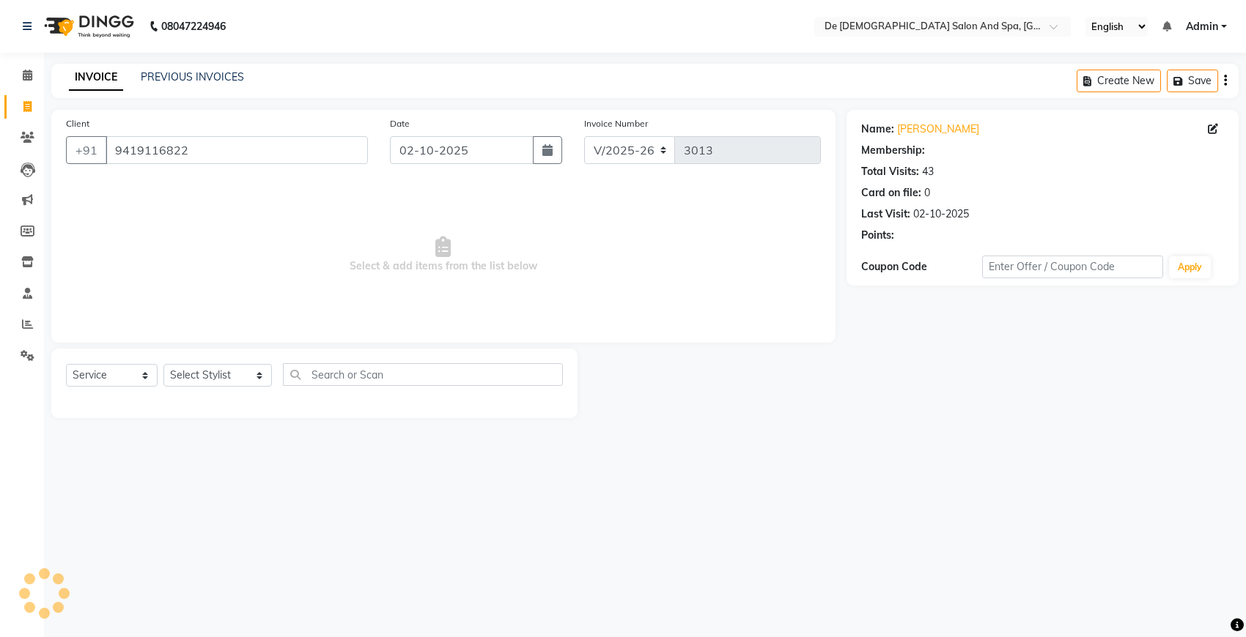
select select "1: Object"
click at [212, 382] on select "Select Stylist akshay [PERSON_NAME] [PERSON_NAME] [PERSON_NAME] [MEDICAL_DATA][…" at bounding box center [217, 375] width 108 height 23
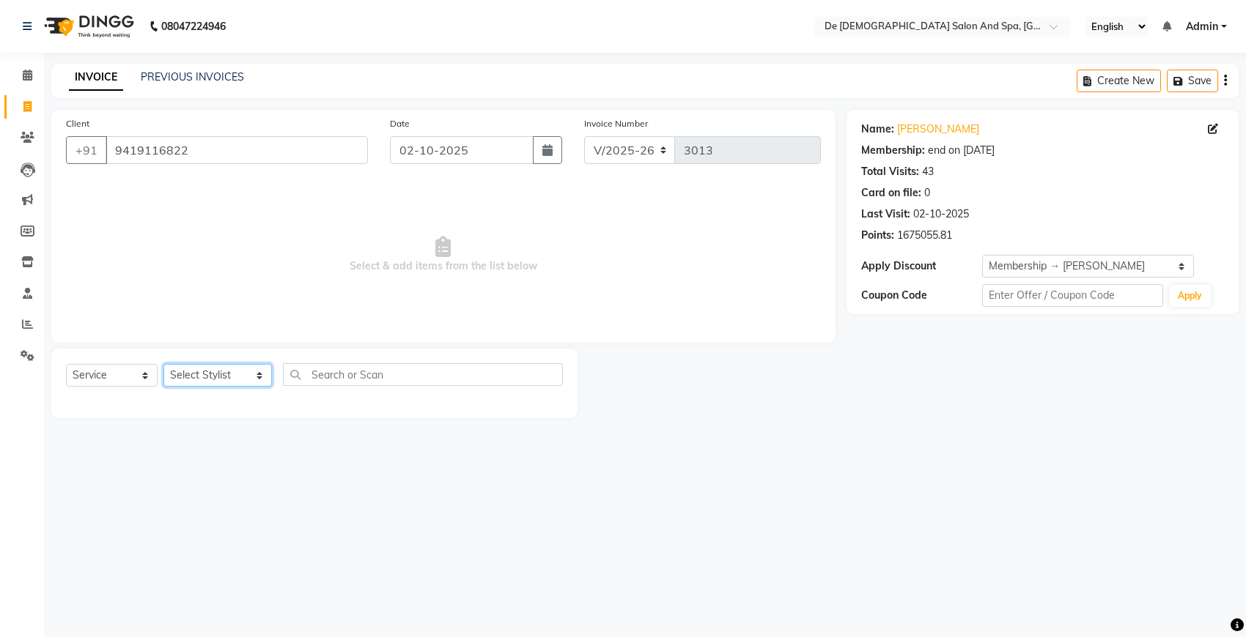
select select "49201"
click at [163, 364] on select "Select Stylist akshay [PERSON_NAME] [PERSON_NAME] [PERSON_NAME] [MEDICAL_DATA][…" at bounding box center [217, 375] width 108 height 23
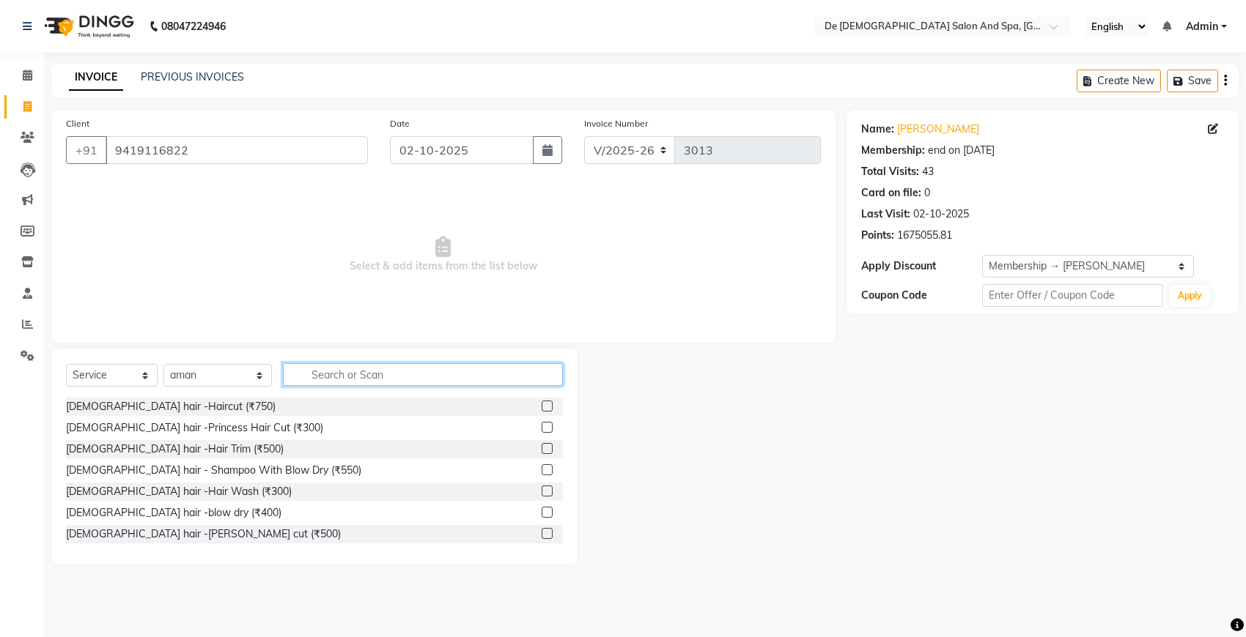
click at [297, 378] on input "text" at bounding box center [423, 374] width 280 height 23
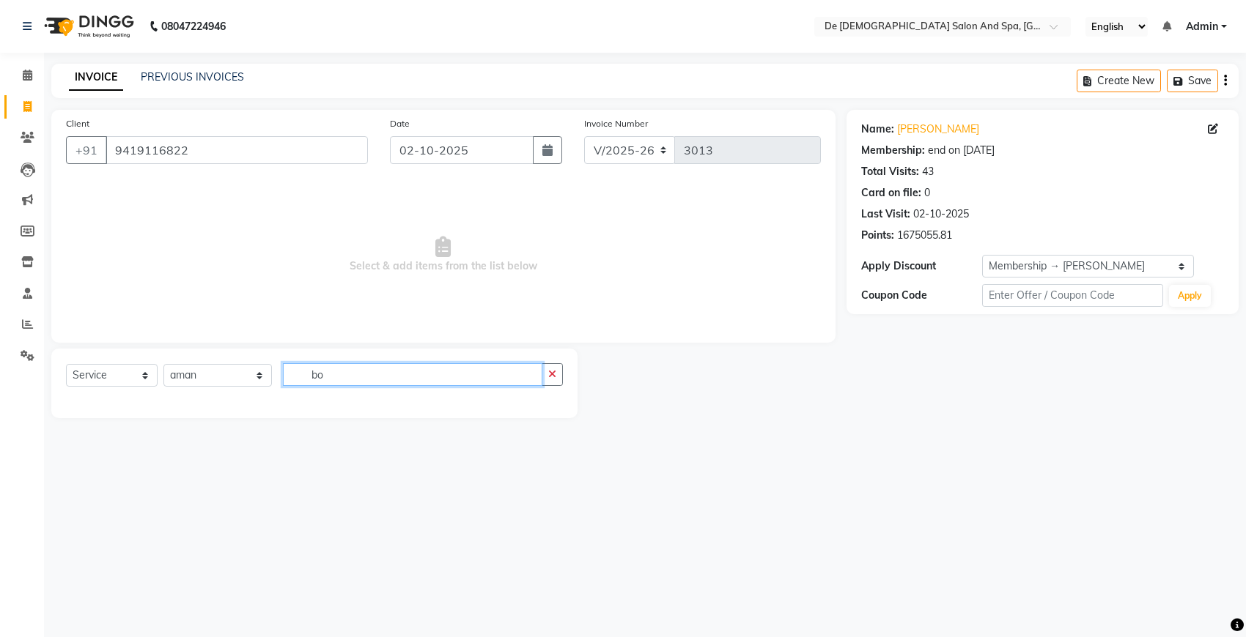
type input "b"
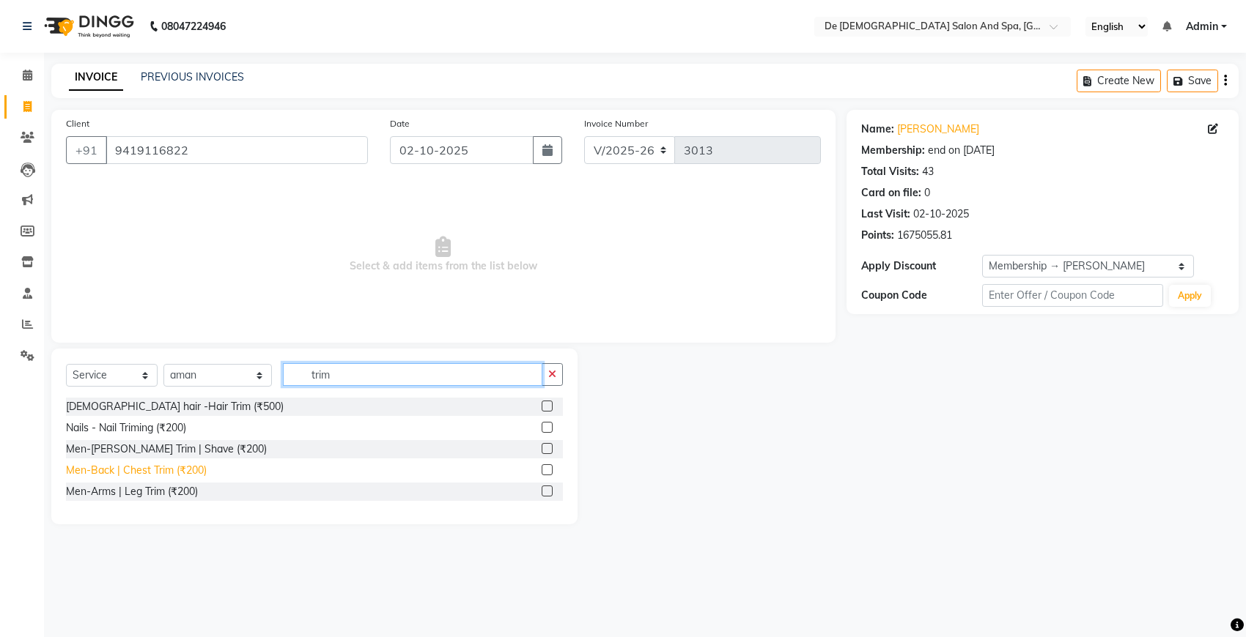
type input "trim"
click at [145, 470] on div "Men-Back | Chest Trim (₹200)" at bounding box center [136, 470] width 141 height 15
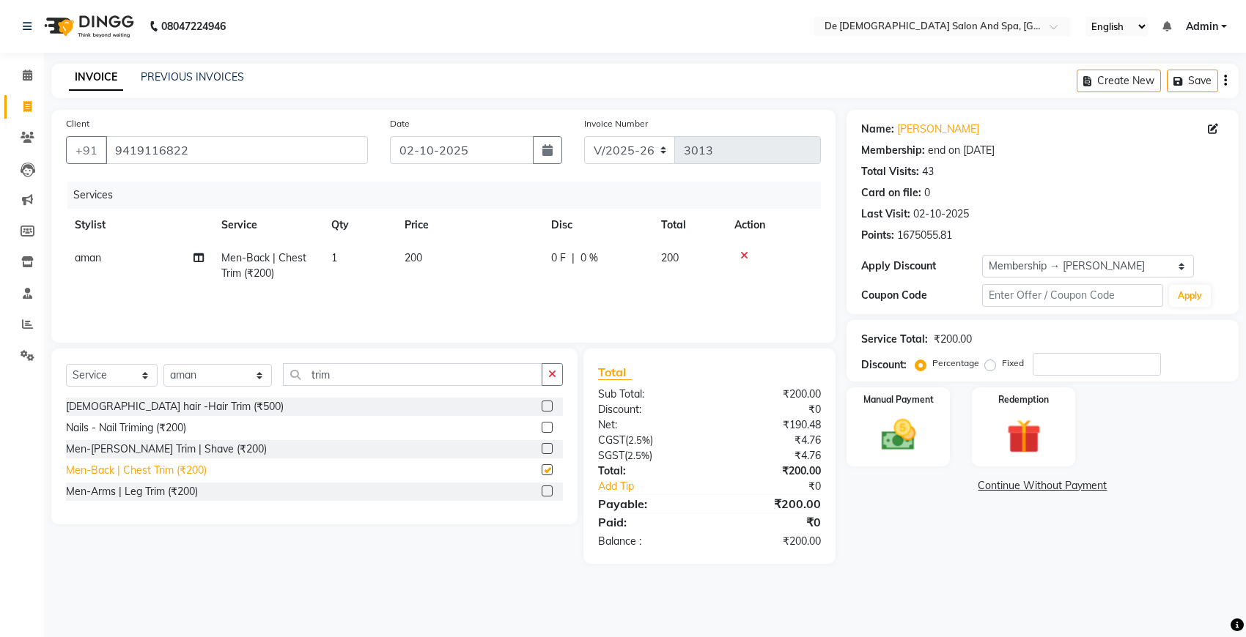
checkbox input "false"
click at [134, 492] on div "Men-Arms | Leg Trim (₹200)" at bounding box center [132, 491] width 132 height 15
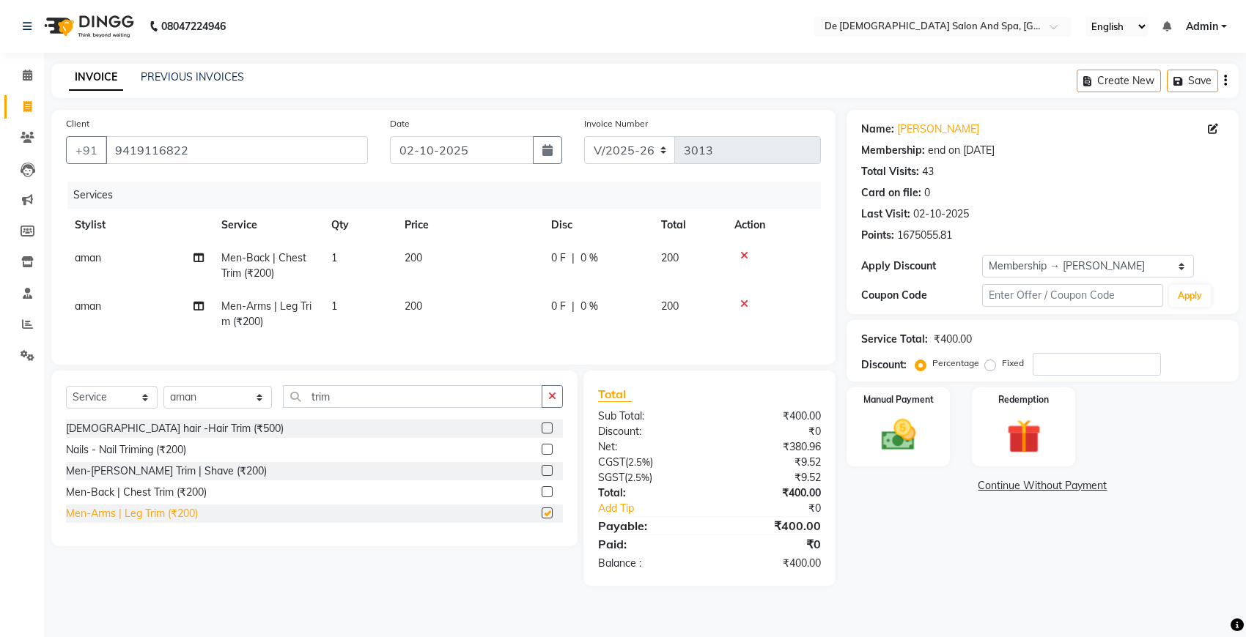
checkbox input "false"
click at [170, 479] on div "Men-[PERSON_NAME] Trim | Shave (₹200)" at bounding box center [166, 471] width 201 height 15
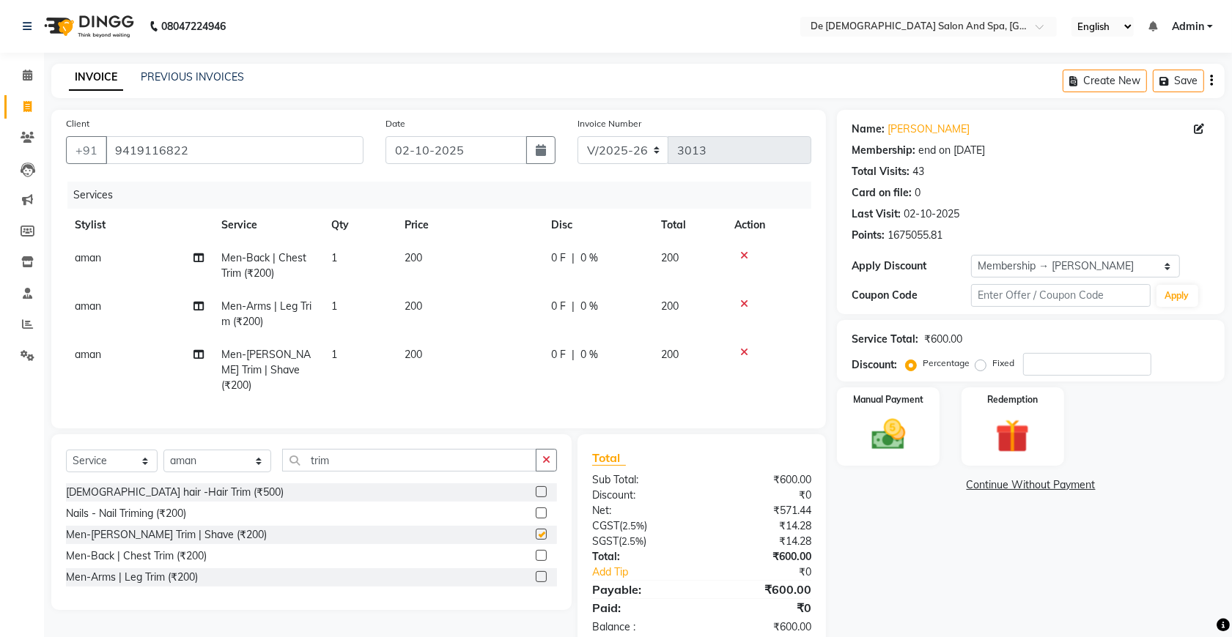
checkbox input "false"
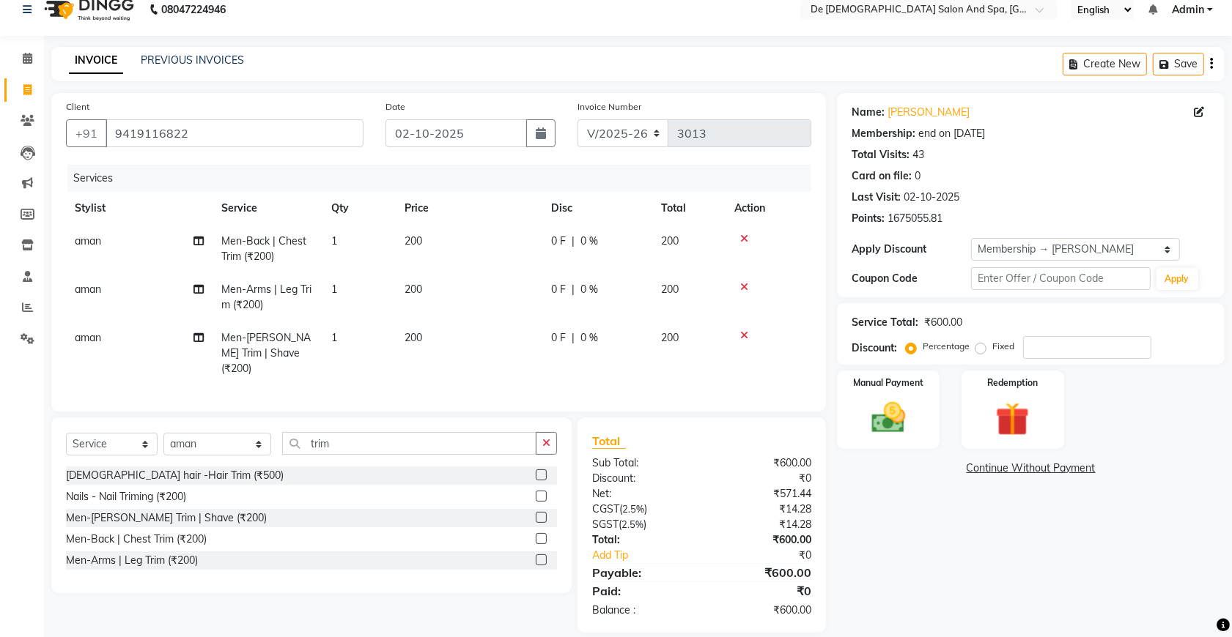
scroll to position [33, 0]
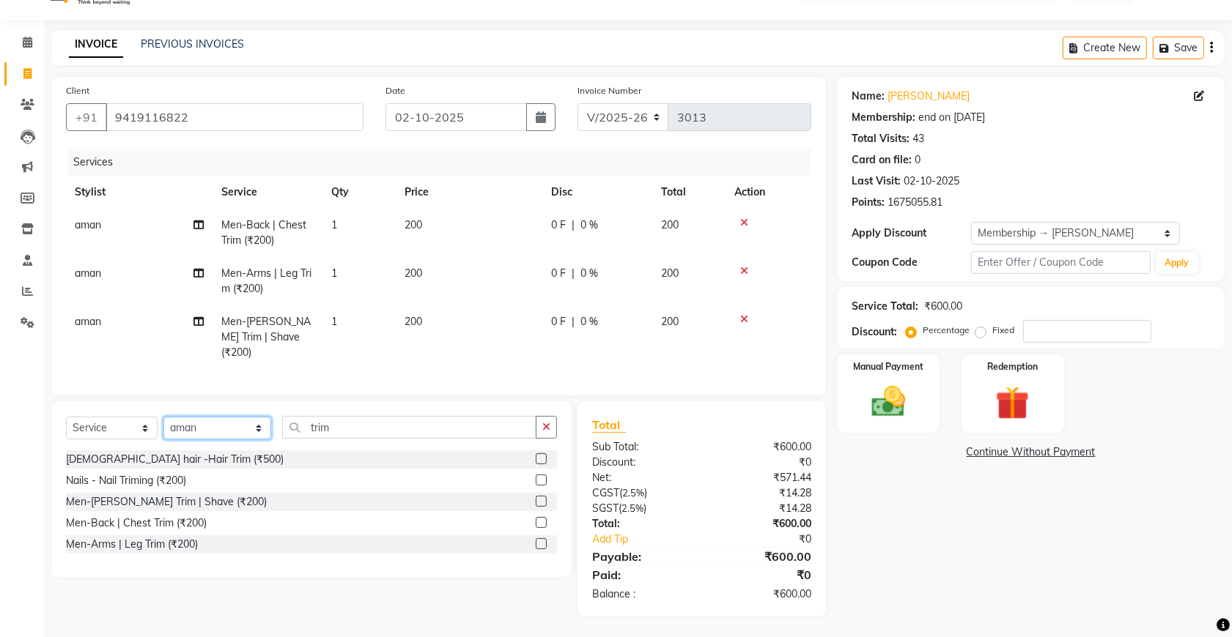
click at [196, 418] on select "Select Stylist akshay [PERSON_NAME] [PERSON_NAME] [PERSON_NAME] [MEDICAL_DATA][…" at bounding box center [217, 428] width 108 height 23
click at [553, 431] on button "button" at bounding box center [546, 427] width 21 height 23
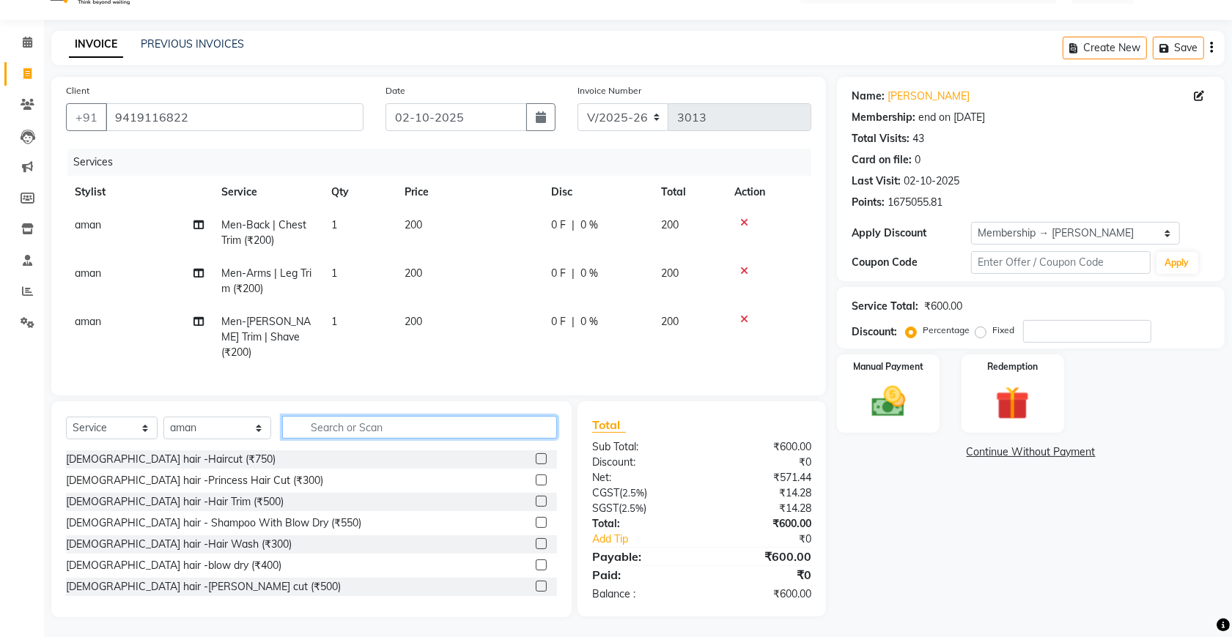
click at [332, 421] on input "text" at bounding box center [419, 427] width 275 height 23
click at [184, 540] on div "[DEMOGRAPHIC_DATA] hair -Hair Wash (₹300)" at bounding box center [179, 544] width 226 height 15
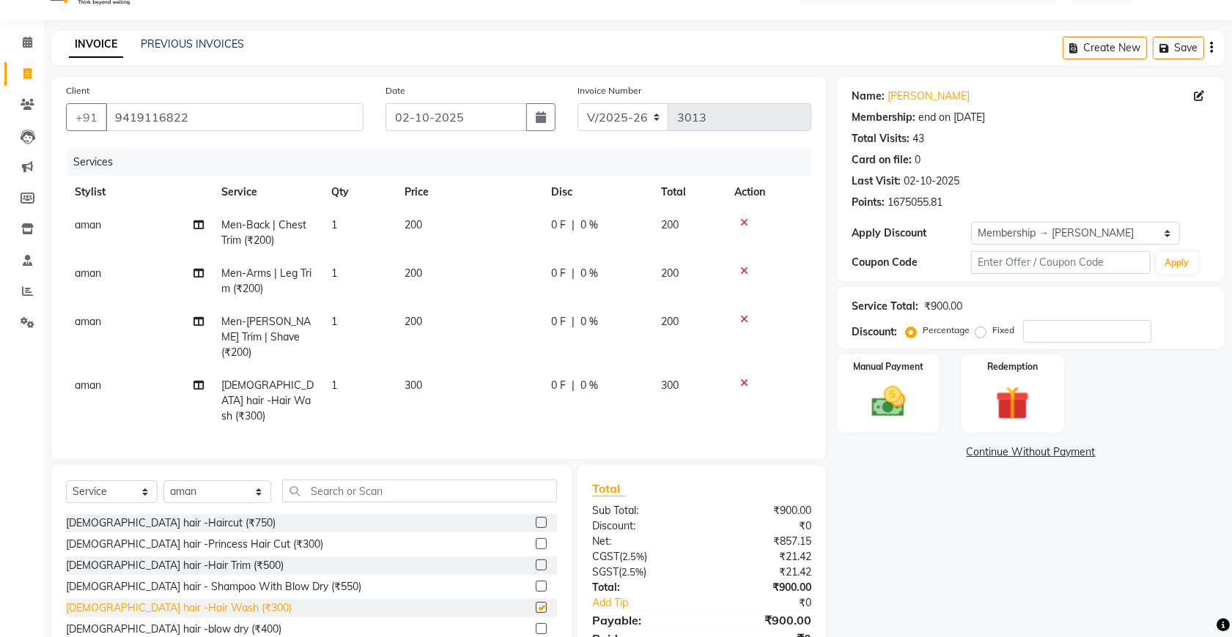
checkbox input "false"
click at [407, 480] on input "text" at bounding box center [419, 491] width 275 height 23
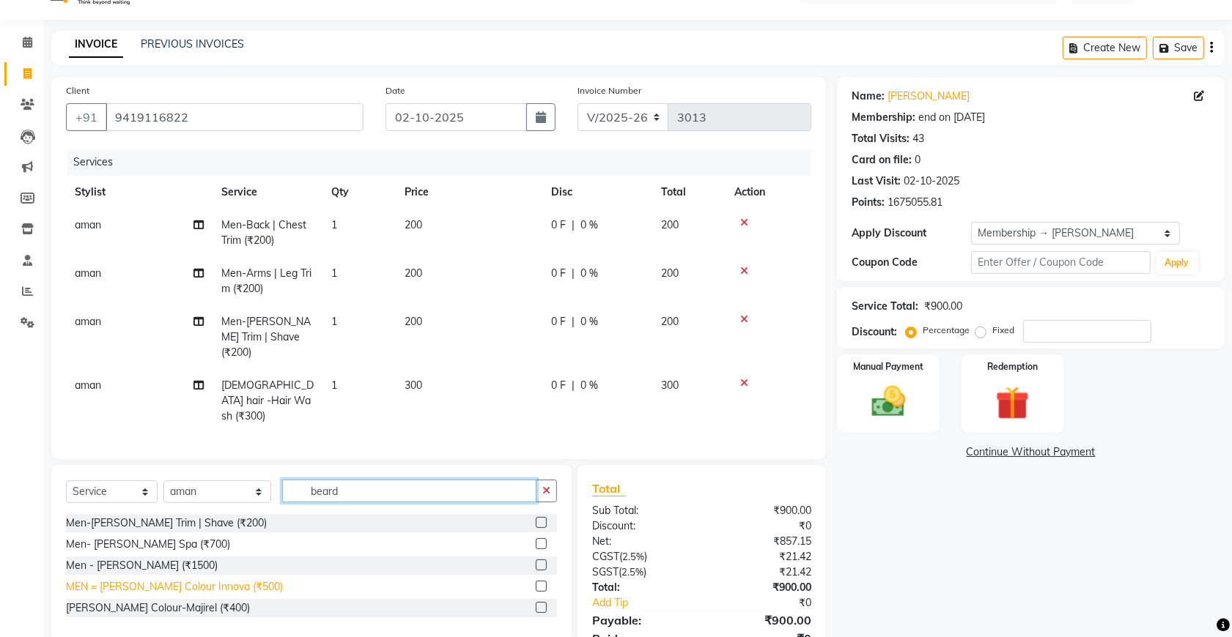
type input "beard"
click at [177, 580] on div "MEN = [PERSON_NAME] Colour Innova (₹500)" at bounding box center [174, 587] width 217 height 15
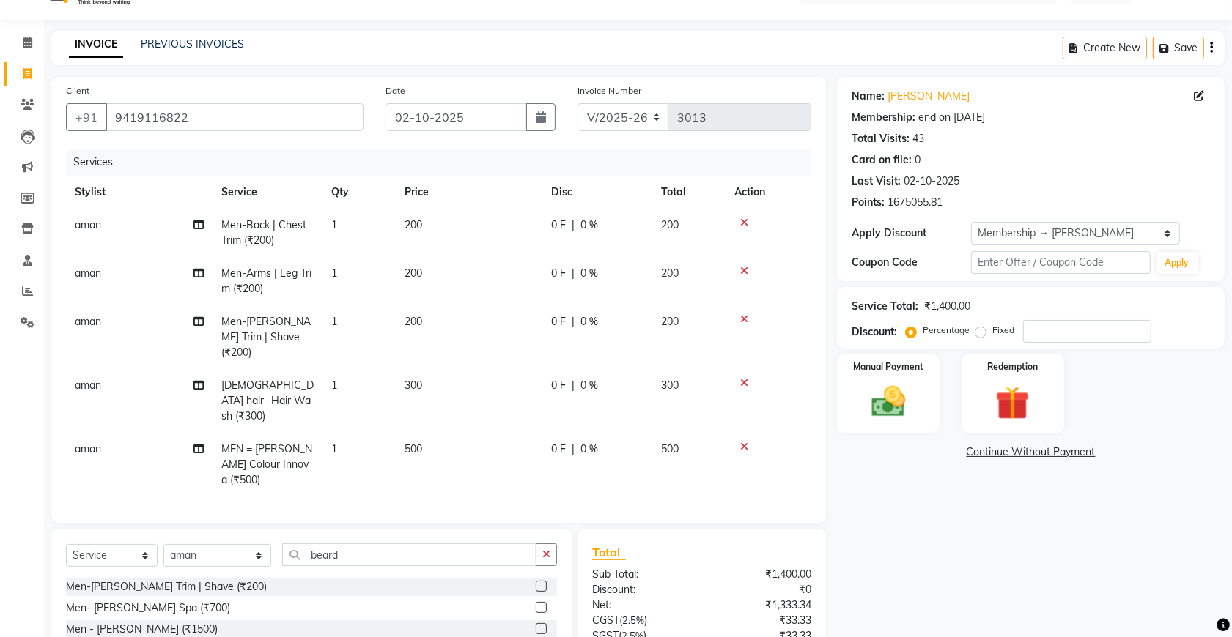
checkbox input "false"
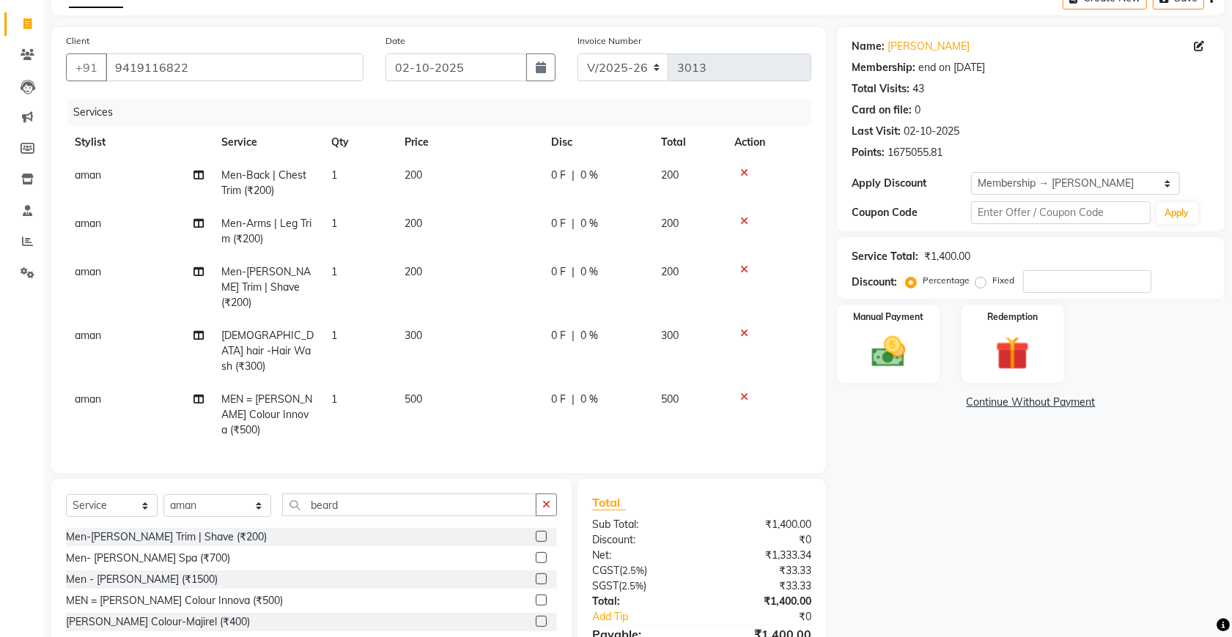
scroll to position [129, 0]
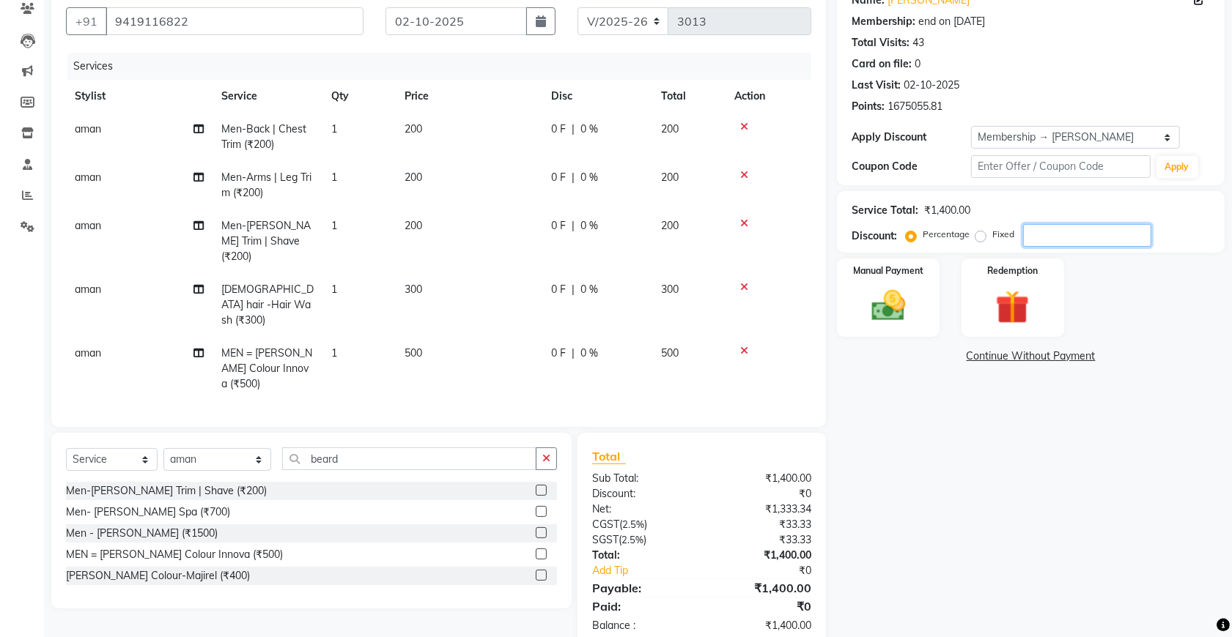
click at [1070, 244] on input "number" at bounding box center [1087, 235] width 128 height 23
type input "20"
click at [881, 306] on img at bounding box center [887, 306] width 57 height 40
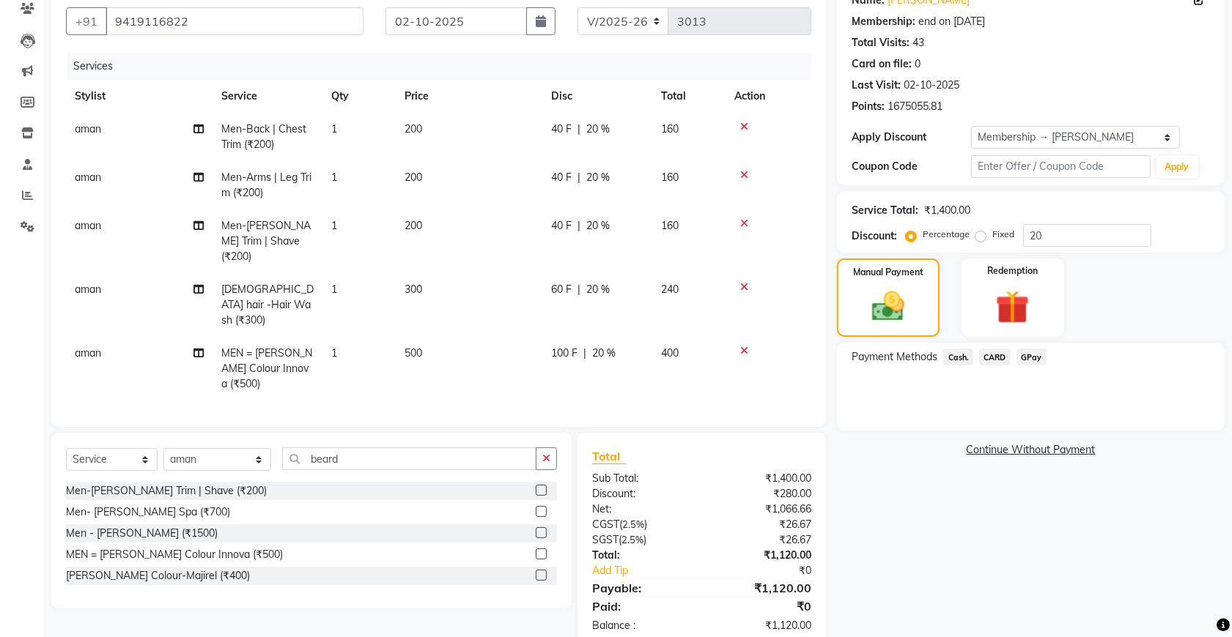
click at [1034, 357] on span "GPay" at bounding box center [1031, 357] width 30 height 17
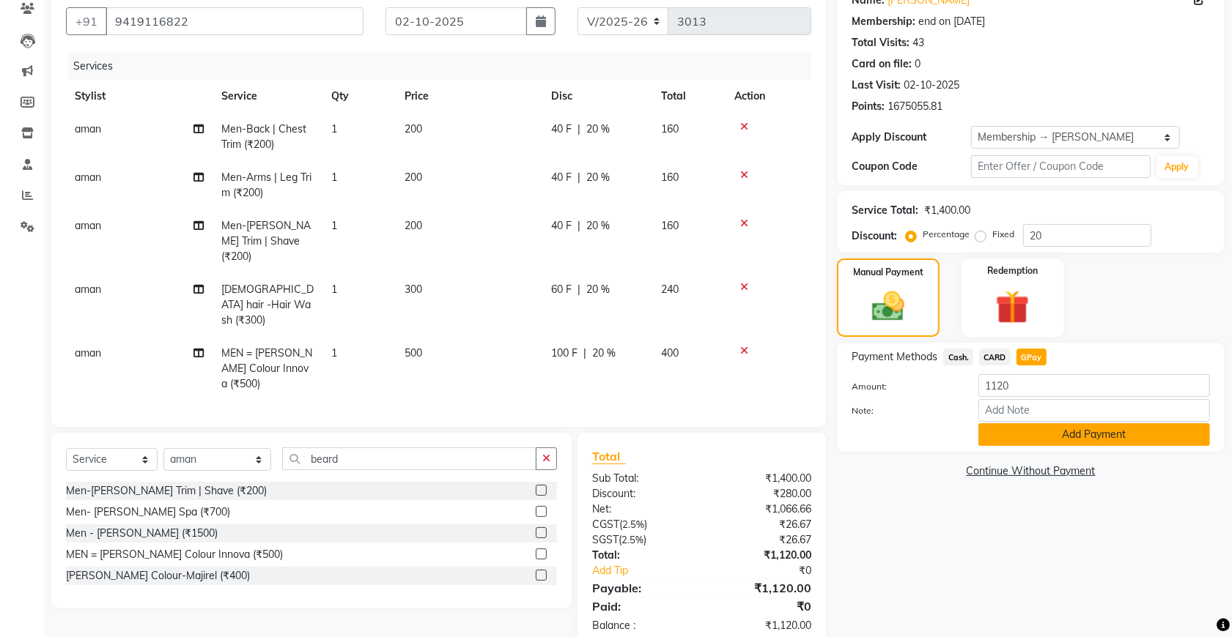
click at [1057, 441] on button "Add Payment" at bounding box center [1094, 434] width 232 height 23
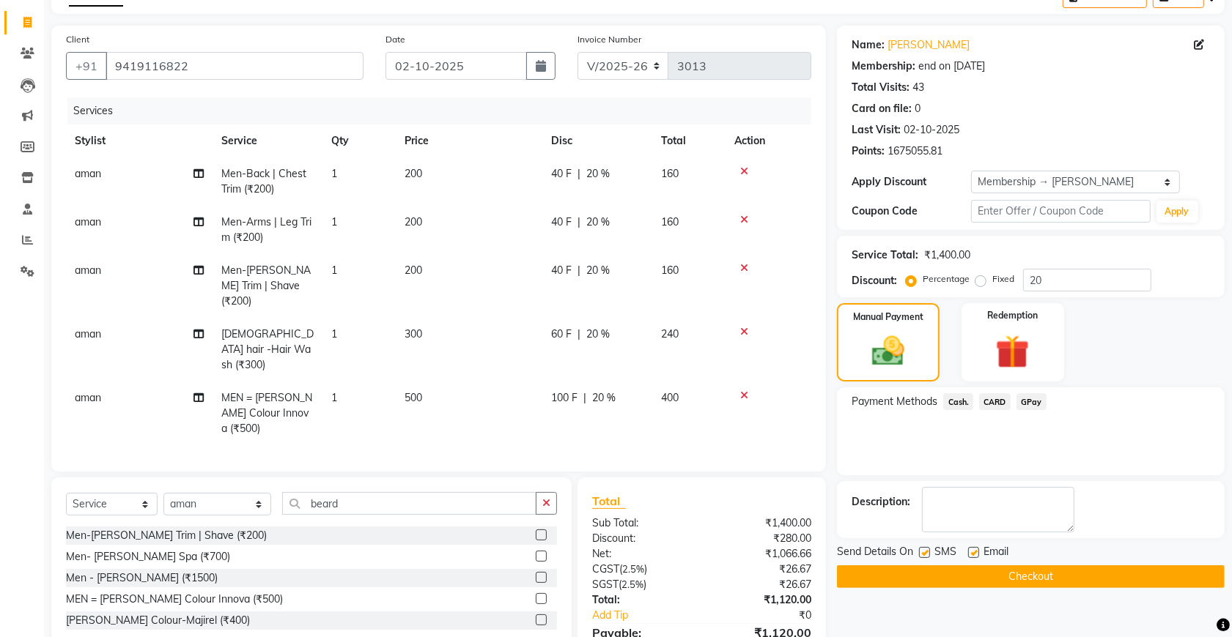
scroll to position [247, 0]
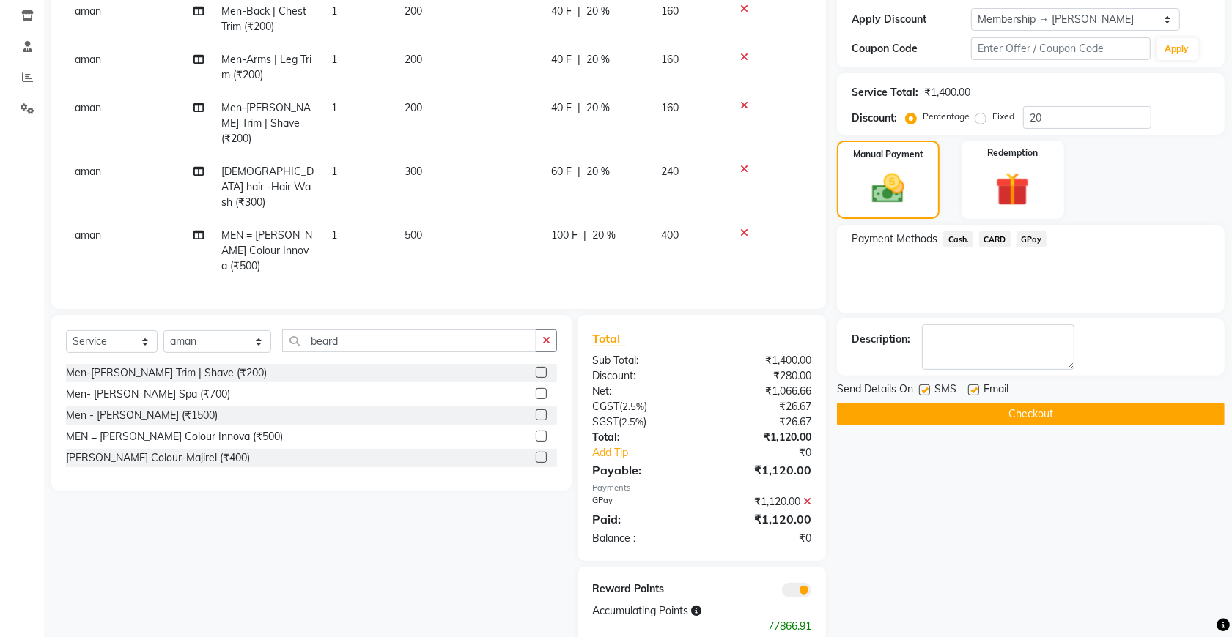
click at [930, 407] on button "Checkout" at bounding box center [1031, 414] width 388 height 23
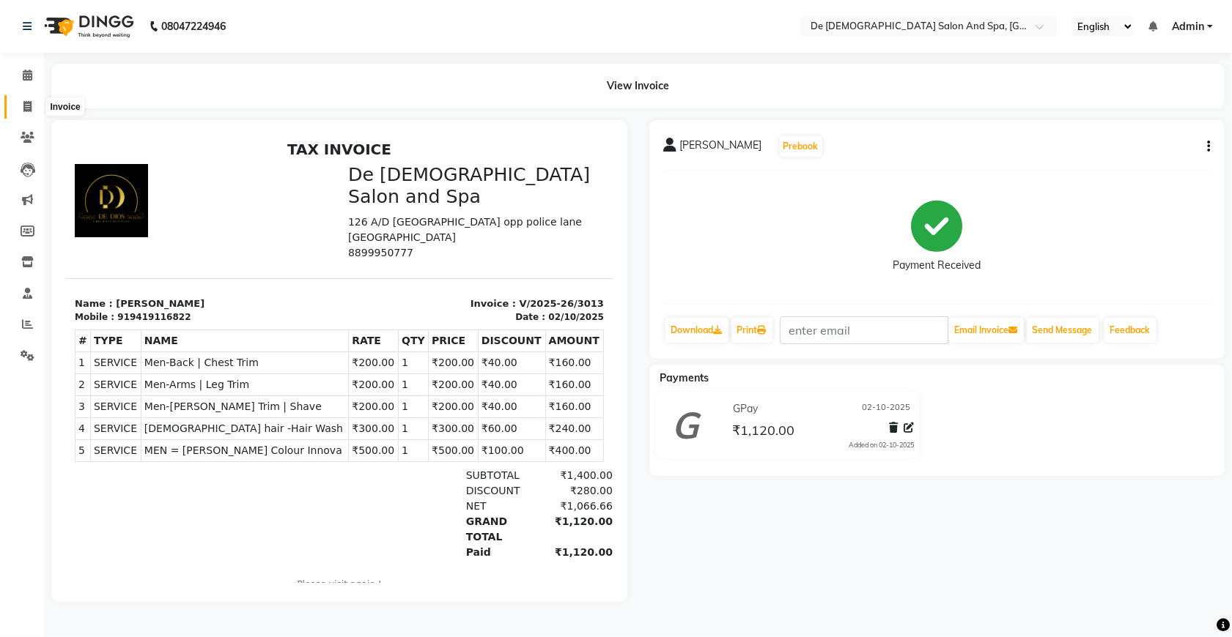
click at [27, 112] on span at bounding box center [28, 107] width 26 height 17
select select "service"
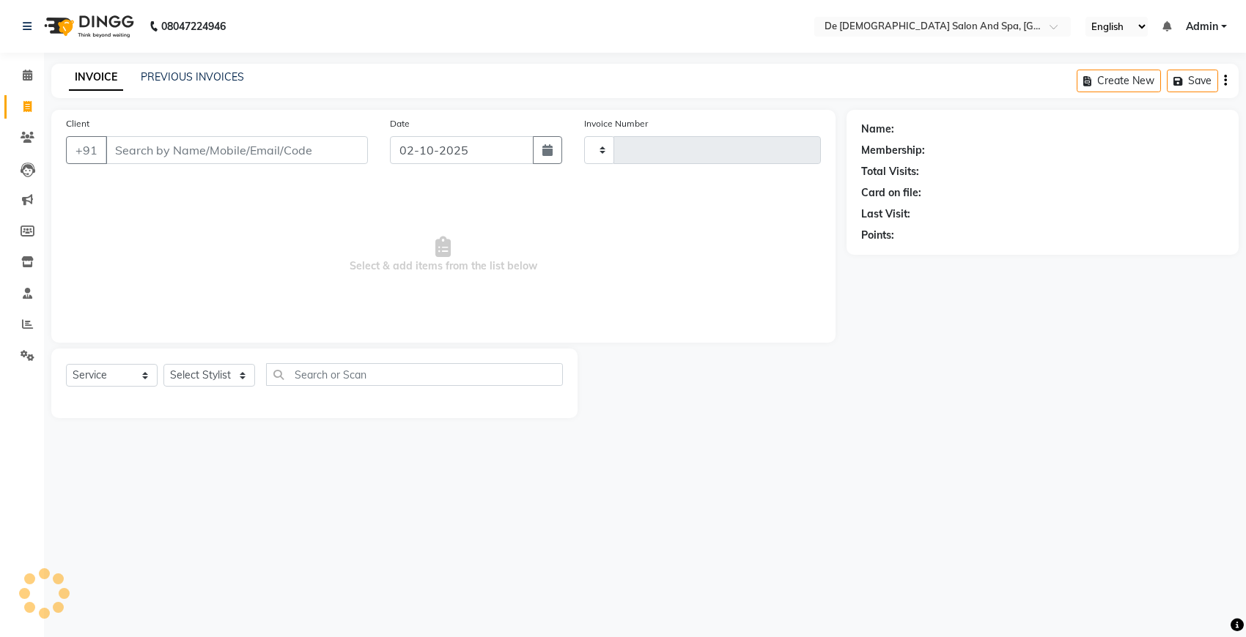
type input "3014"
select select "6431"
click at [194, 75] on link "PREVIOUS INVOICES" at bounding box center [192, 76] width 103 height 13
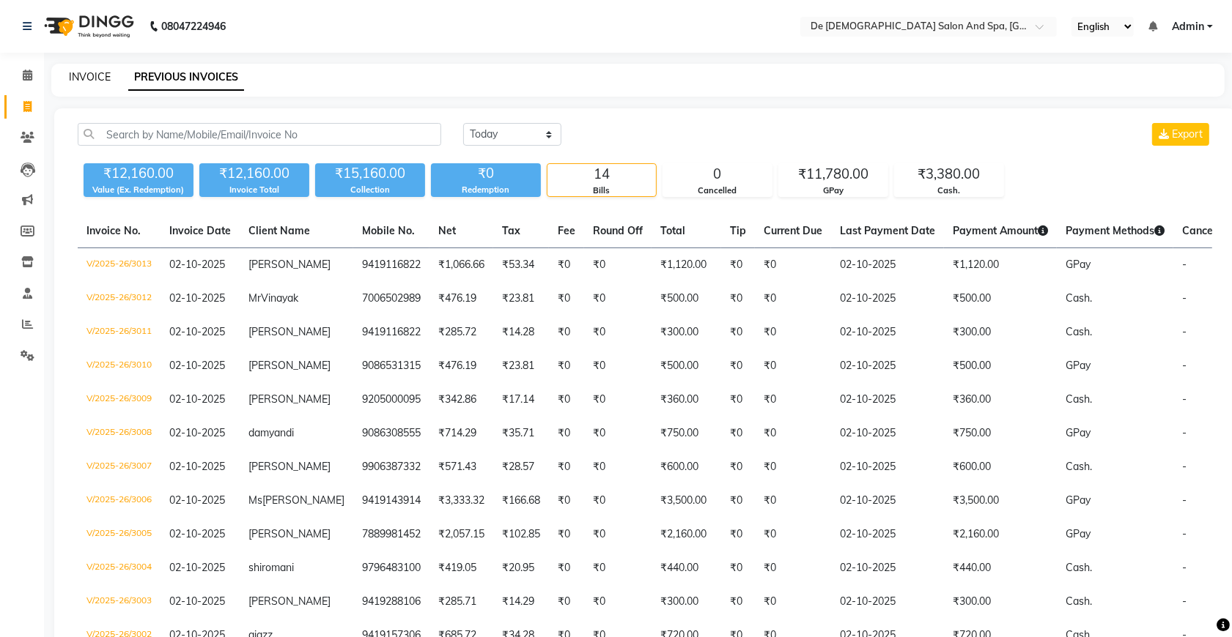
click at [97, 82] on link "INVOICE" at bounding box center [90, 76] width 42 height 13
select select "service"
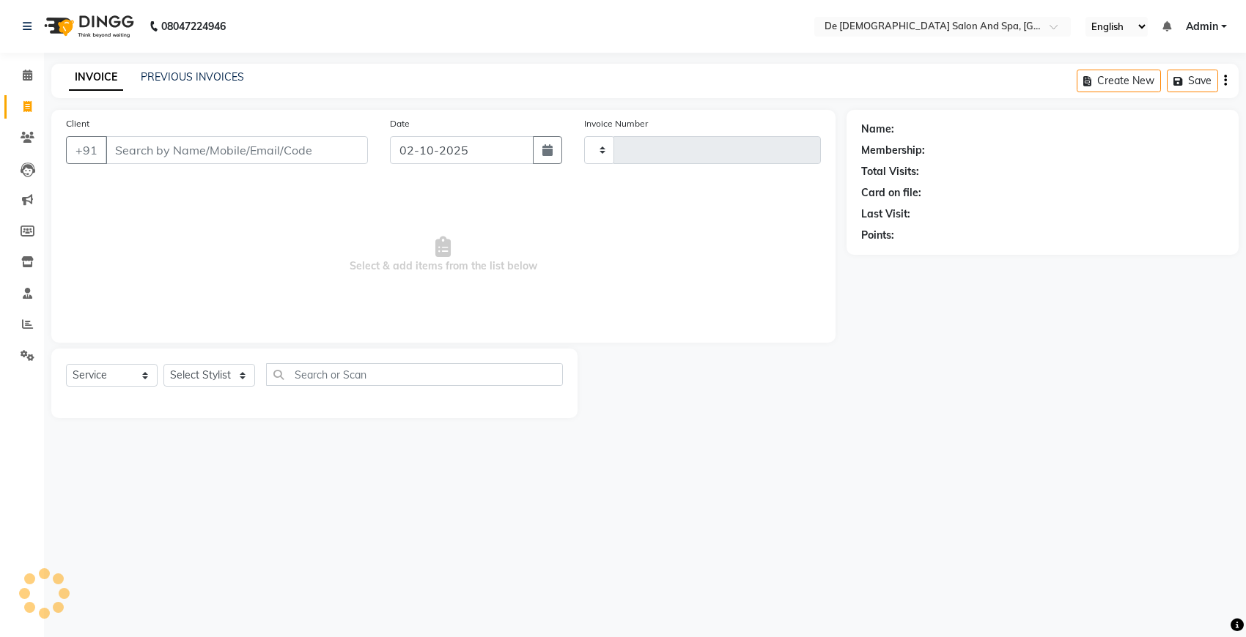
type input "3014"
select select "6431"
click at [199, 74] on link "PREVIOUS INVOICES" at bounding box center [192, 76] width 103 height 13
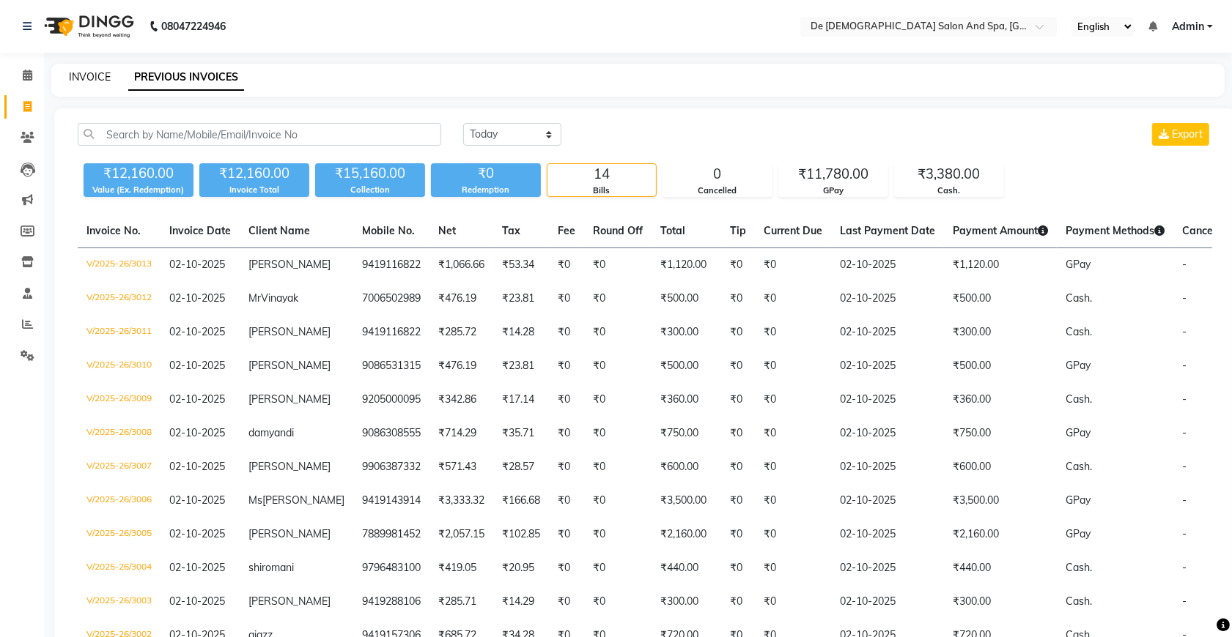
click at [77, 75] on link "INVOICE" at bounding box center [90, 76] width 42 height 13
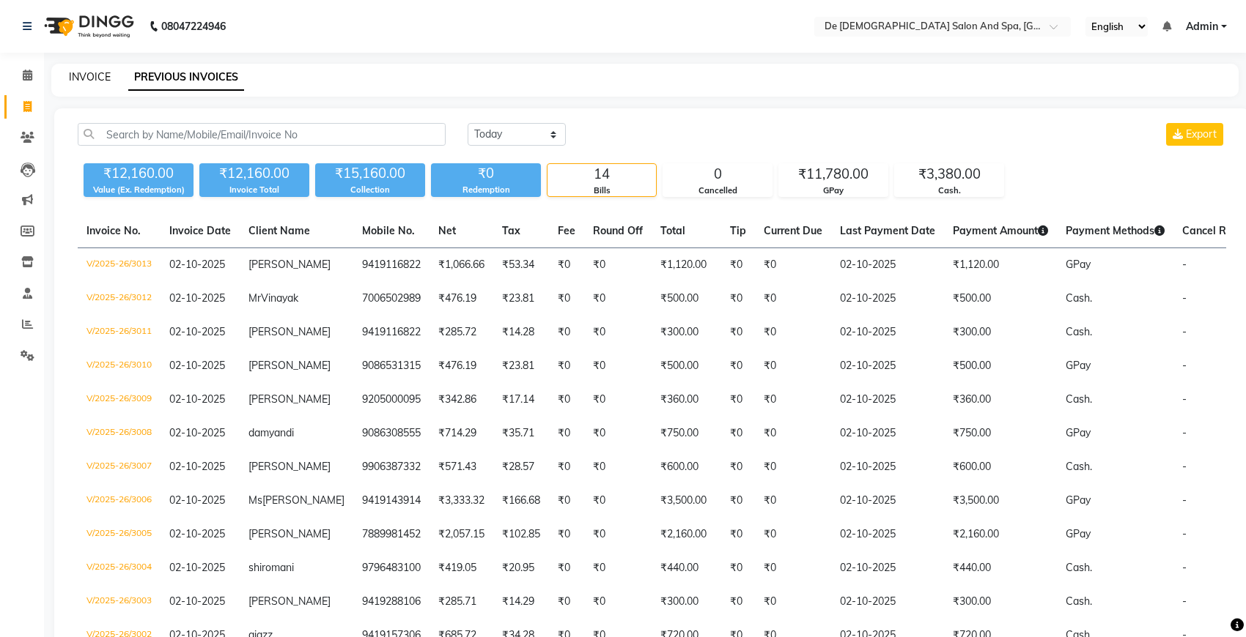
select select "6431"
select select "service"
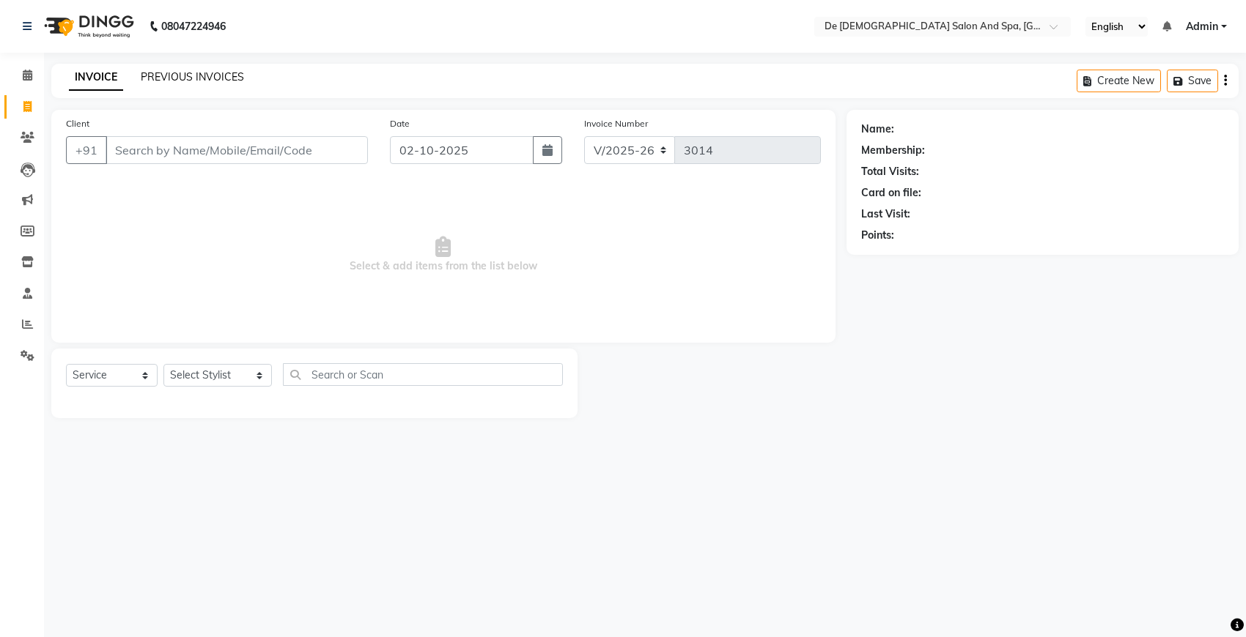
click at [150, 78] on link "PREVIOUS INVOICES" at bounding box center [192, 76] width 103 height 13
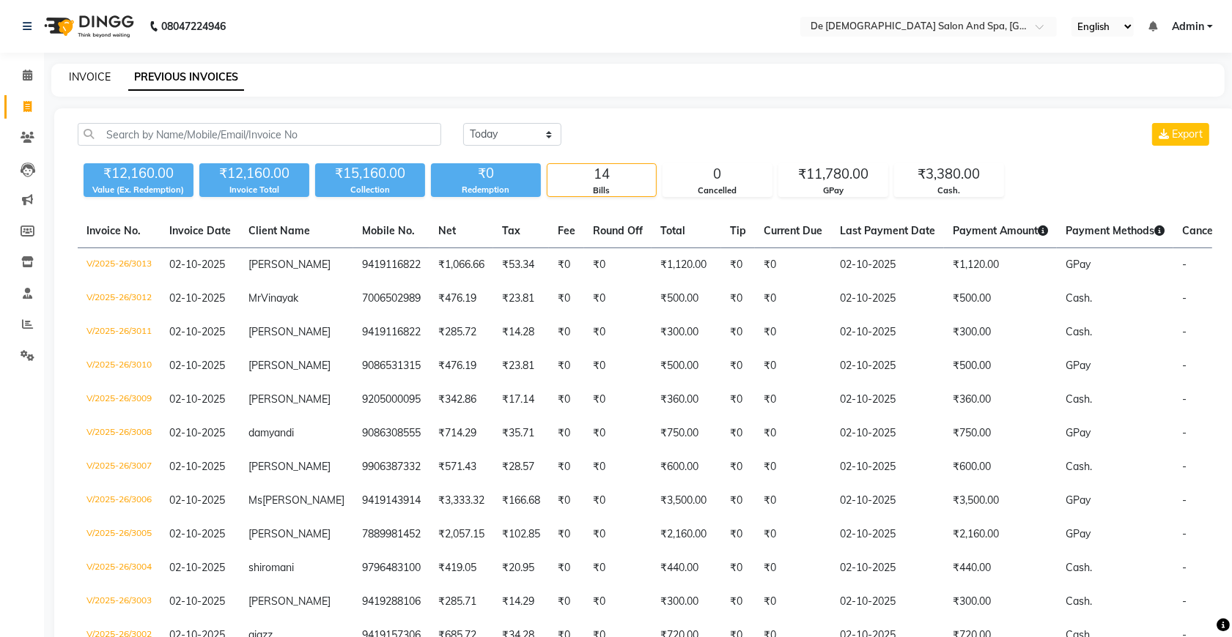
click at [70, 81] on link "INVOICE" at bounding box center [90, 76] width 42 height 13
select select "service"
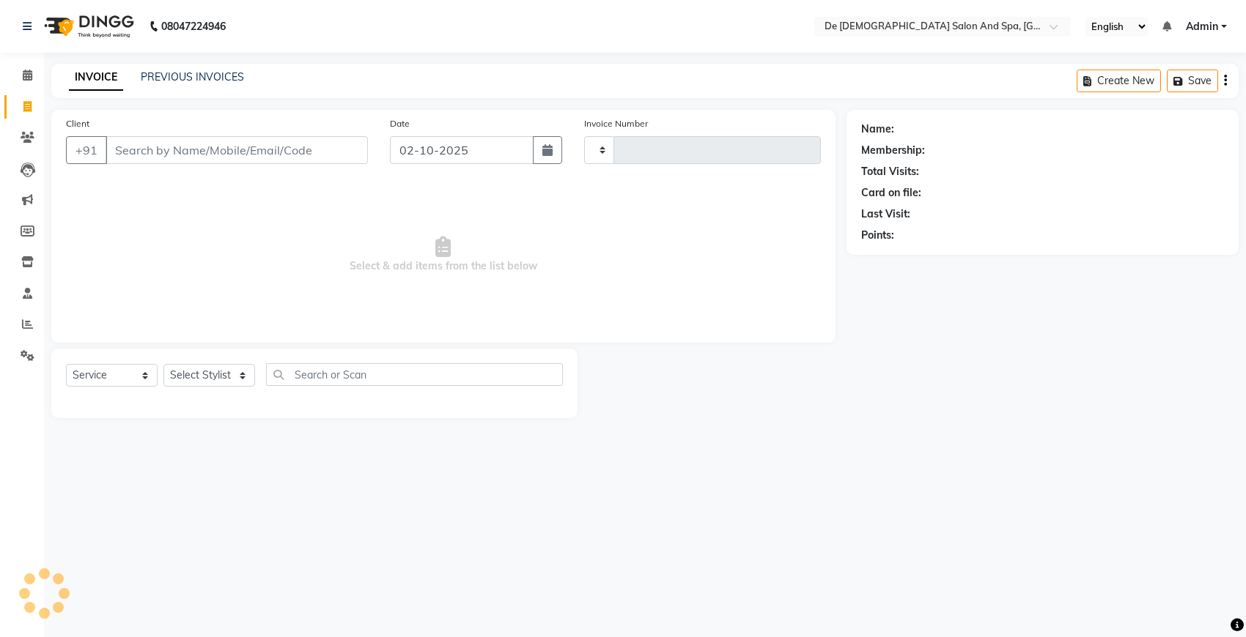
type input "3014"
select select "6431"
click at [170, 83] on div "PREVIOUS INVOICES" at bounding box center [192, 77] width 103 height 15
click at [198, 74] on link "PREVIOUS INVOICES" at bounding box center [192, 76] width 103 height 13
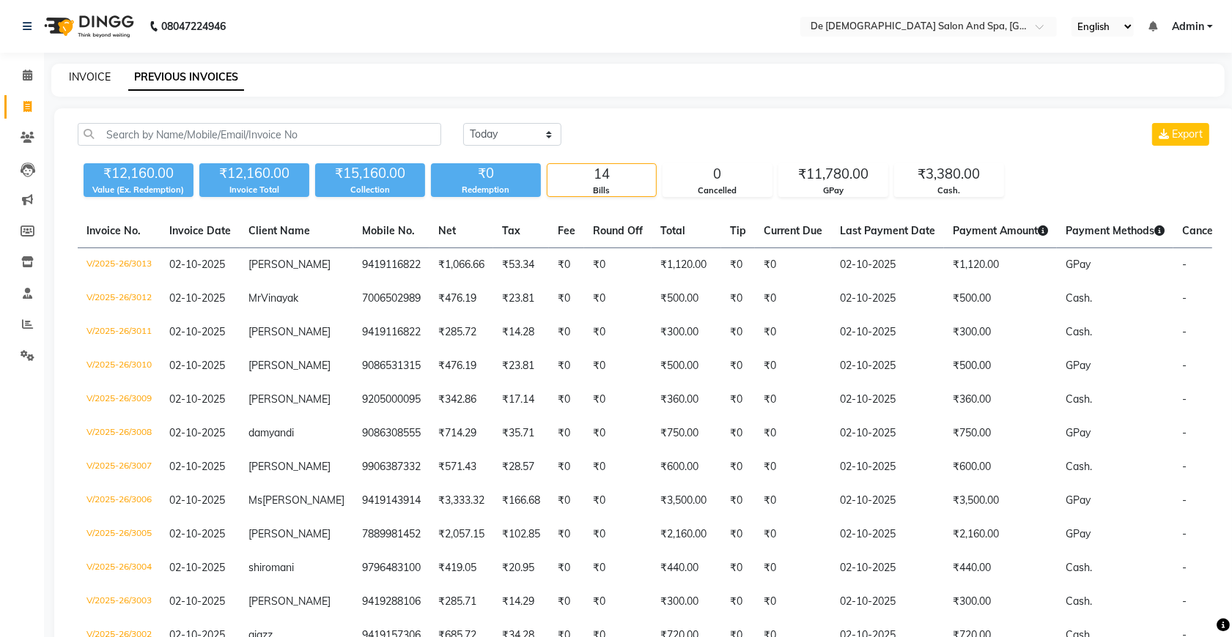
click at [89, 75] on link "INVOICE" at bounding box center [90, 76] width 42 height 13
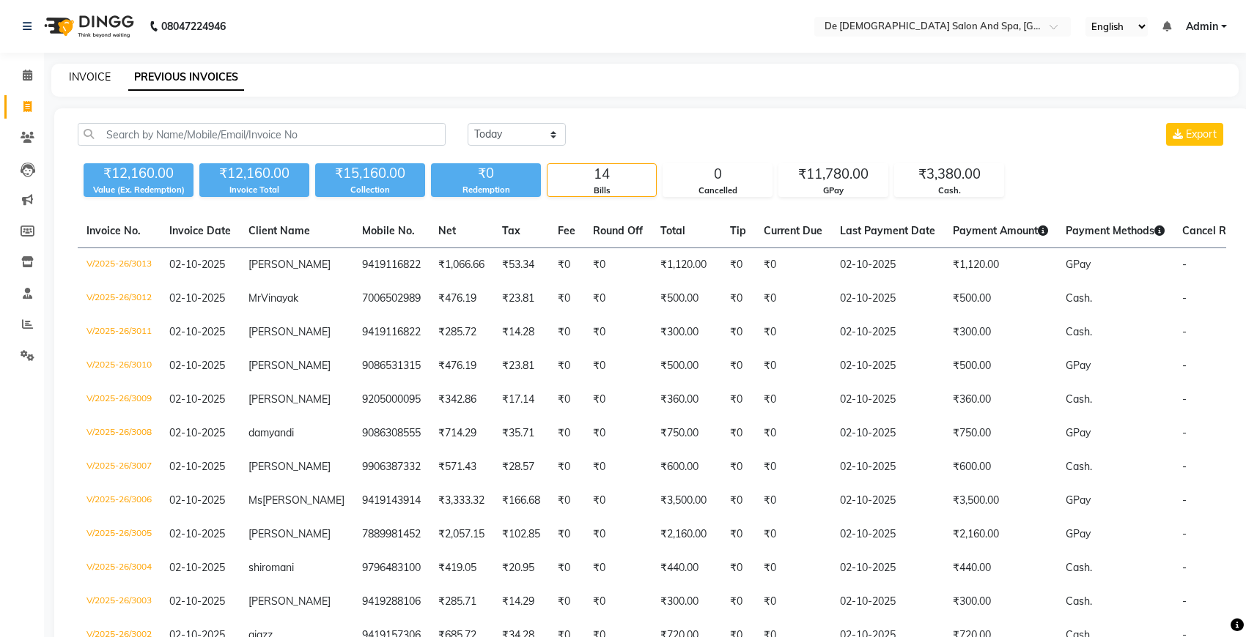
select select "6431"
select select "service"
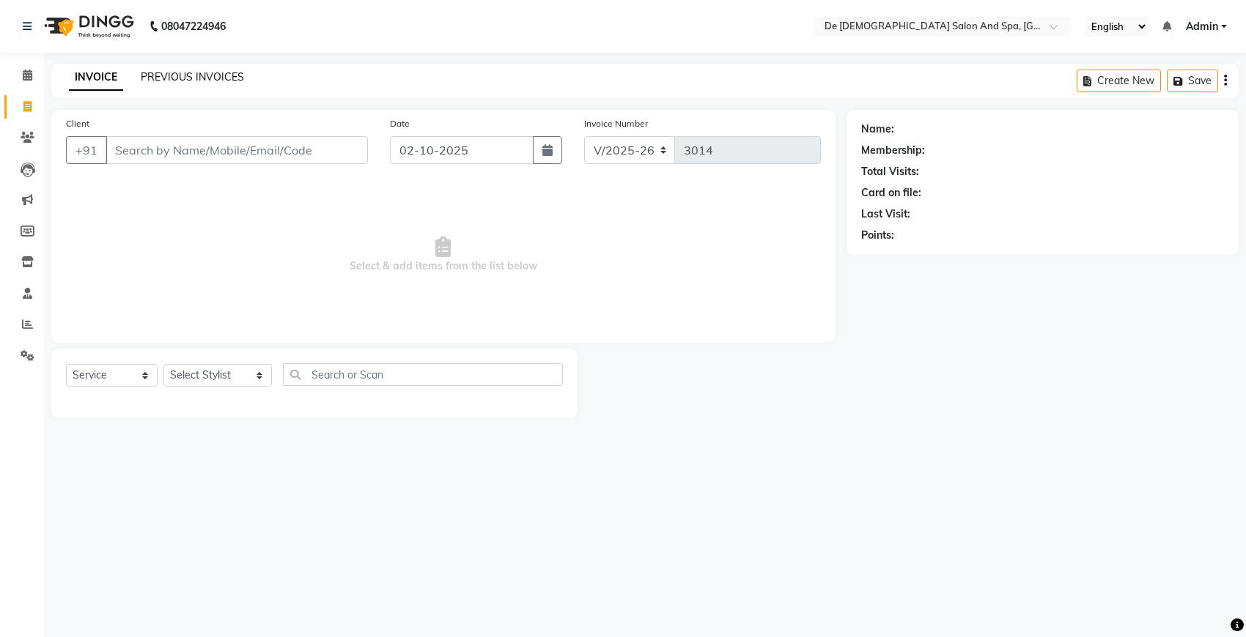
click at [165, 72] on link "PREVIOUS INVOICES" at bounding box center [192, 76] width 103 height 13
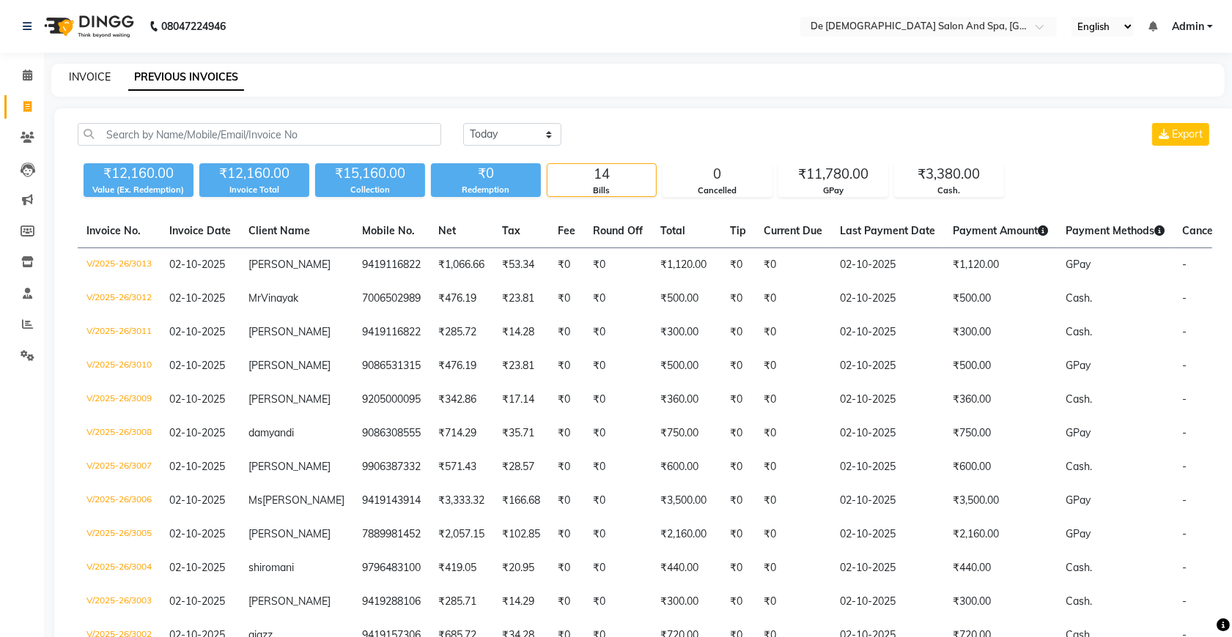
click at [89, 77] on link "INVOICE" at bounding box center [90, 76] width 42 height 13
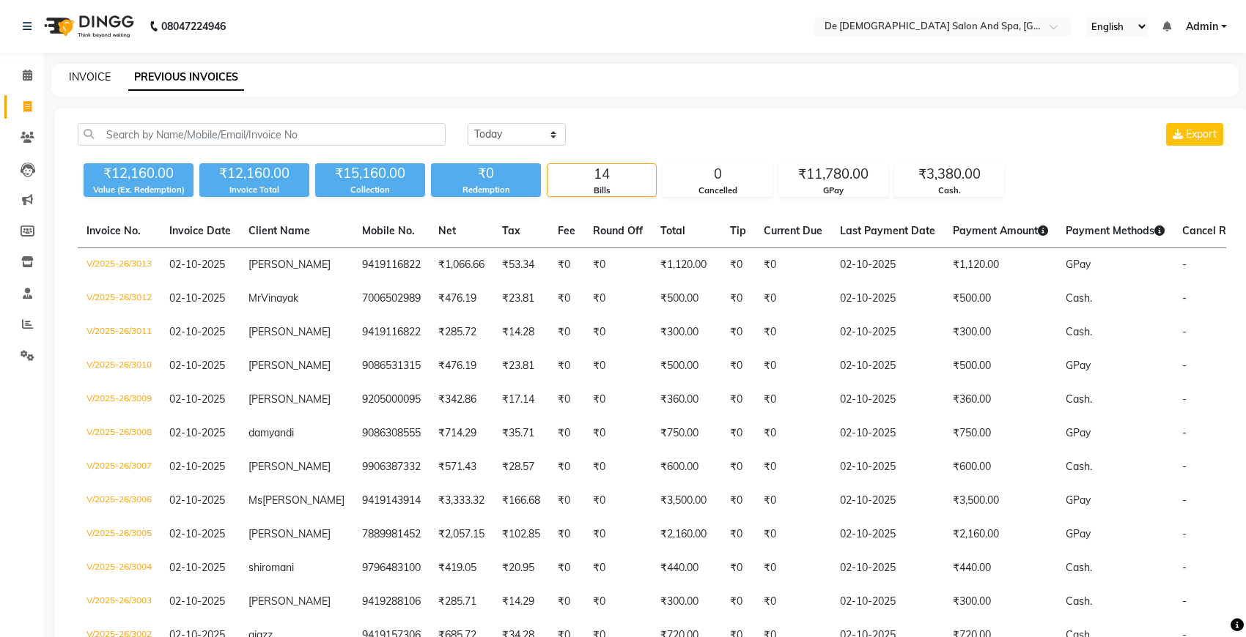
select select "6431"
select select "service"
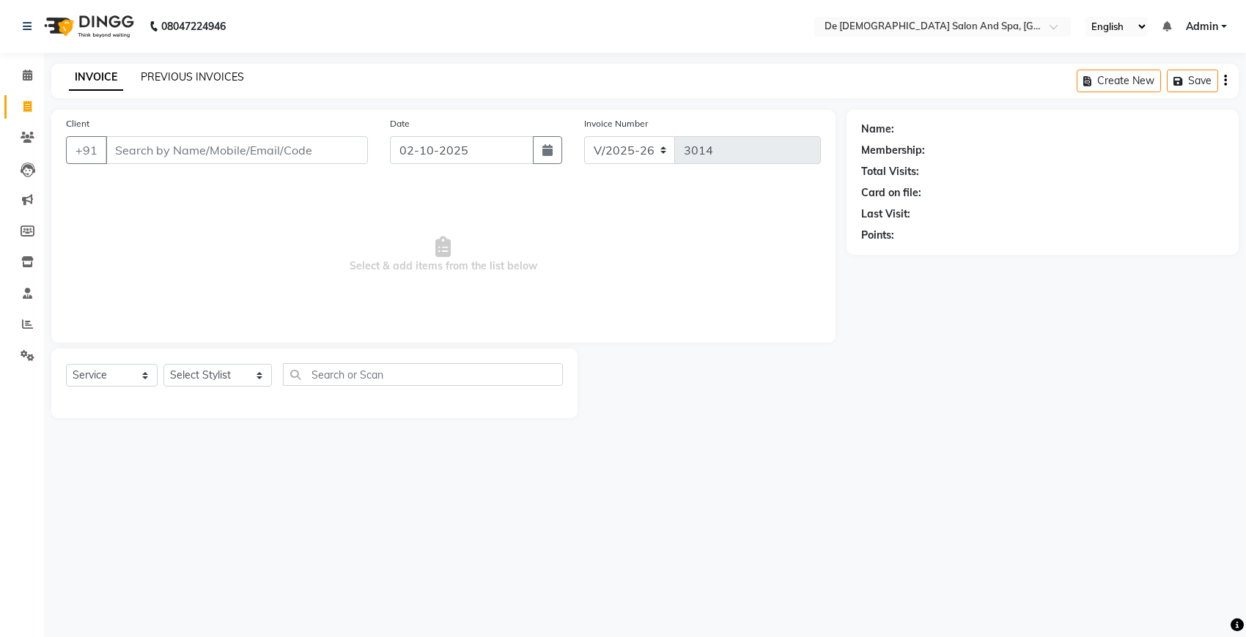
click at [185, 71] on link "PREVIOUS INVOICES" at bounding box center [192, 76] width 103 height 13
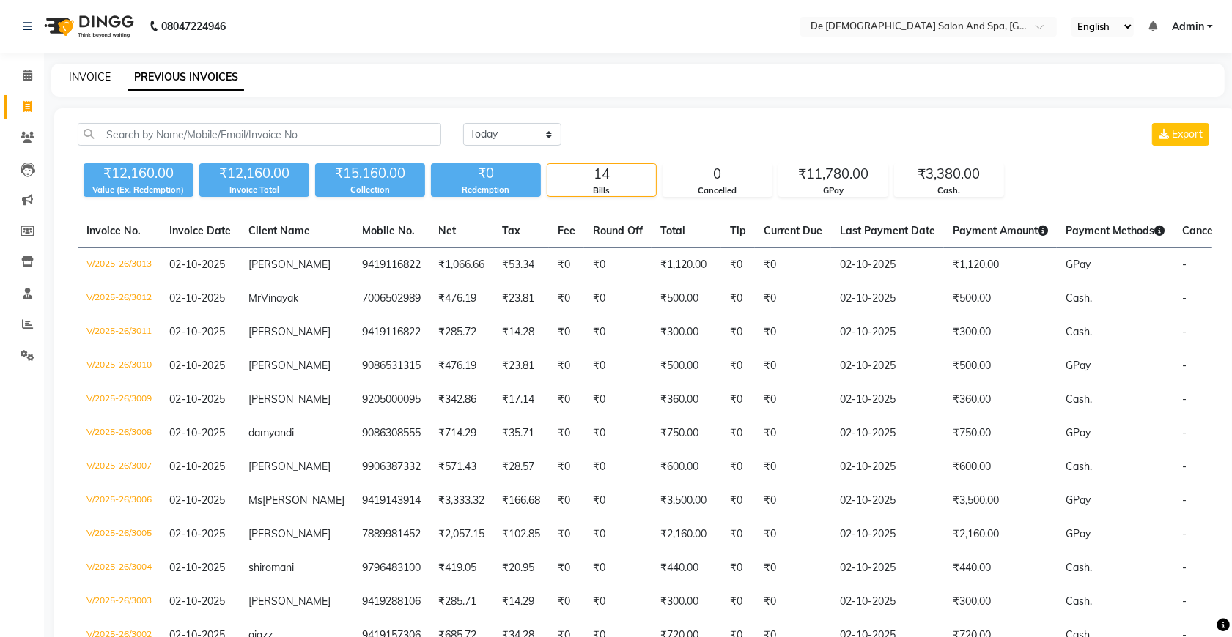
click at [72, 72] on link "INVOICE" at bounding box center [90, 76] width 42 height 13
select select "service"
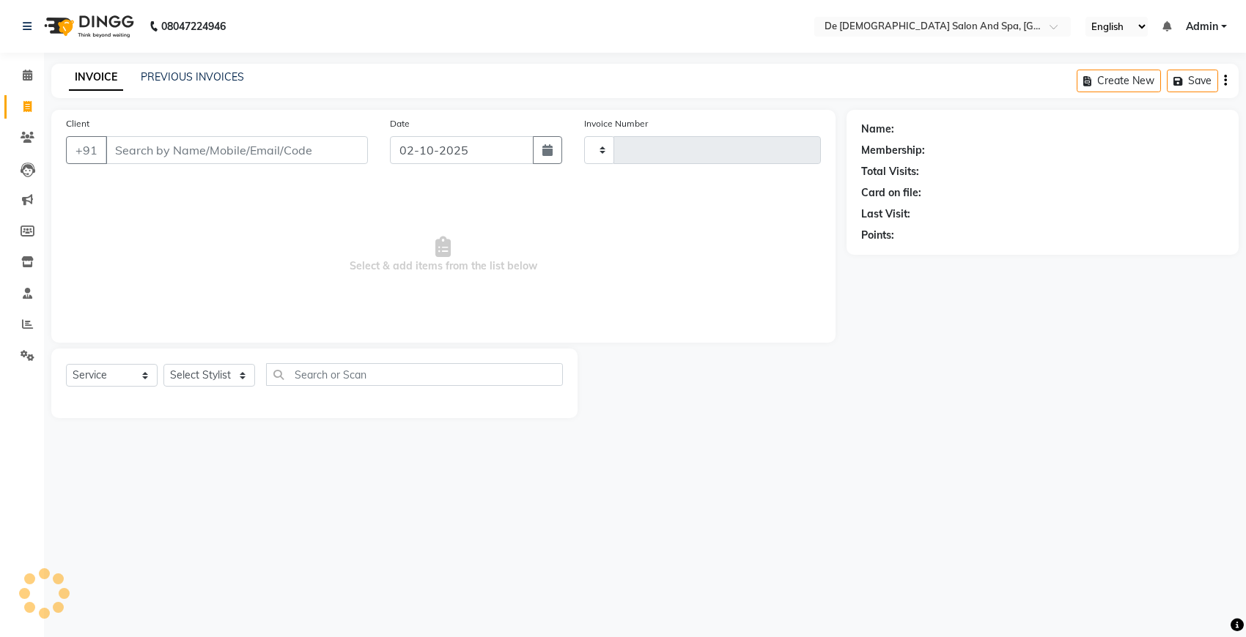
type input "3014"
select select "6431"
click at [195, 70] on link "PREVIOUS INVOICES" at bounding box center [192, 76] width 103 height 13
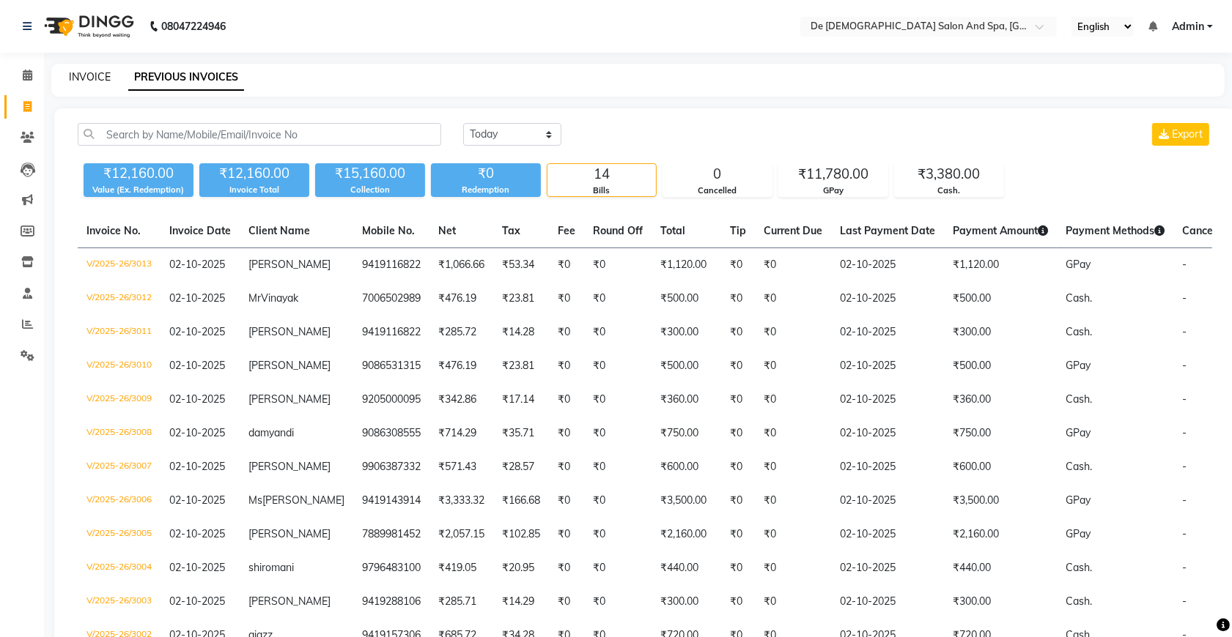
click at [74, 71] on link "INVOICE" at bounding box center [90, 76] width 42 height 13
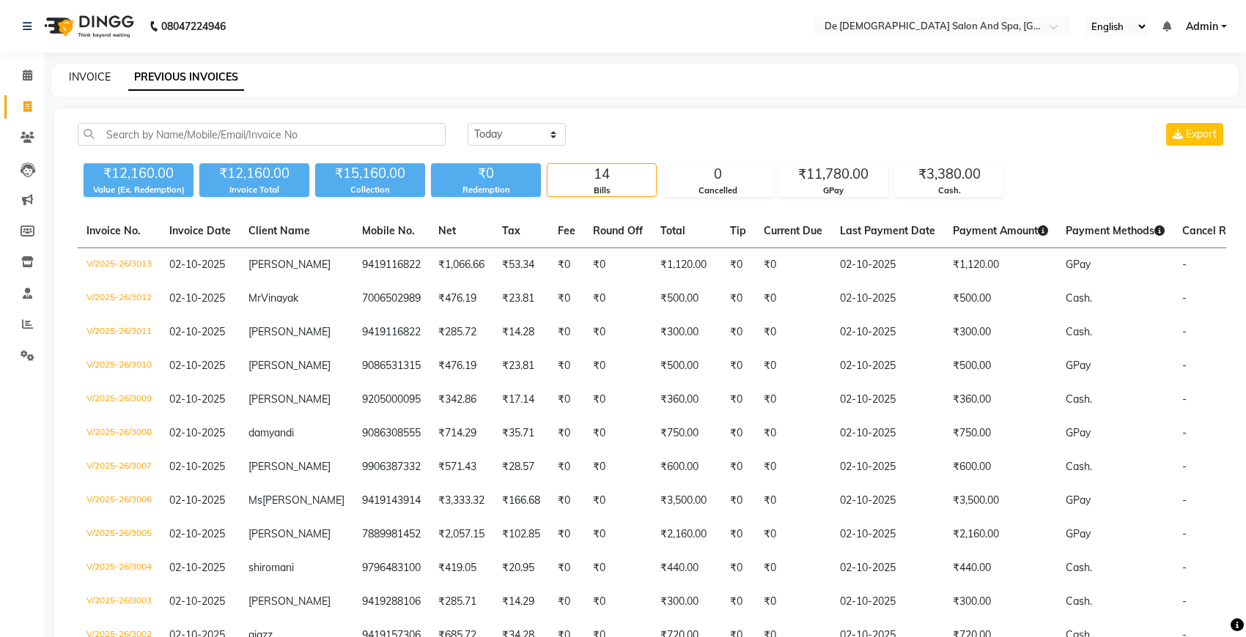
select select "6431"
select select "service"
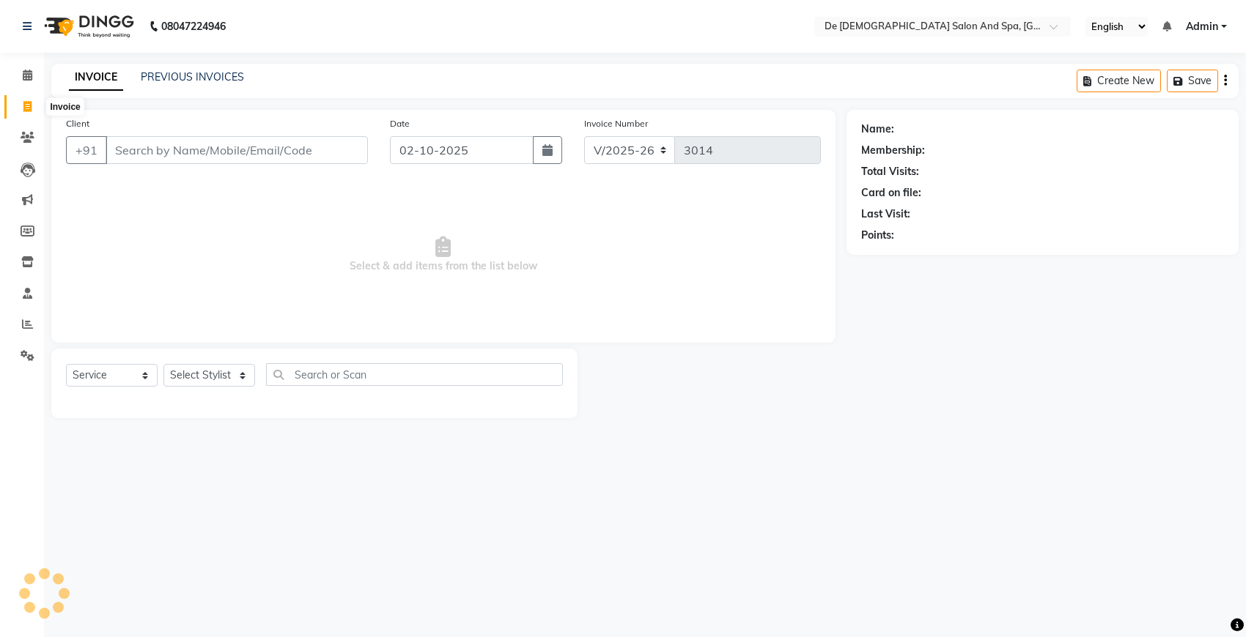
click at [35, 105] on span at bounding box center [28, 107] width 26 height 17
select select "service"
type input "3014"
select select "6431"
click at [95, 83] on link "INVOICE" at bounding box center [96, 77] width 54 height 26
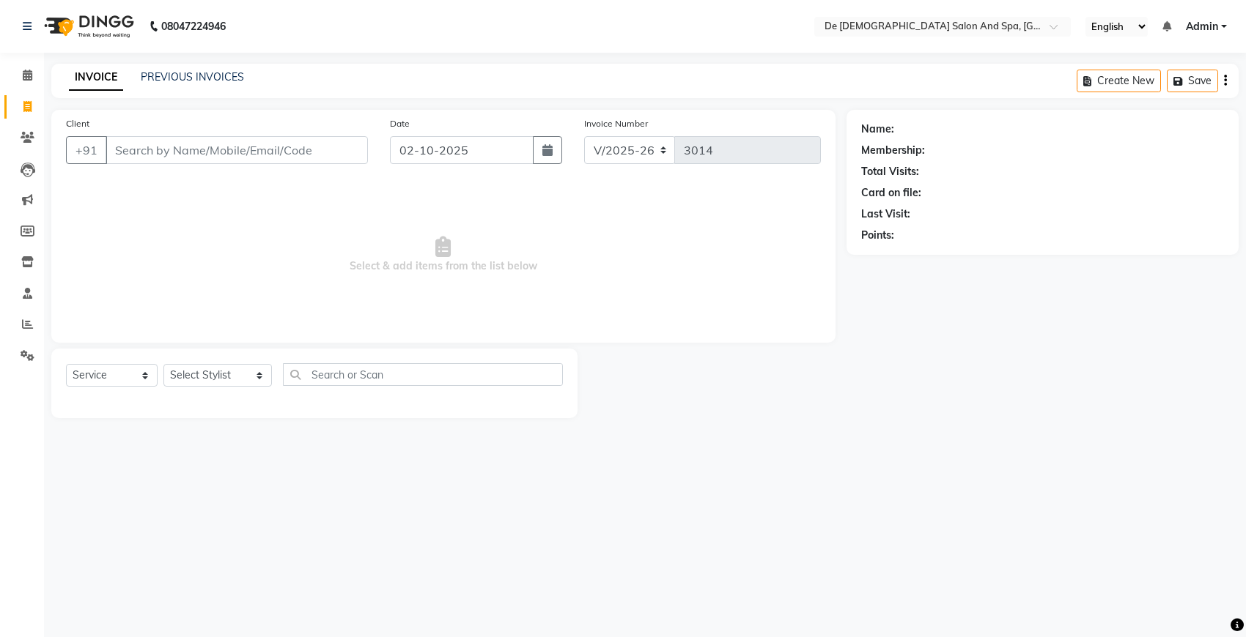
click at [174, 84] on div "PREVIOUS INVOICES" at bounding box center [192, 77] width 103 height 15
click at [116, 75] on link "INVOICE" at bounding box center [96, 77] width 54 height 26
click at [162, 79] on link "PREVIOUS INVOICES" at bounding box center [192, 76] width 103 height 13
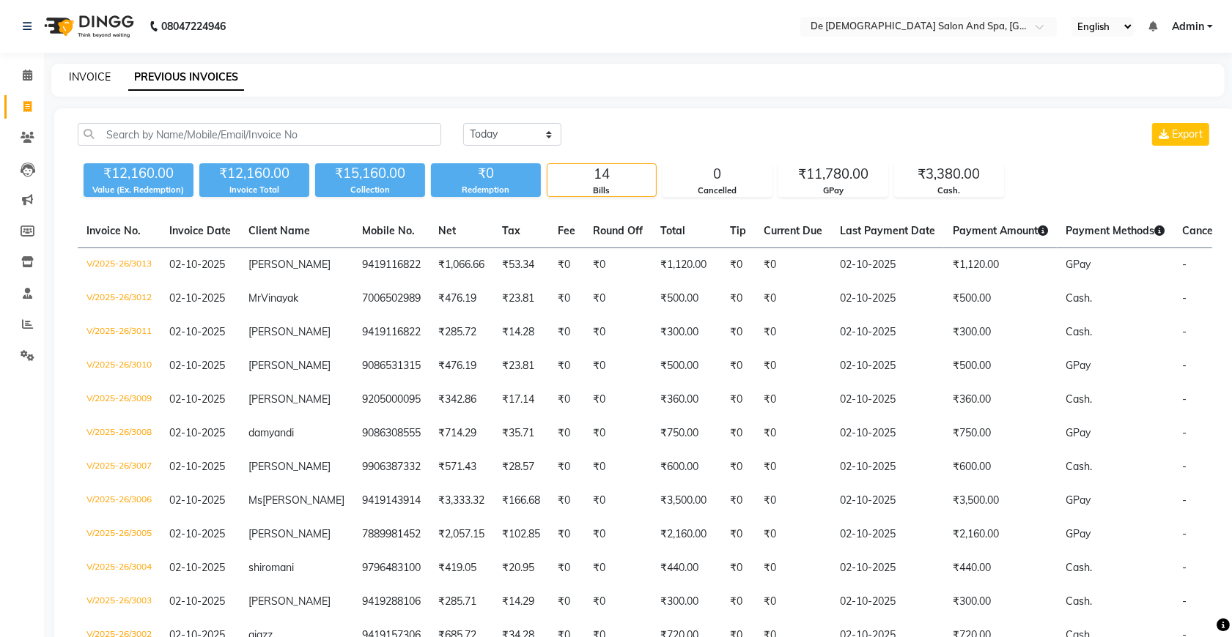
click at [86, 78] on link "INVOICE" at bounding box center [90, 76] width 42 height 13
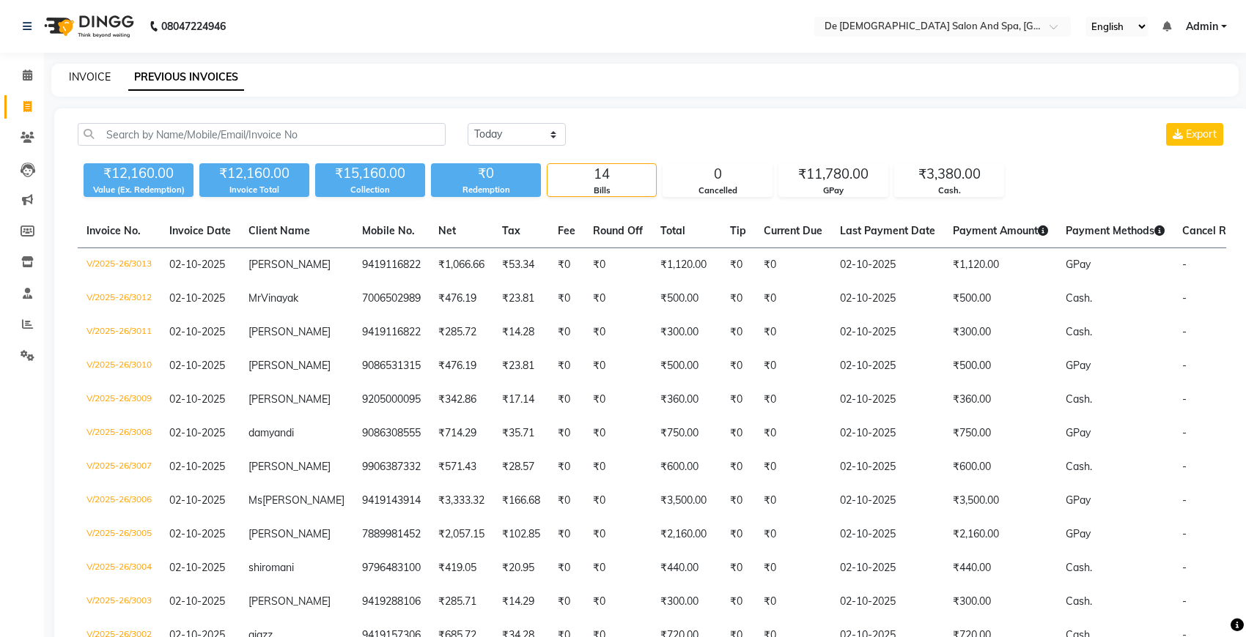
select select "6431"
select select "service"
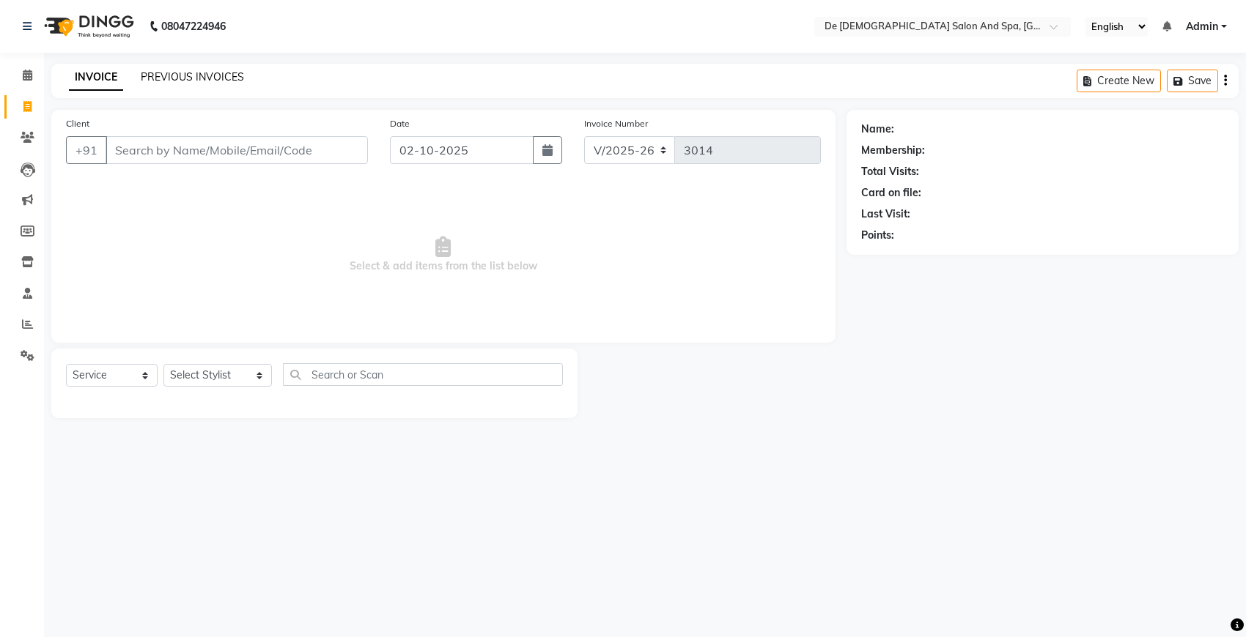
click at [170, 78] on link "PREVIOUS INVOICES" at bounding box center [192, 76] width 103 height 13
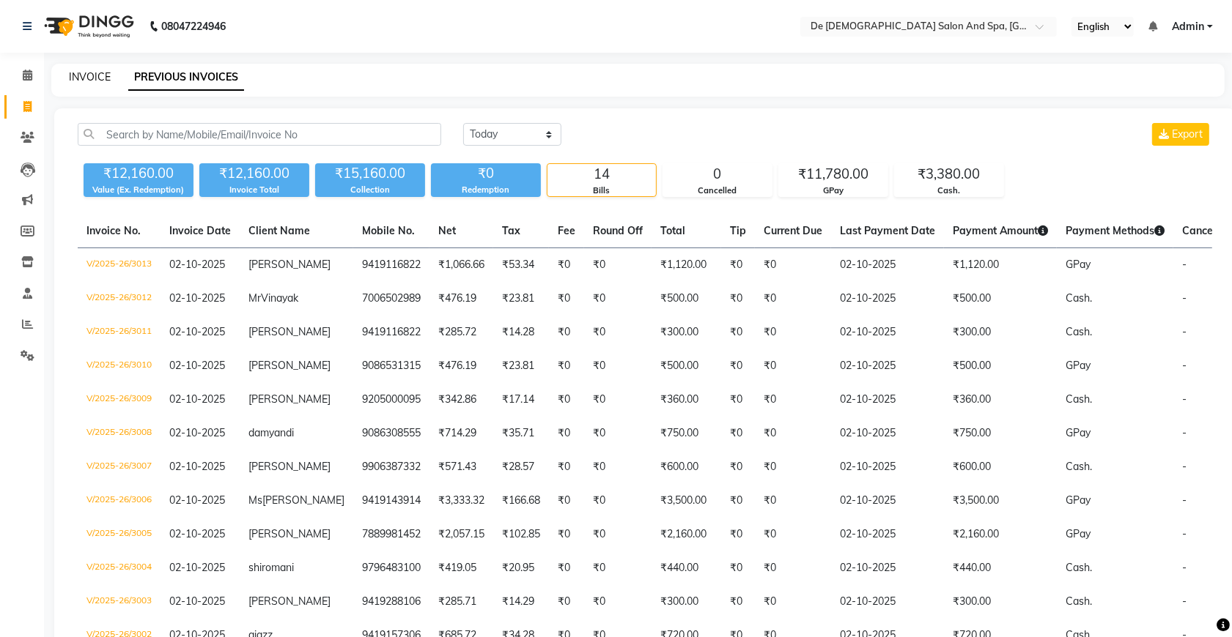
click at [103, 72] on link "INVOICE" at bounding box center [90, 76] width 42 height 13
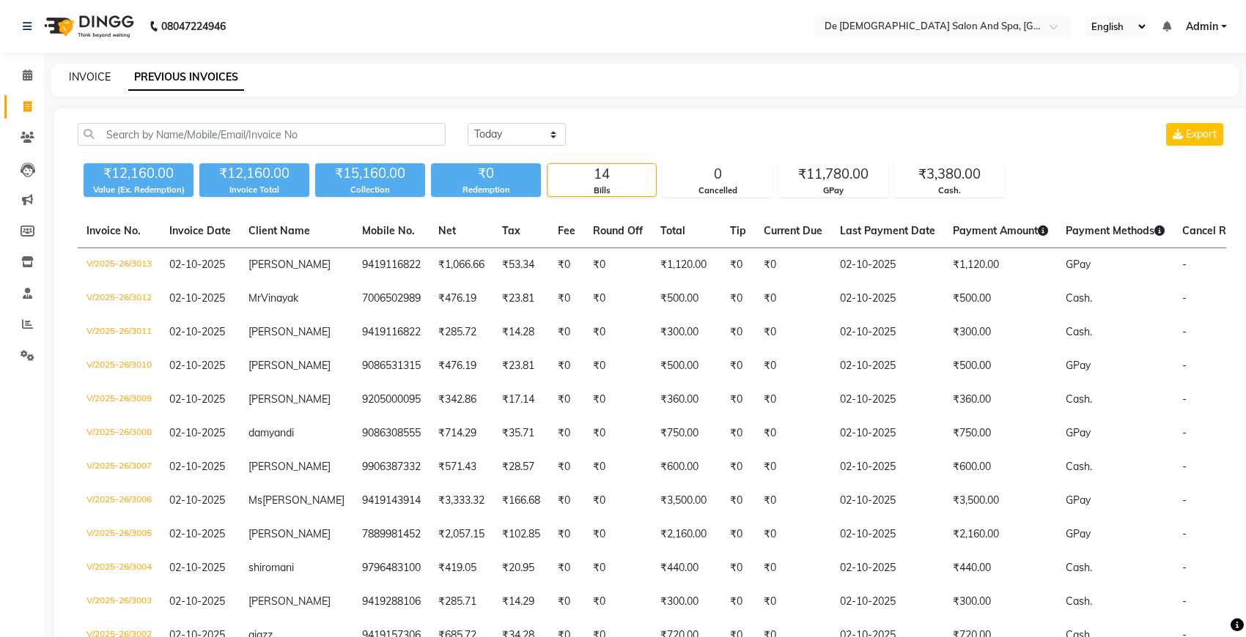
select select "6431"
select select "service"
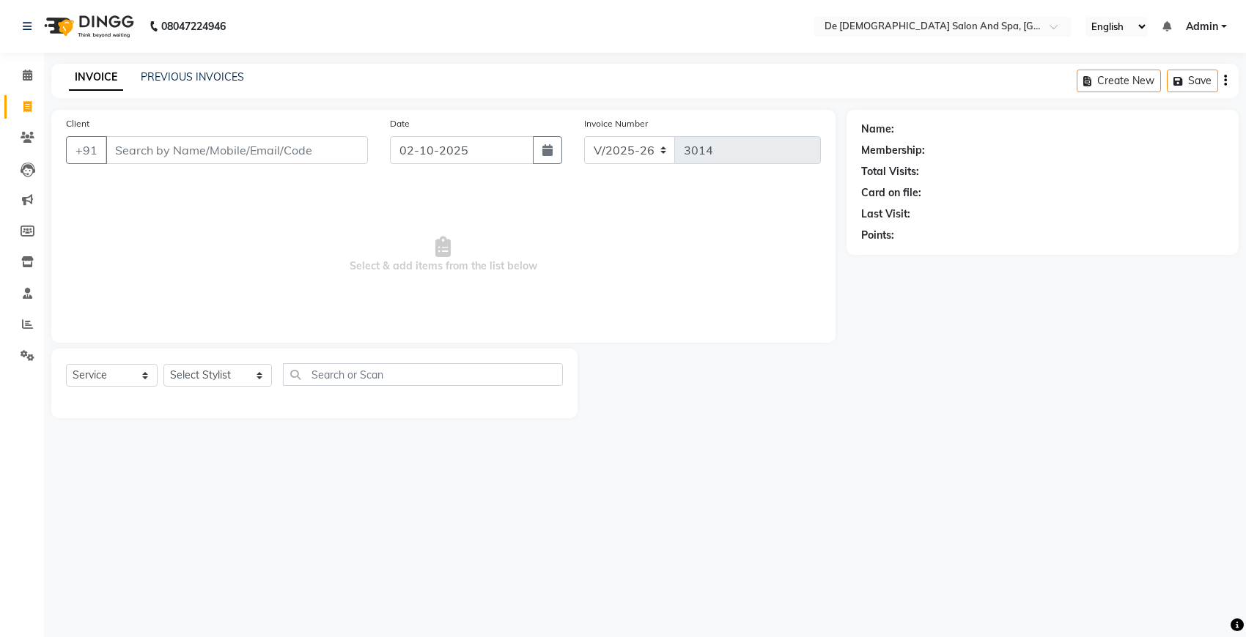
click at [180, 155] on input "Client" at bounding box center [237, 150] width 262 height 28
click at [217, 369] on select "Select Stylist akshay [PERSON_NAME] [PERSON_NAME] [PERSON_NAME] [MEDICAL_DATA][…" at bounding box center [217, 375] width 108 height 23
select select "79126"
click at [163, 364] on select "Select Stylist akshay [PERSON_NAME] [PERSON_NAME] [PERSON_NAME] [MEDICAL_DATA][…" at bounding box center [217, 375] width 108 height 23
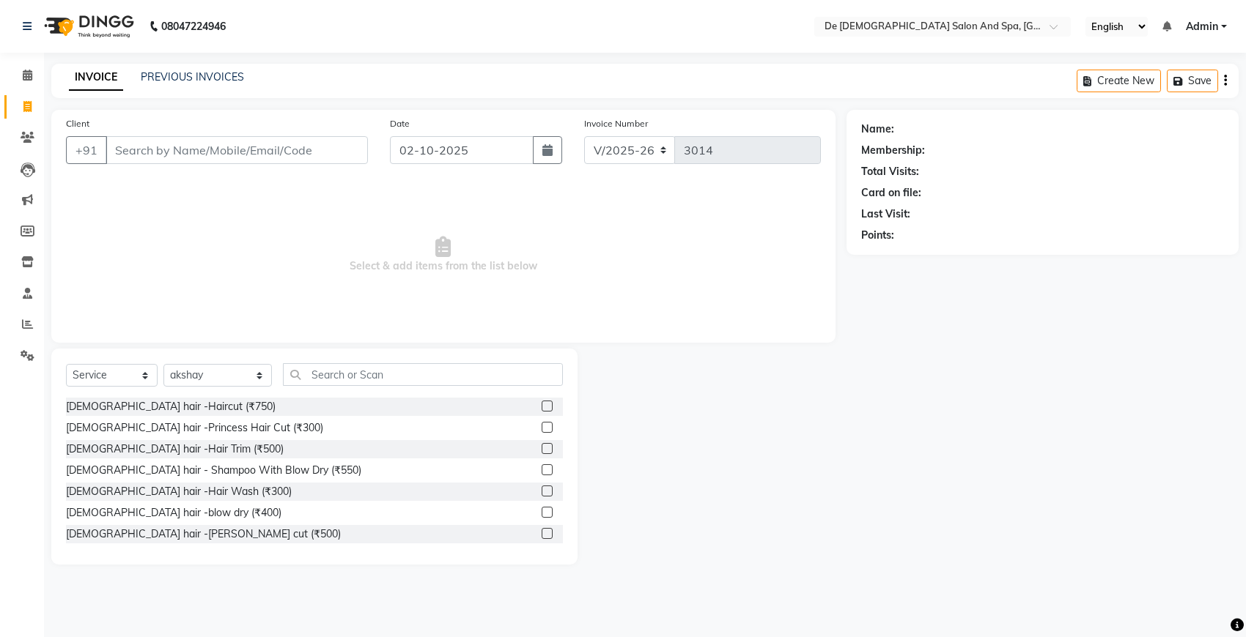
click at [392, 361] on div "Select Service Product Membership Package Voucher Prepaid Gift Card Select Styl…" at bounding box center [314, 457] width 526 height 216
click at [371, 375] on input "text" at bounding box center [423, 374] width 280 height 23
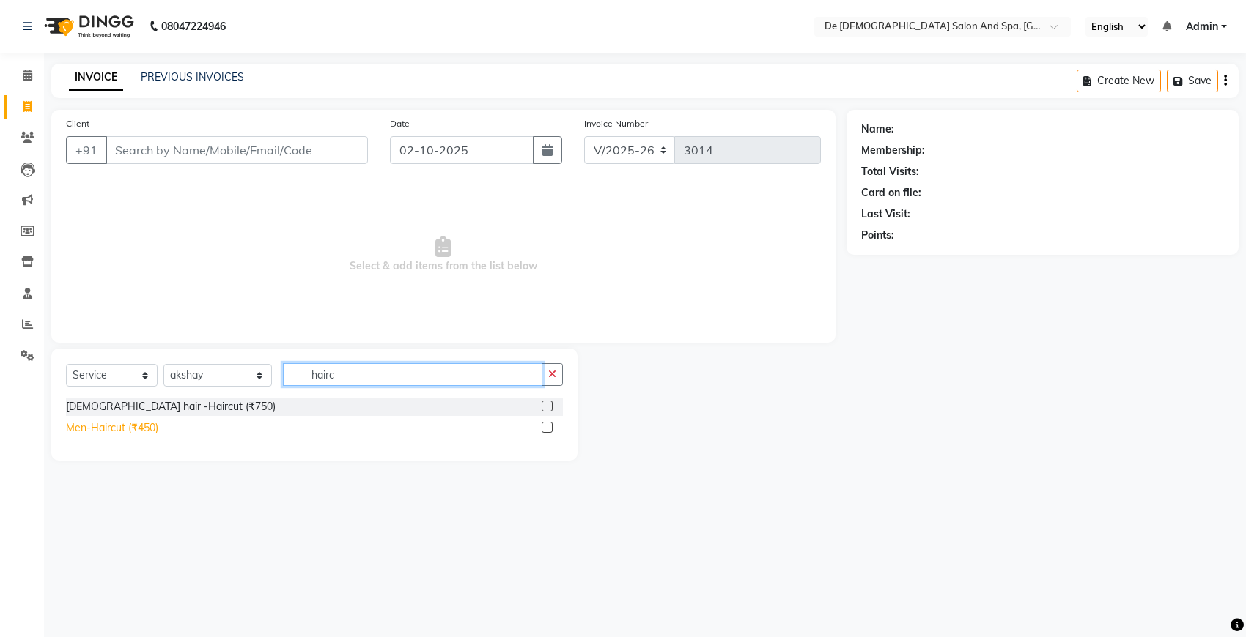
type input "hairc"
click at [150, 432] on div "Men-Haircut (₹450)" at bounding box center [112, 428] width 92 height 15
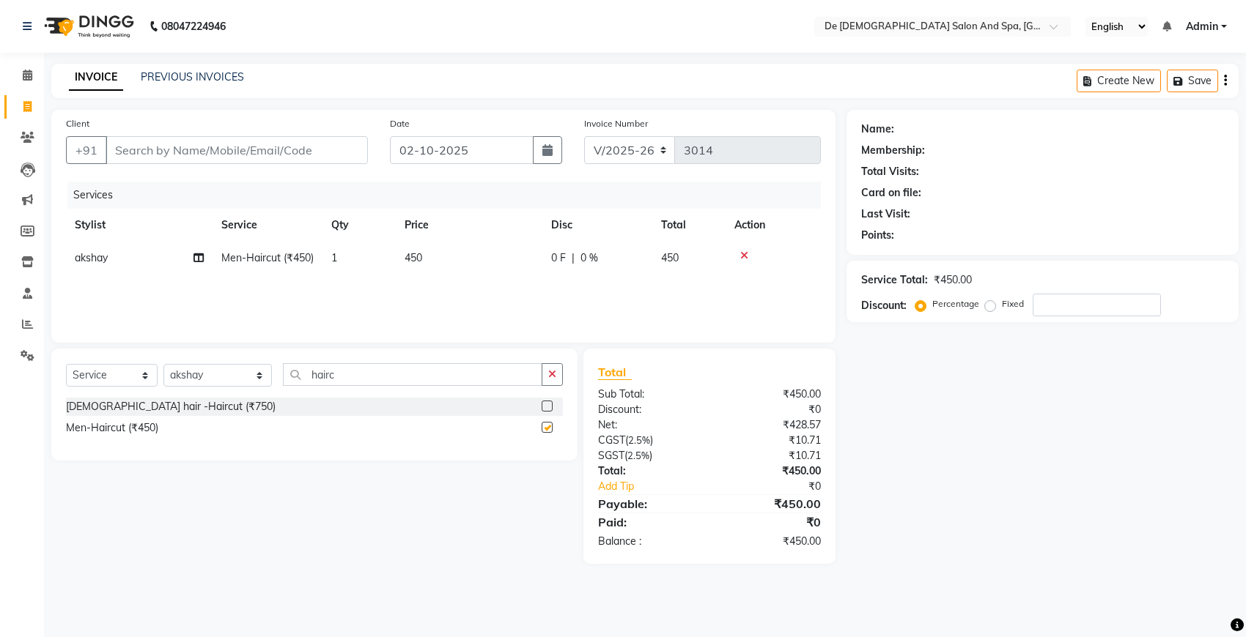
checkbox input "false"
click at [262, 156] on input "Client" at bounding box center [237, 150] width 262 height 28
type input "6"
type input "0"
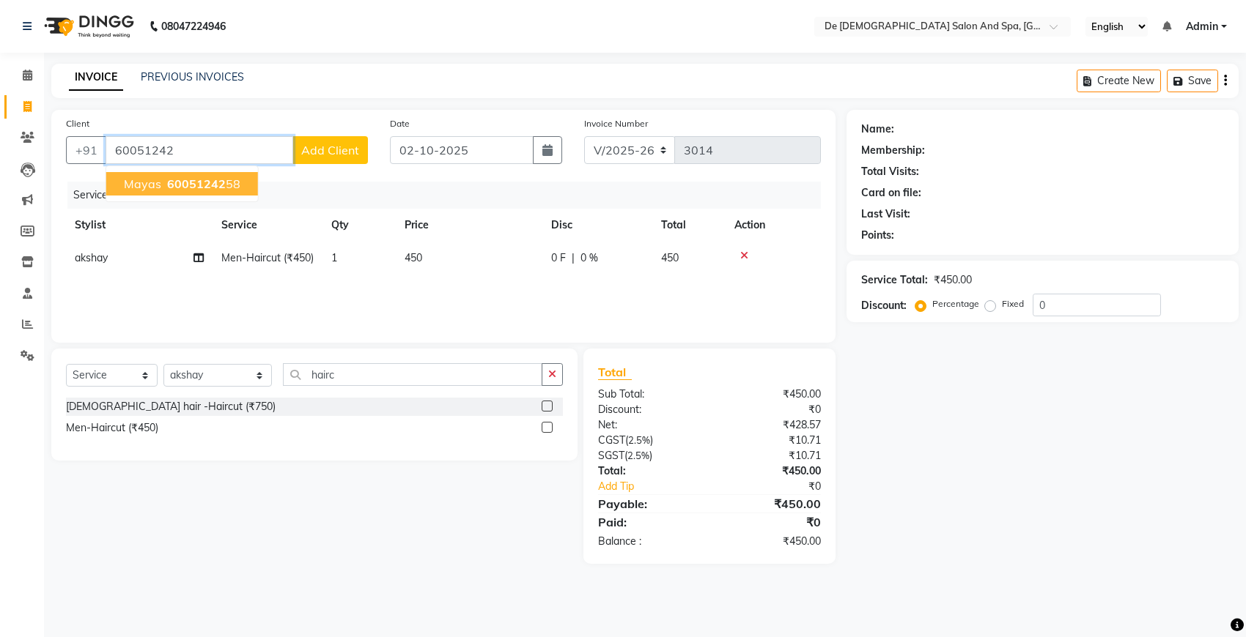
click at [178, 187] on span "60051242" at bounding box center [196, 184] width 59 height 15
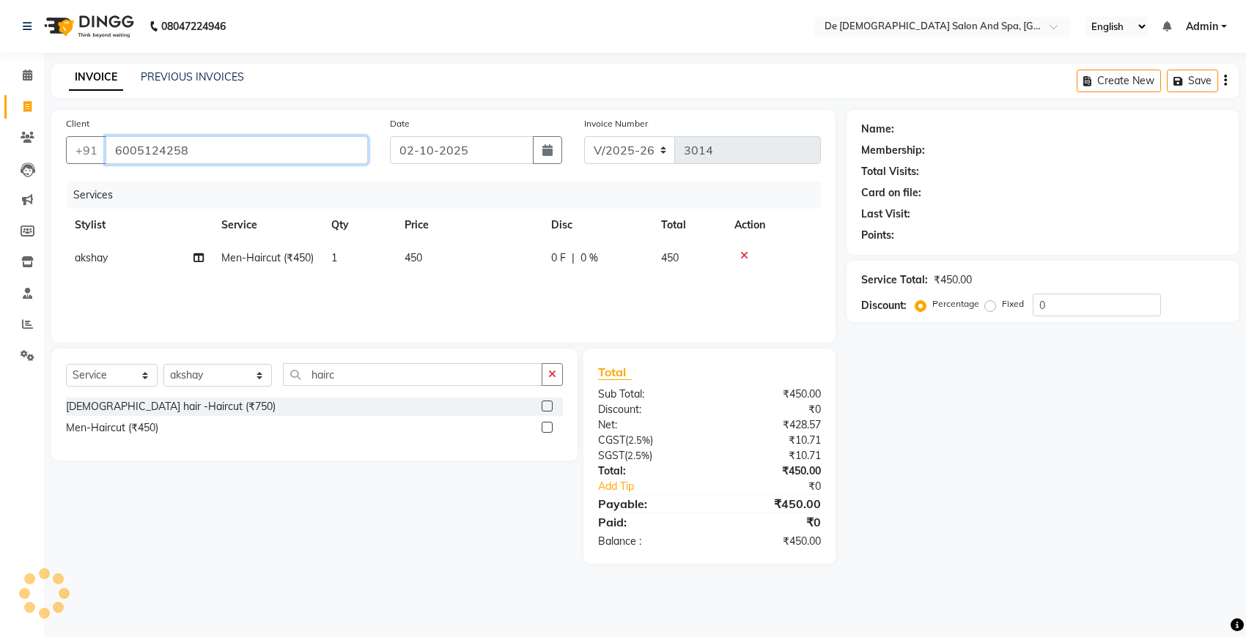
type input "6005124258"
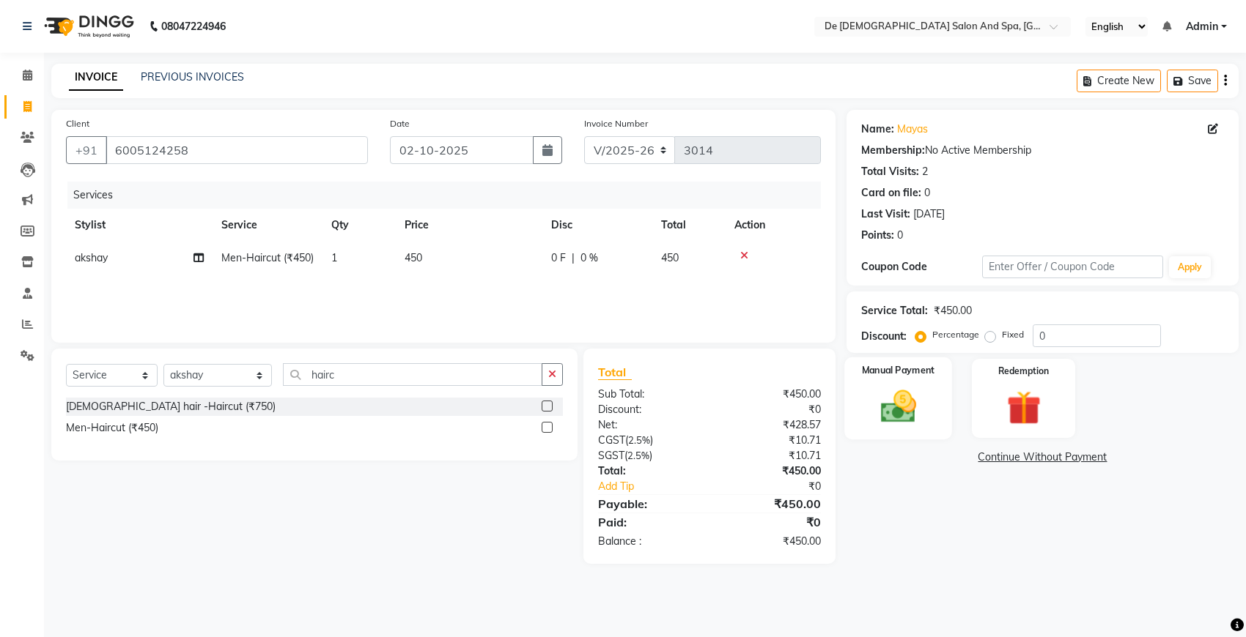
click at [881, 412] on img at bounding box center [898, 406] width 58 height 41
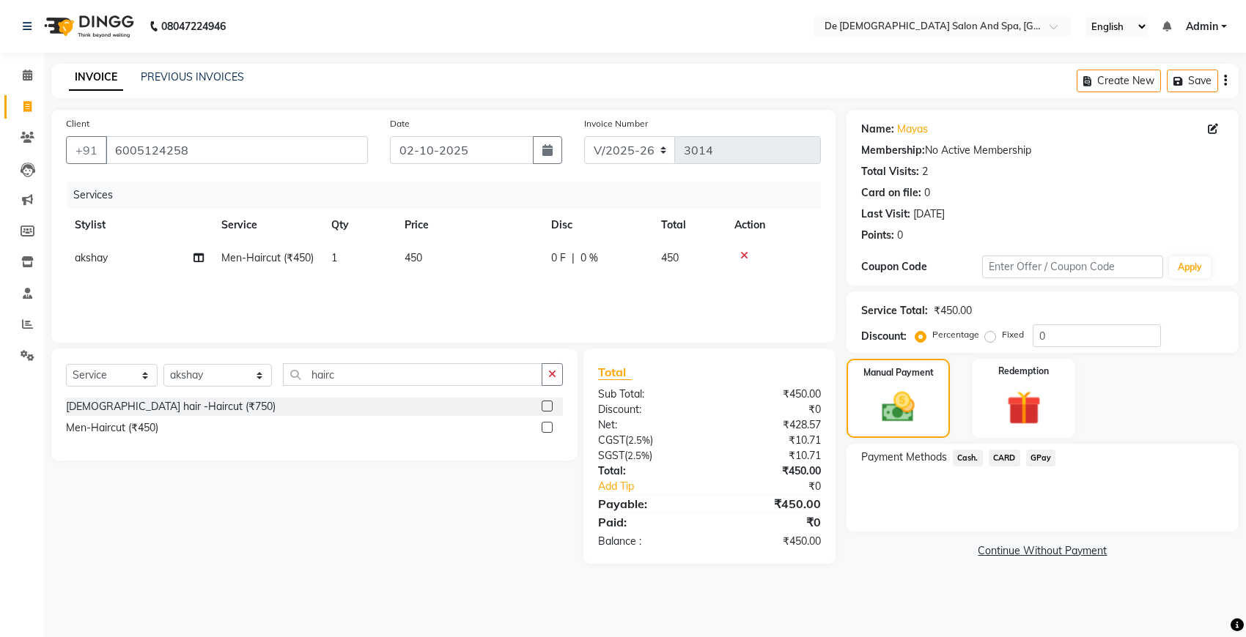
click at [1051, 465] on span "GPay" at bounding box center [1041, 458] width 30 height 17
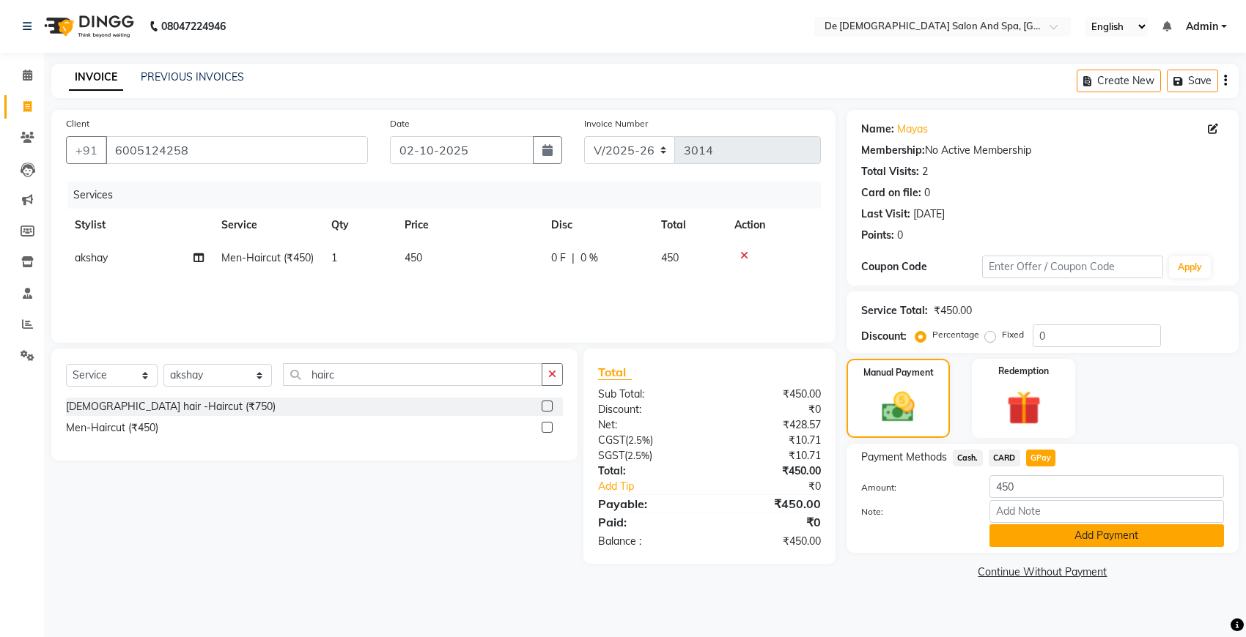
click at [1084, 535] on button "Add Payment" at bounding box center [1106, 536] width 234 height 23
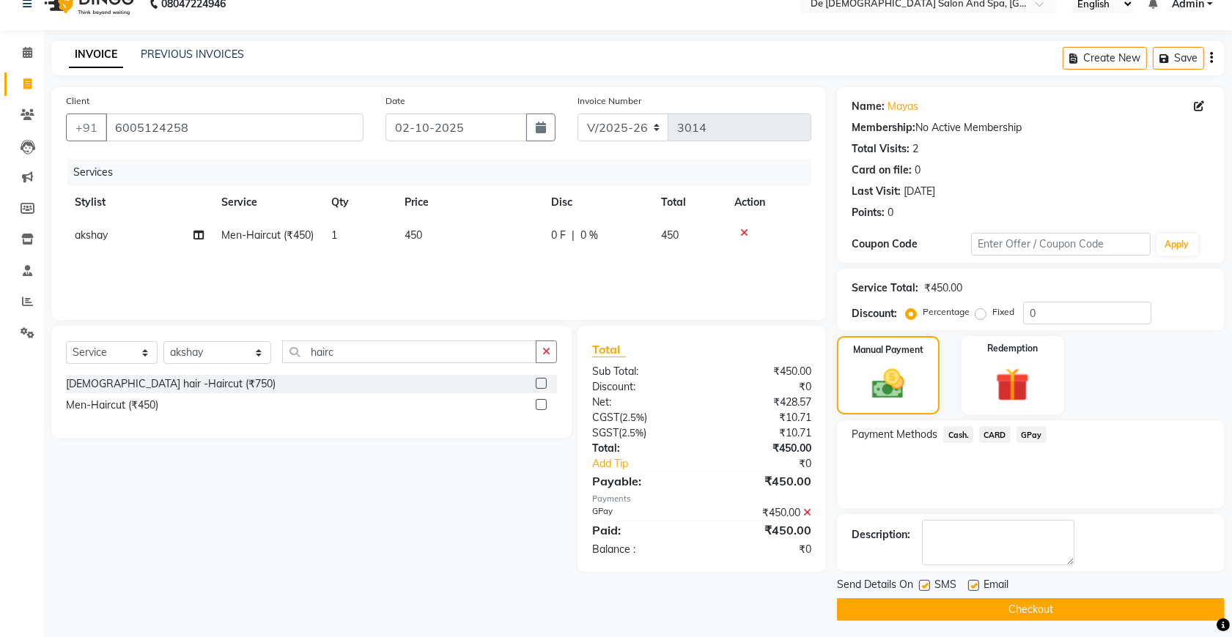
scroll to position [29, 0]
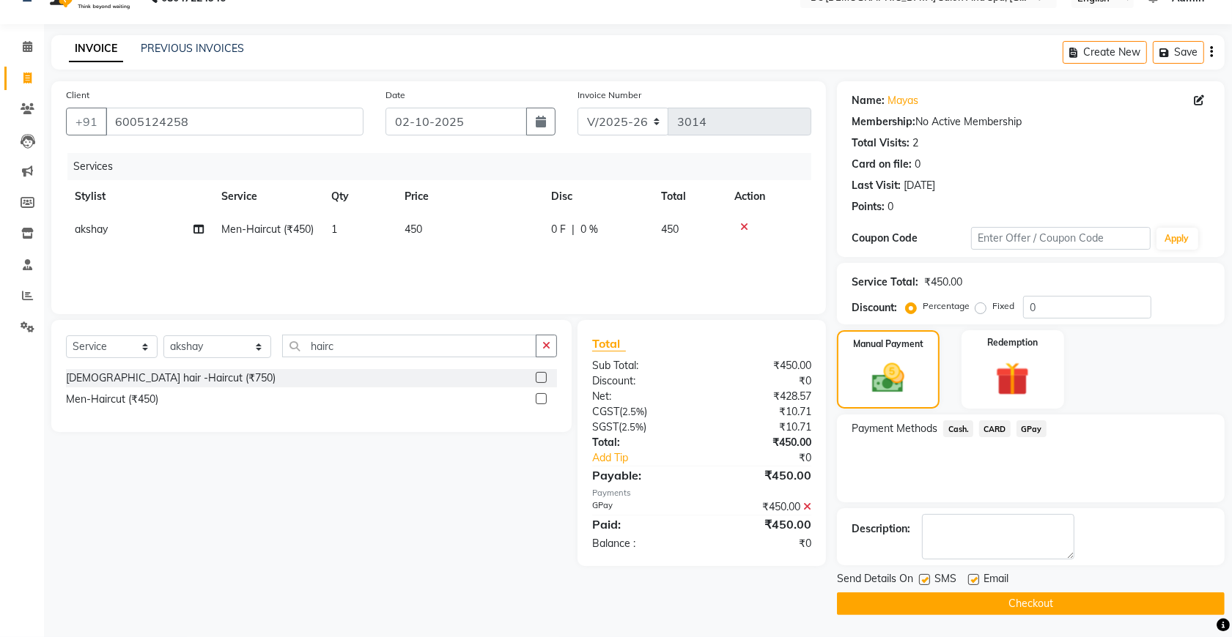
click at [1060, 603] on button "Checkout" at bounding box center [1031, 604] width 388 height 23
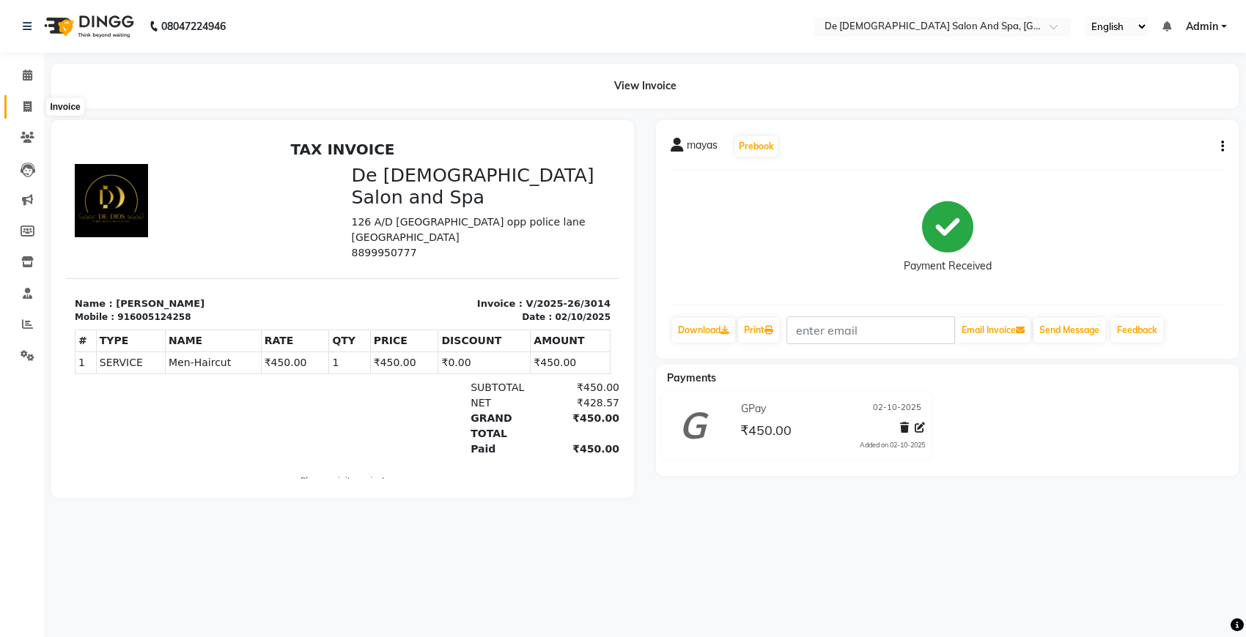
click at [26, 107] on icon at bounding box center [27, 106] width 8 height 11
select select "service"
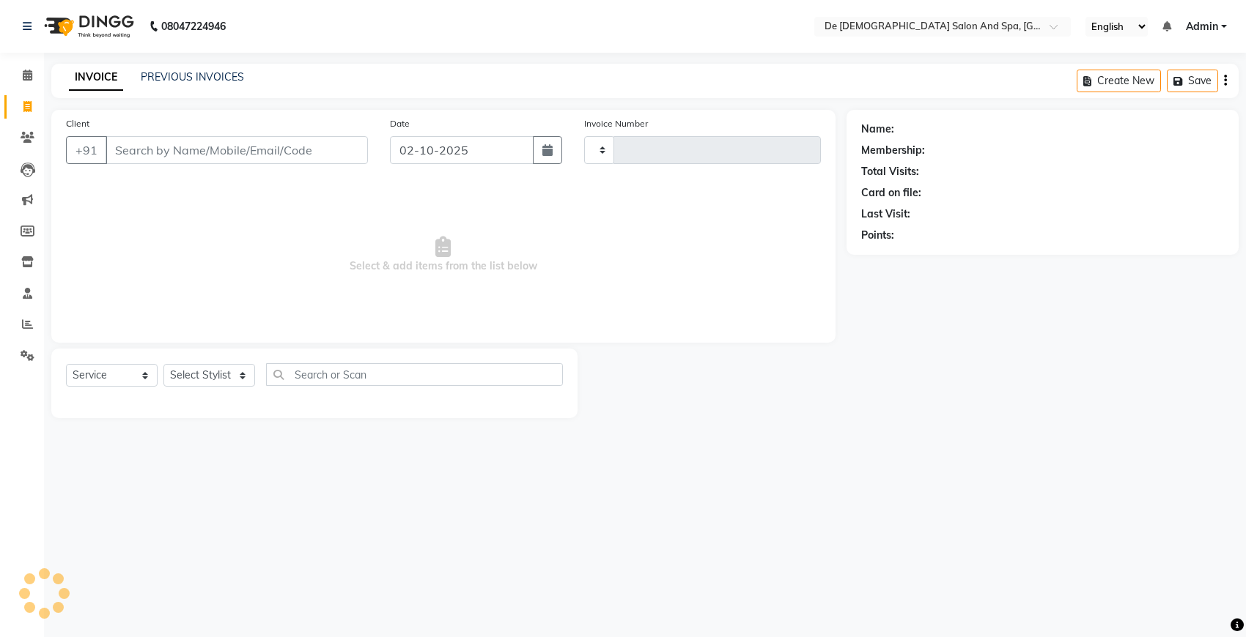
type input "3015"
select select "6431"
